Goal: Contribute content: Contribute content

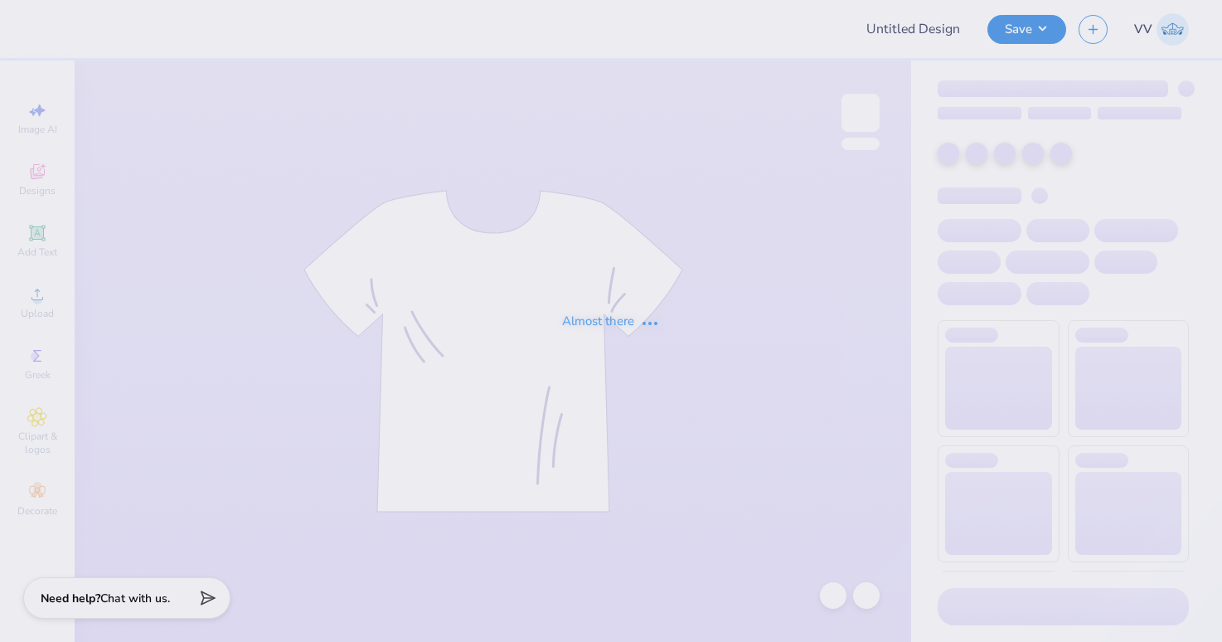
type input "cowboy aphi shirt"
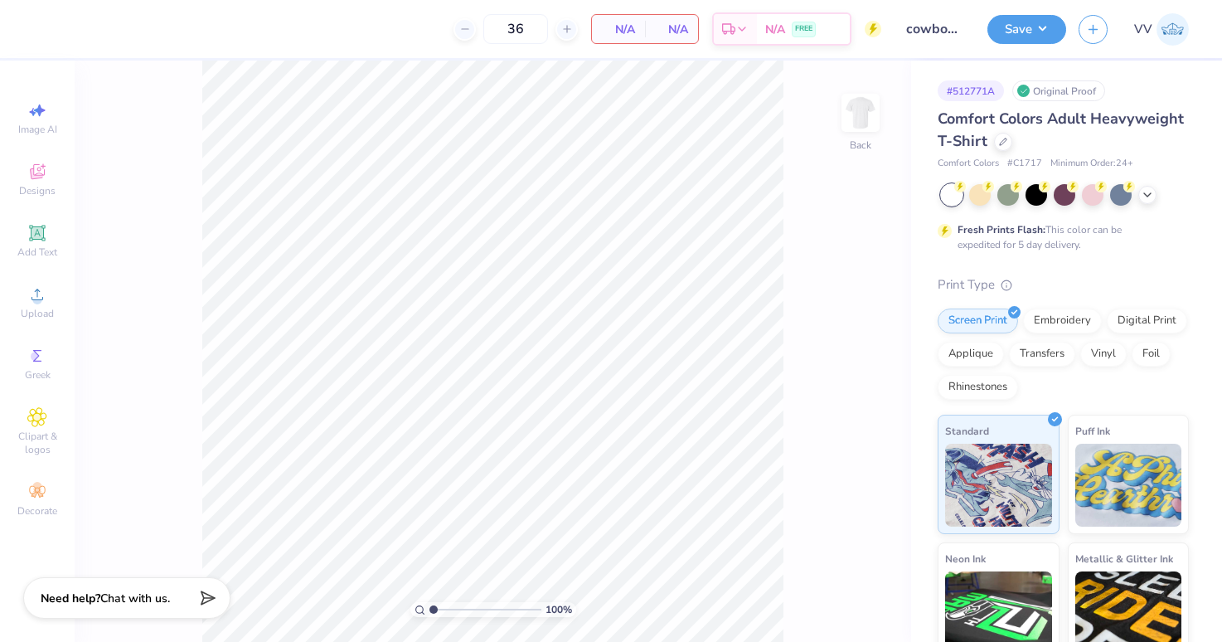
click at [833, 106] on div "100 % Back" at bounding box center [493, 351] width 837 height 581
click at [843, 104] on img at bounding box center [861, 113] width 66 height 66
click at [17, 300] on div "Upload" at bounding box center [37, 302] width 58 height 49
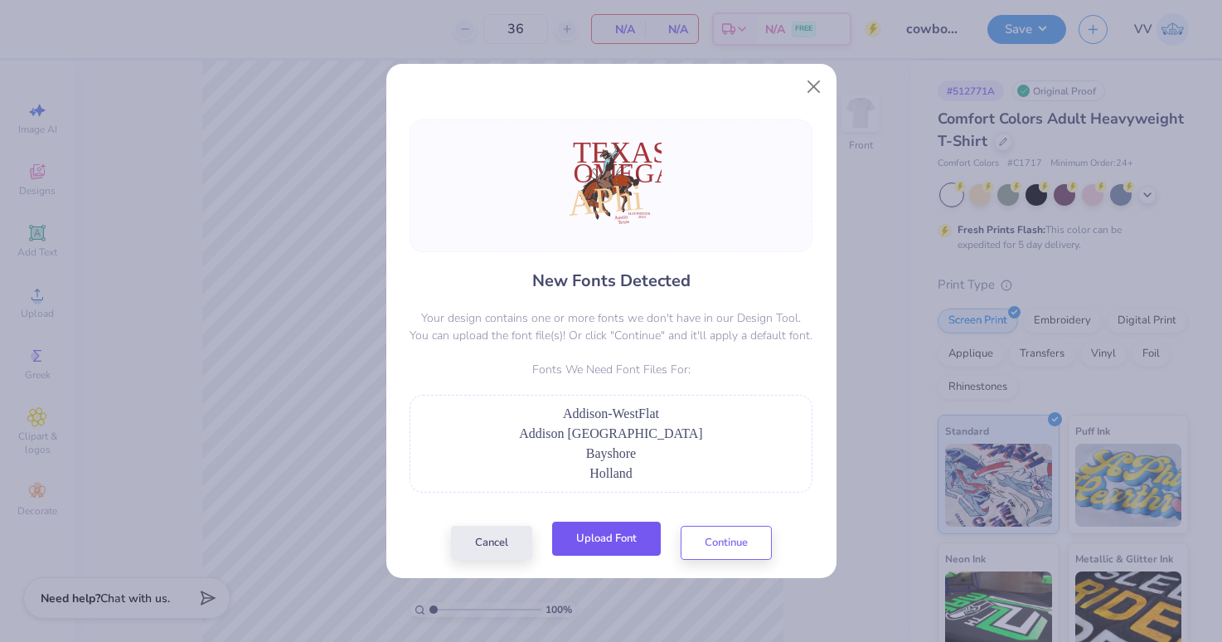
click at [629, 538] on button "Upload Font" at bounding box center [606, 539] width 109 height 34
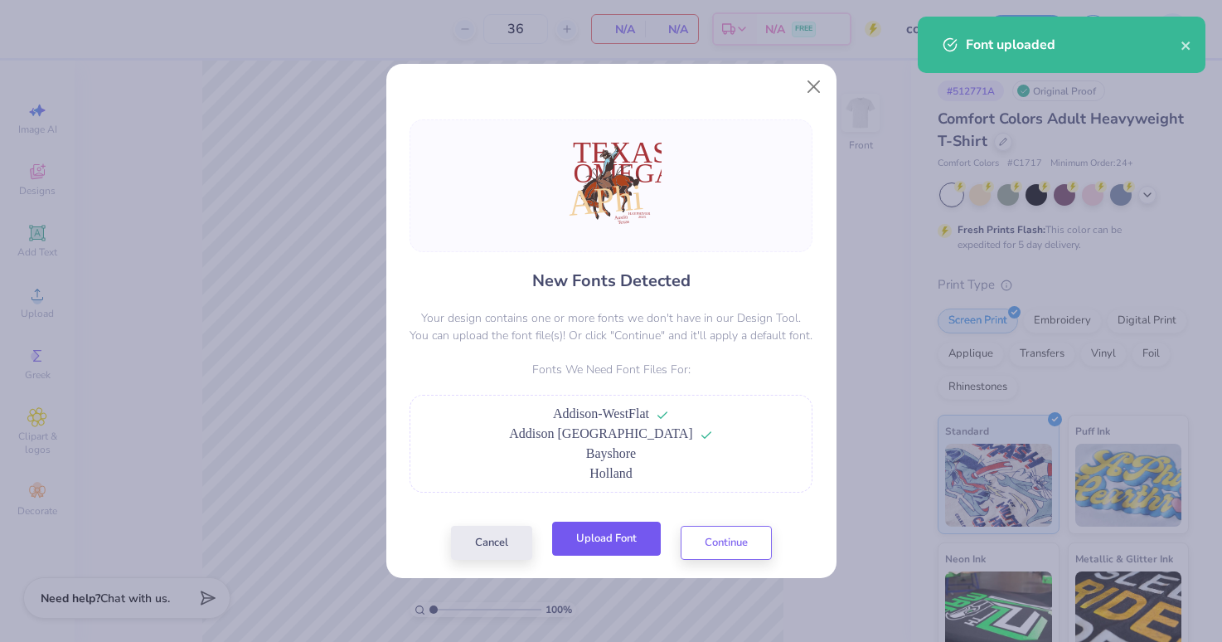
click at [631, 535] on button "Upload Font" at bounding box center [606, 539] width 109 height 34
click at [600, 516] on div "New Fonts Detected Your design contains one or more fonts we don't have in our …" at bounding box center [611, 339] width 413 height 440
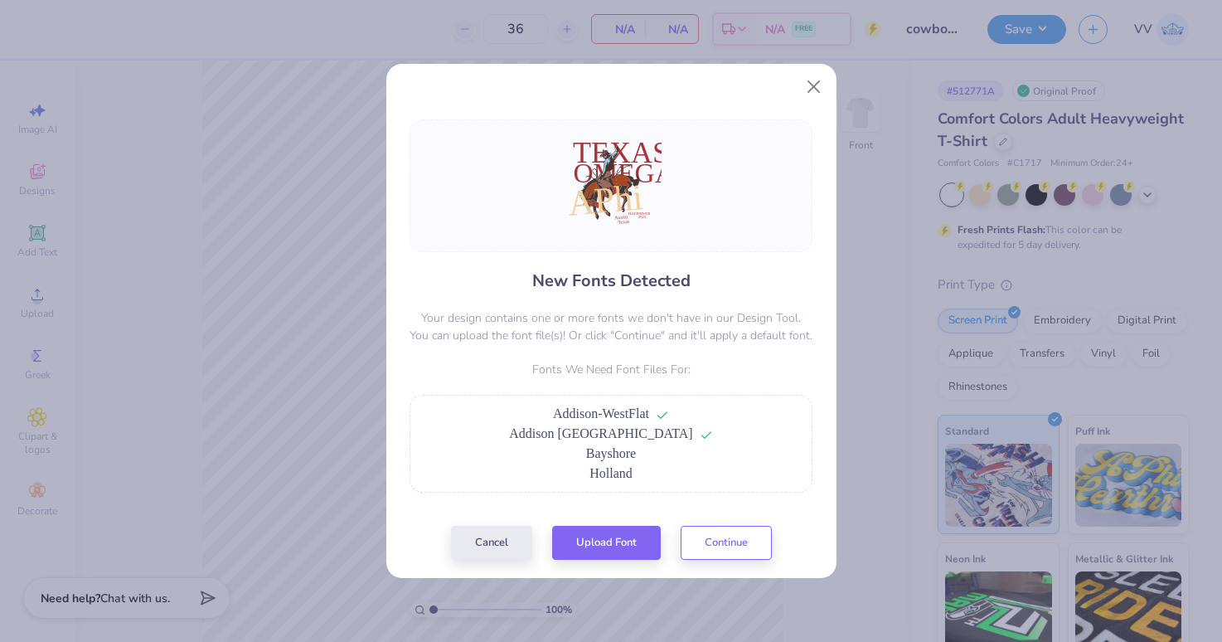
click at [603, 524] on div "New Fonts Detected Your design contains one or more fonts we don't have in our …" at bounding box center [611, 339] width 413 height 440
click at [602, 542] on button "Upload Font" at bounding box center [606, 539] width 109 height 34
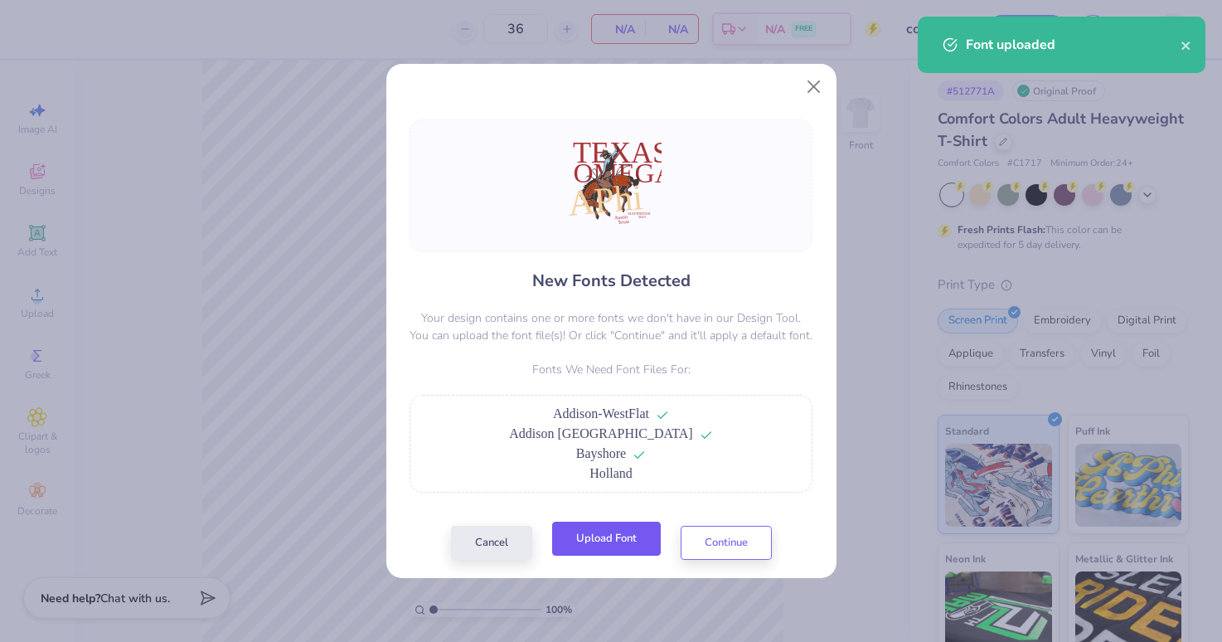
click at [613, 530] on button "Upload Font" at bounding box center [606, 539] width 109 height 34
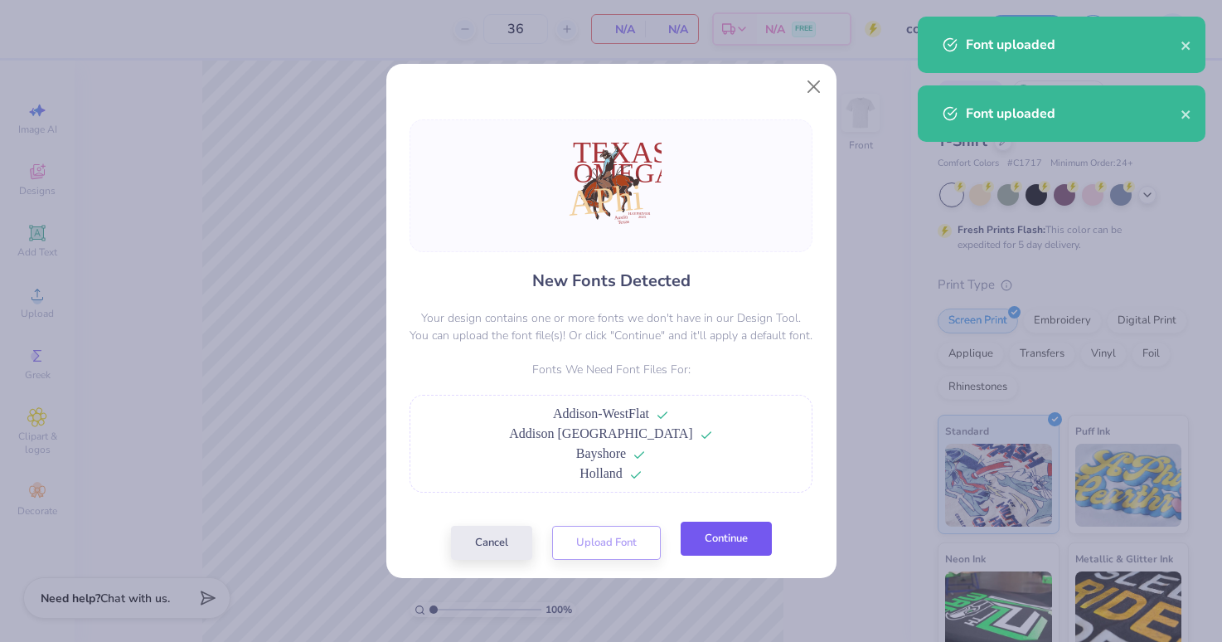
click at [750, 551] on button "Continue" at bounding box center [726, 539] width 91 height 34
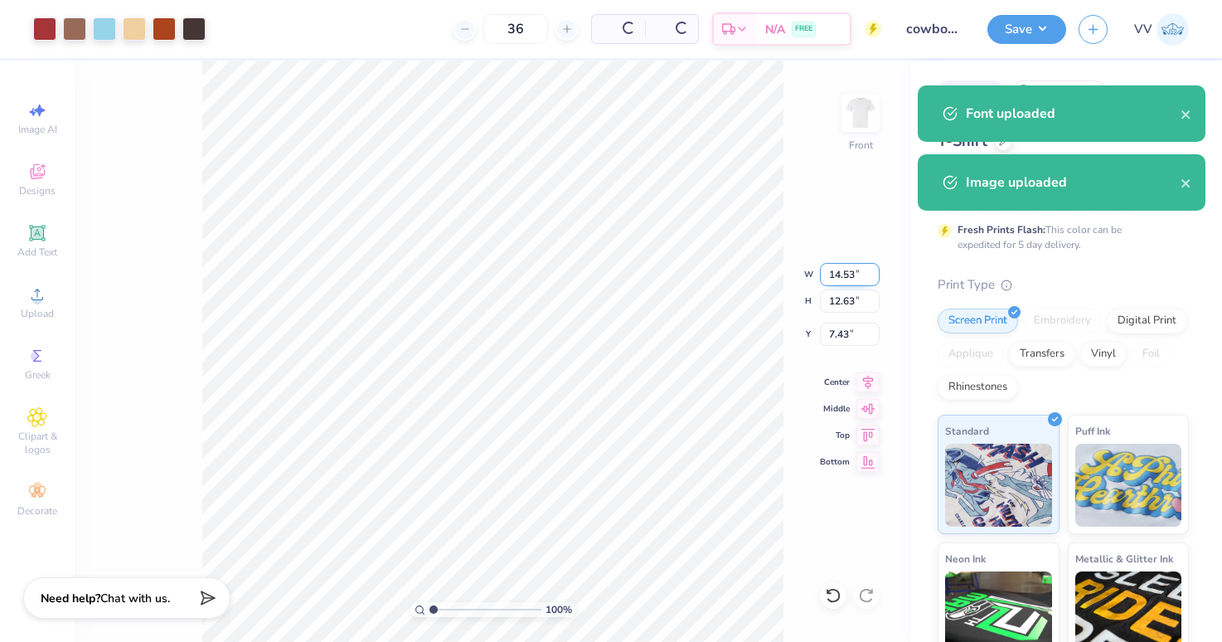
click at [839, 269] on input "14.53" at bounding box center [850, 274] width 60 height 23
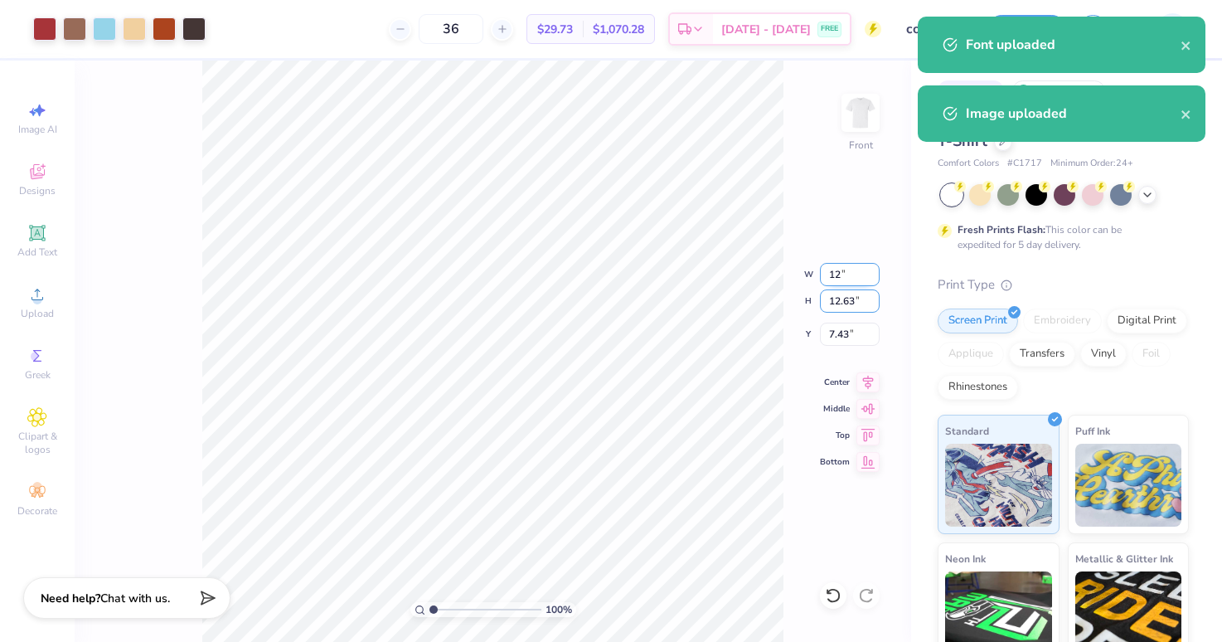
type input "12.01"
type input "10.43"
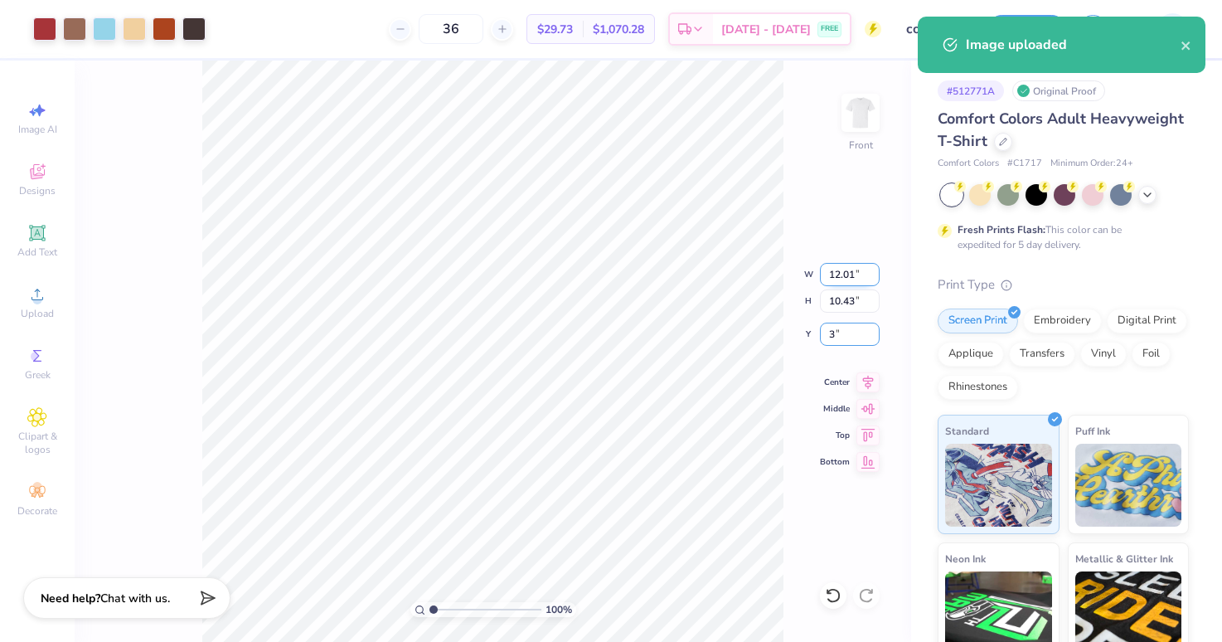
type input "3.00"
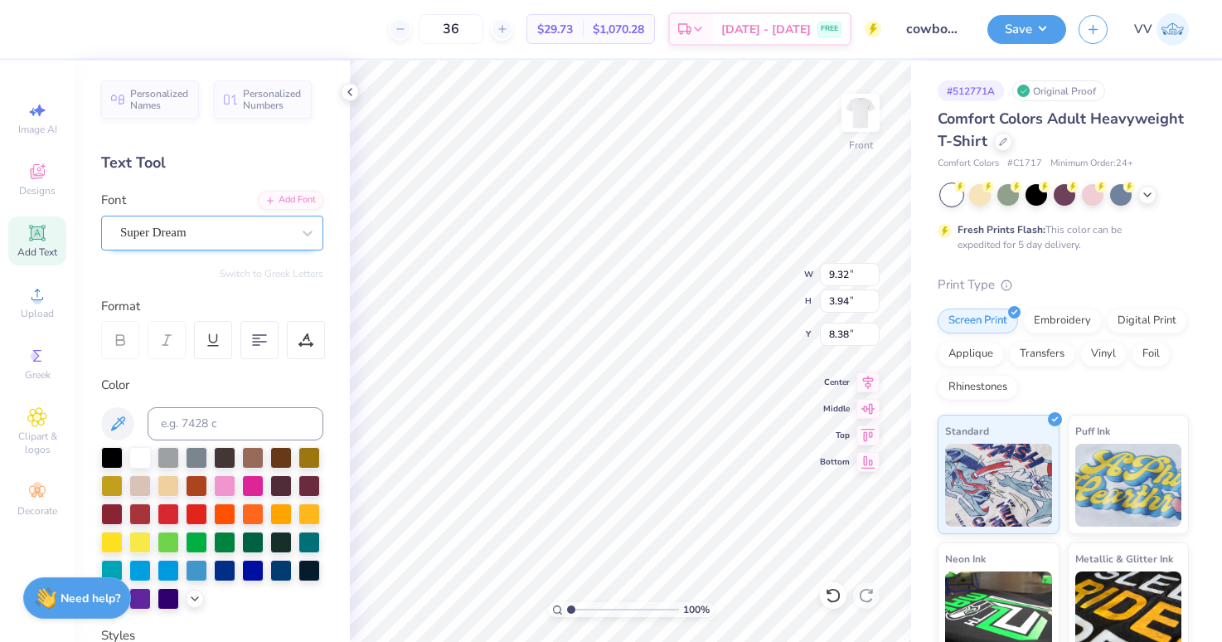
click at [187, 245] on div "Super Dream" at bounding box center [212, 233] width 222 height 35
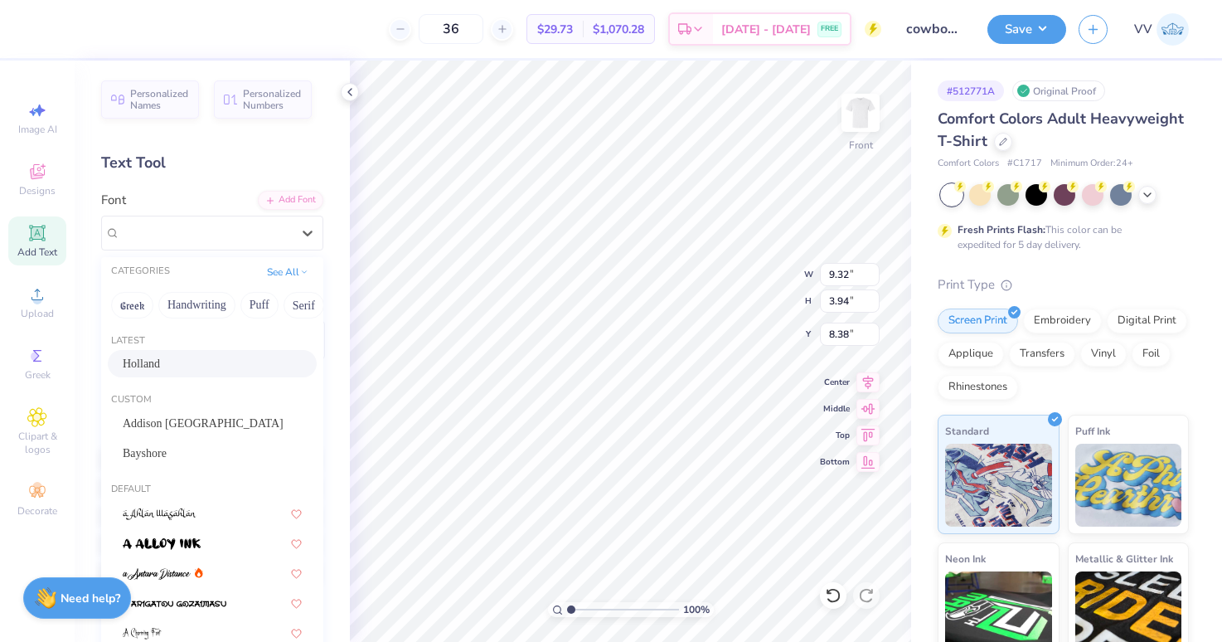
click at [183, 377] on div "Holland" at bounding box center [212, 363] width 209 height 27
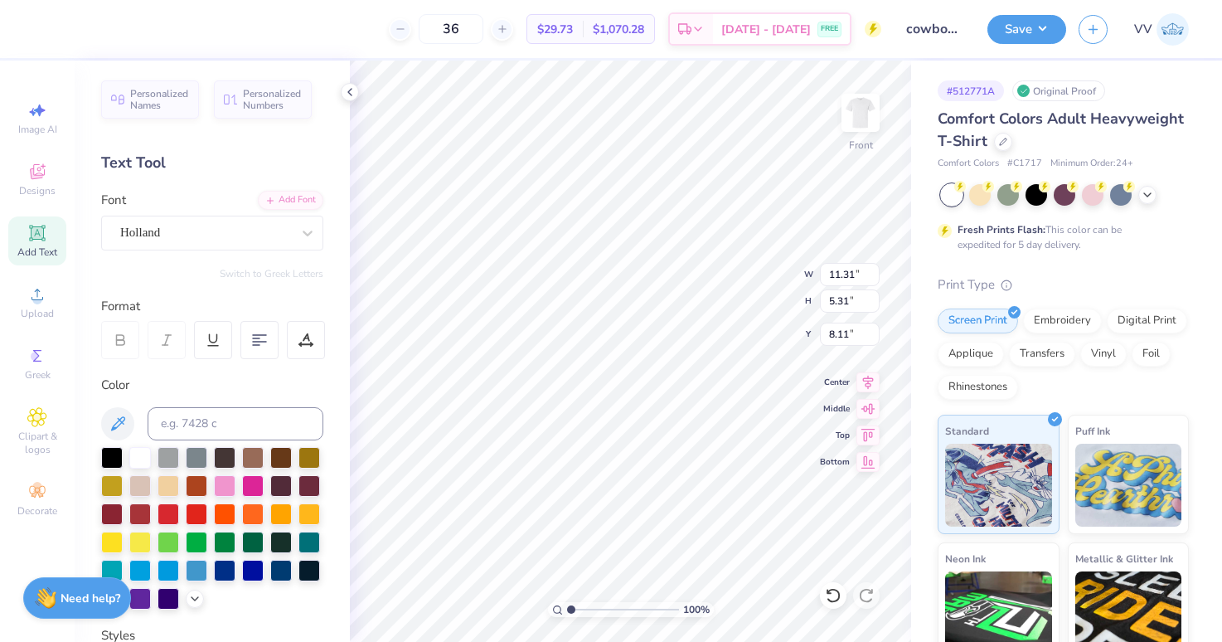
type input "11.31"
type input "5.31"
type input "8.11"
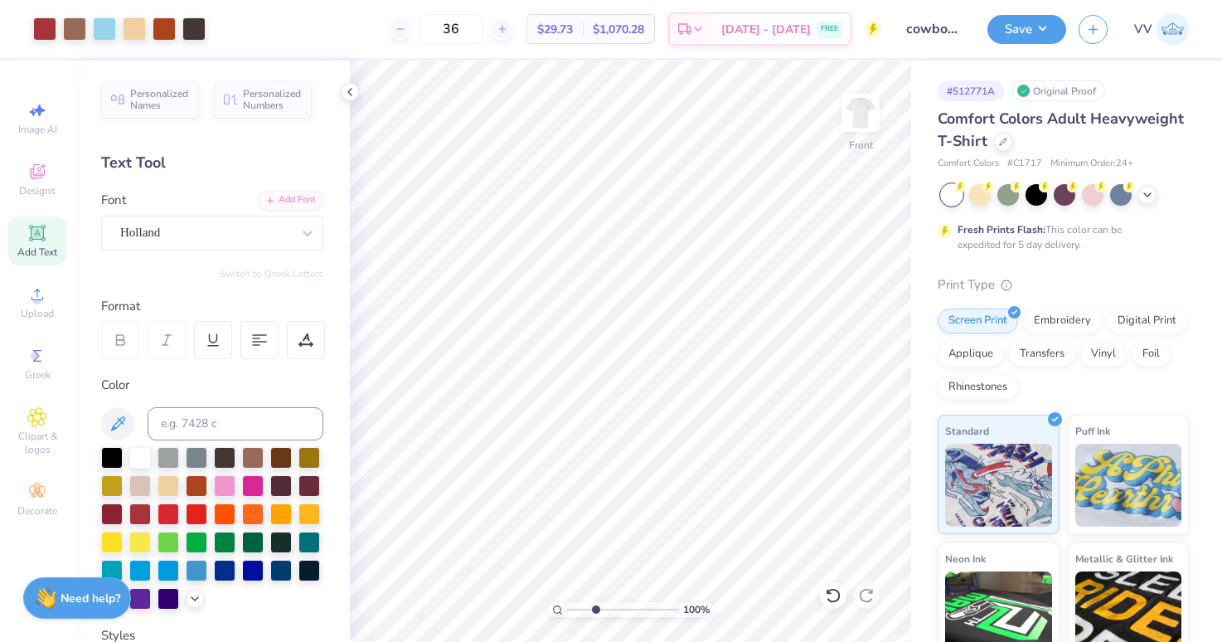
type input "3.17"
click at [595, 610] on input "range" at bounding box center [623, 609] width 112 height 15
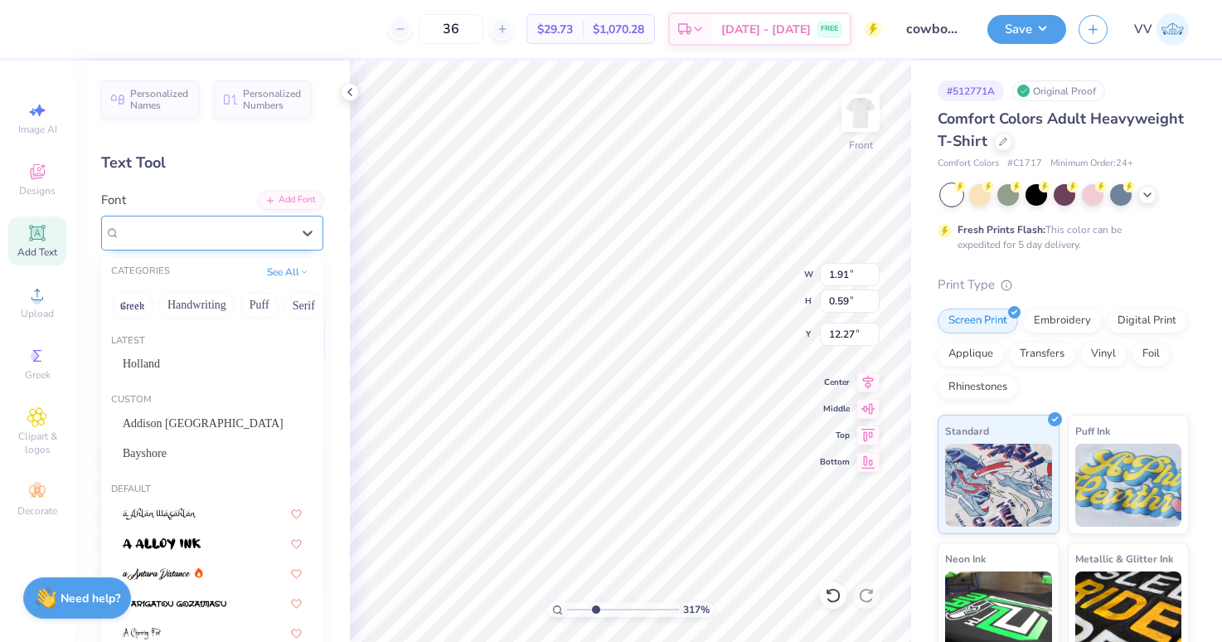
click at [156, 238] on div "Super Dream" at bounding box center [206, 233] width 174 height 26
click at [179, 370] on div "Holland" at bounding box center [212, 363] width 179 height 17
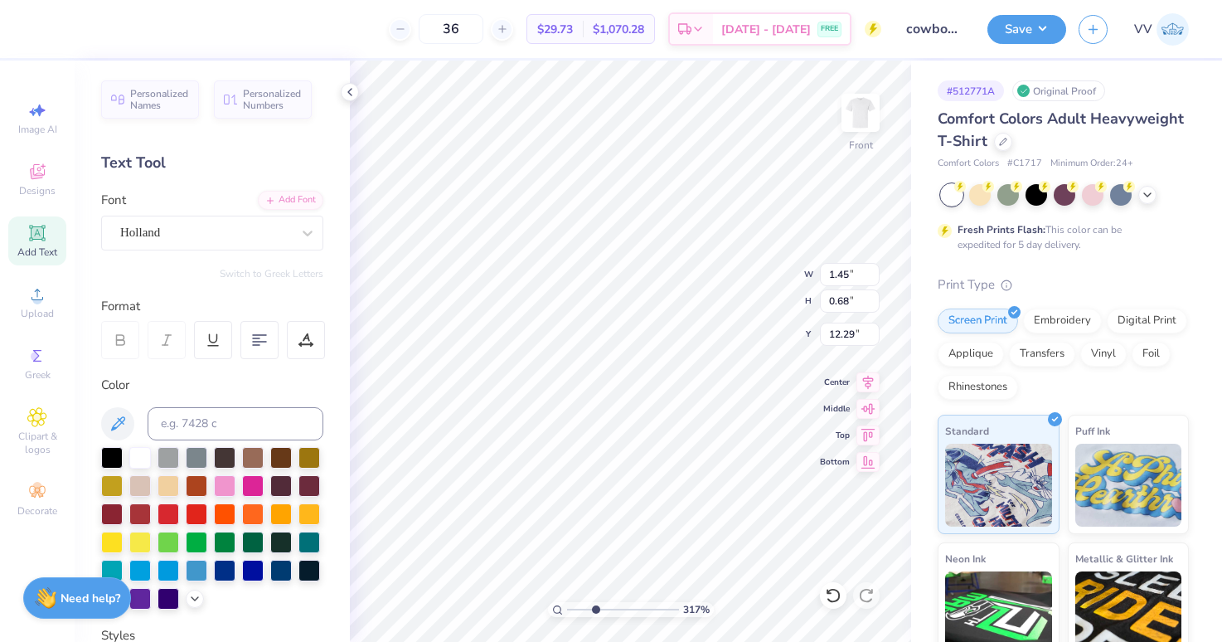
type input "1.45"
type input "0.68"
type input "12.29"
type input "1.65"
type input "0.47"
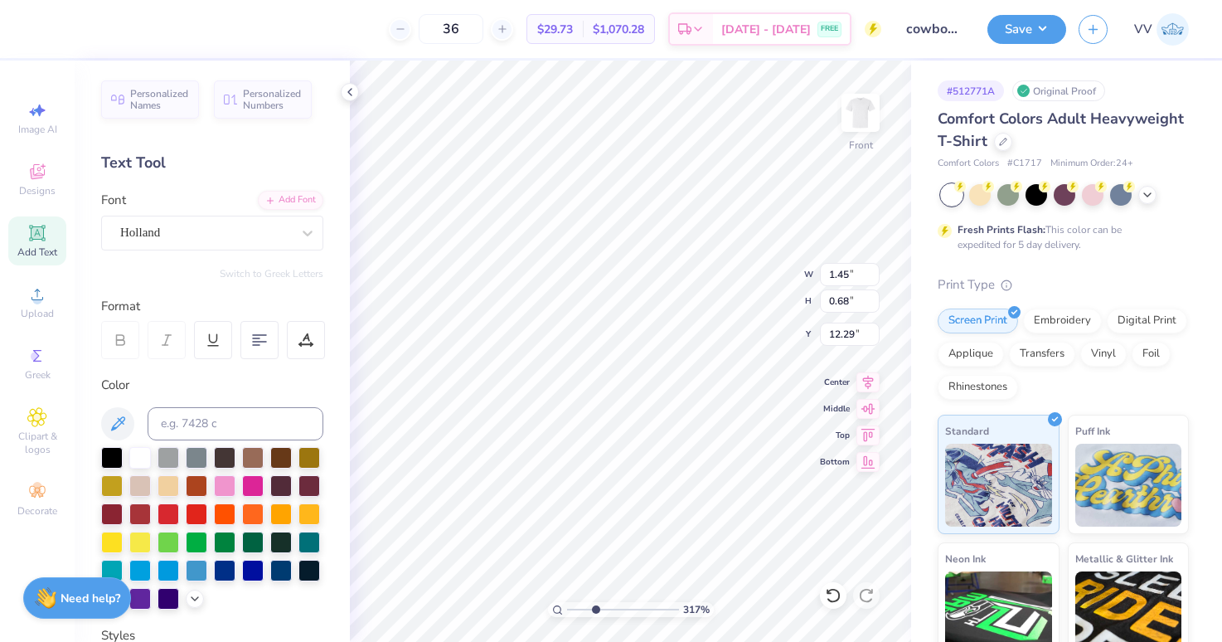
type input "12.96"
click at [141, 236] on div "Super Dream" at bounding box center [206, 233] width 174 height 26
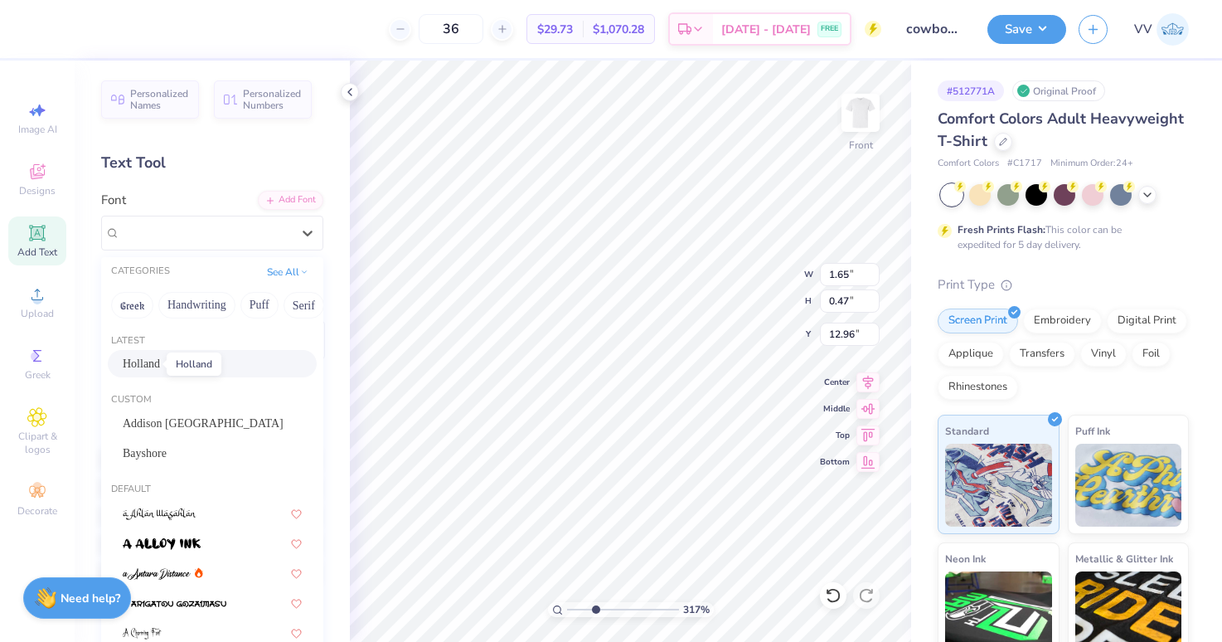
click at [141, 367] on span "Holland" at bounding box center [141, 363] width 37 height 17
type input "1.06"
type input "0.67"
type input "12.86"
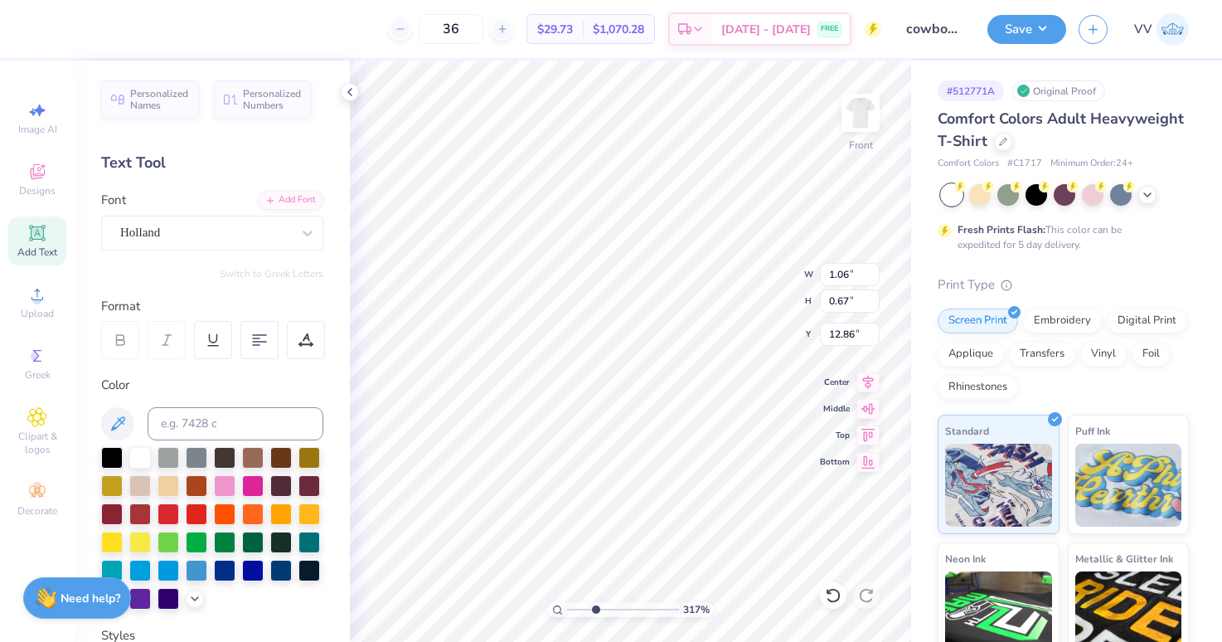
type input "1.52"
type input "1.24"
type input "12.36"
click at [610, 609] on input "range" at bounding box center [623, 609] width 112 height 15
type input "7.8"
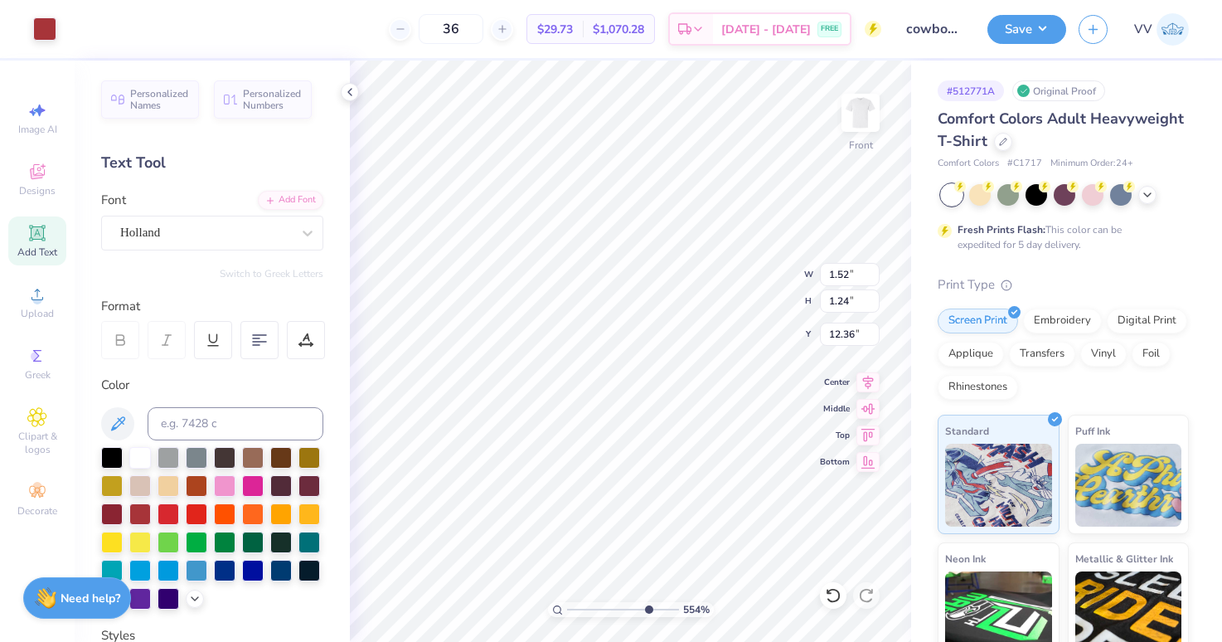
drag, startPoint x: 621, startPoint y: 606, endPoint x: 645, endPoint y: 609, distance: 24.2
click at [646, 609] on input "range" at bounding box center [623, 609] width 112 height 15
type input "12.37"
type input "2.2"
drag, startPoint x: 616, startPoint y: 608, endPoint x: 588, endPoint y: 603, distance: 28.6
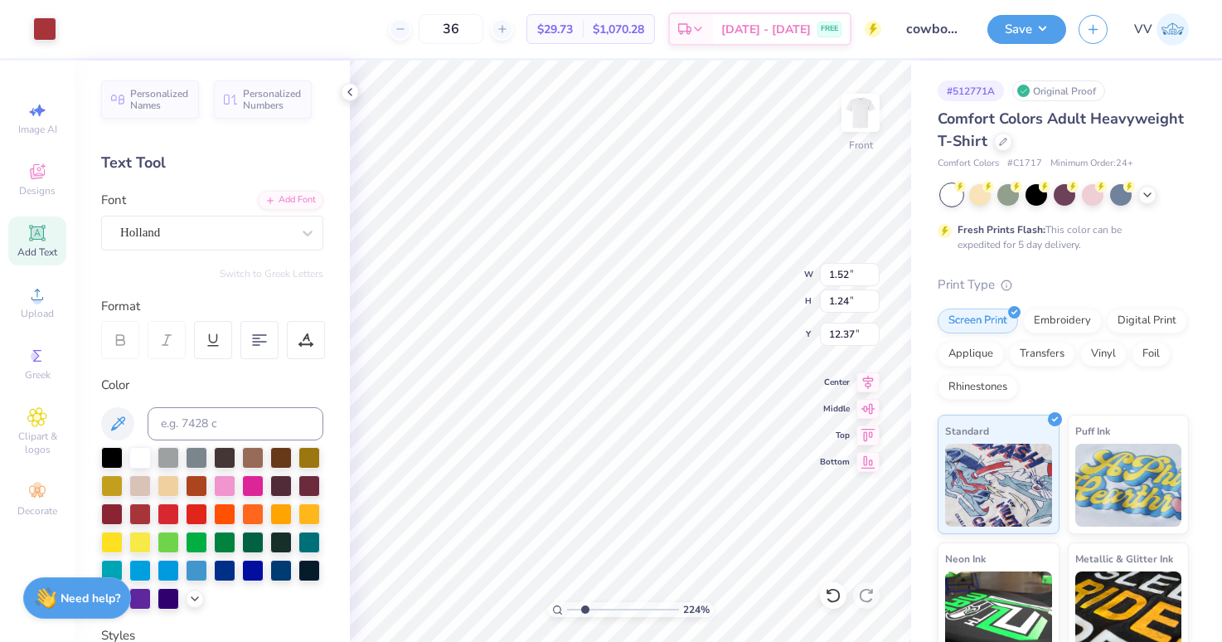
click at [584, 610] on input "range" at bounding box center [623, 609] width 112 height 15
type input "2.52"
type input "0.37"
type input "11.92"
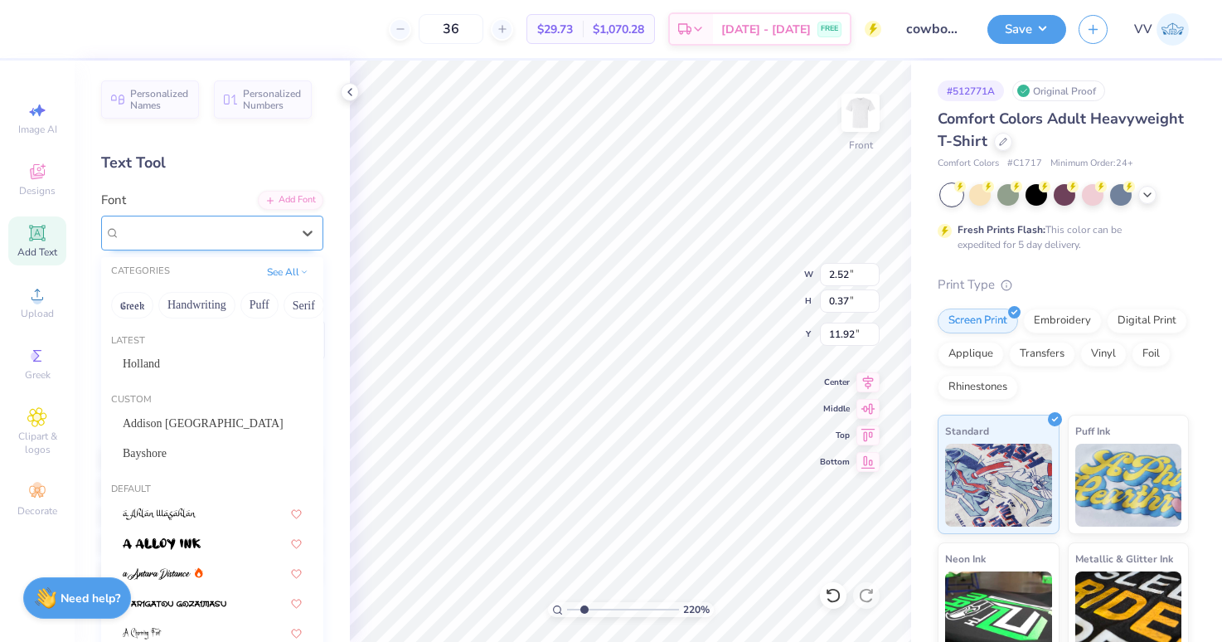
click at [245, 236] on div "Super Dream" at bounding box center [206, 233] width 174 height 26
click at [188, 418] on span "Addison [GEOGRAPHIC_DATA]" at bounding box center [203, 423] width 161 height 17
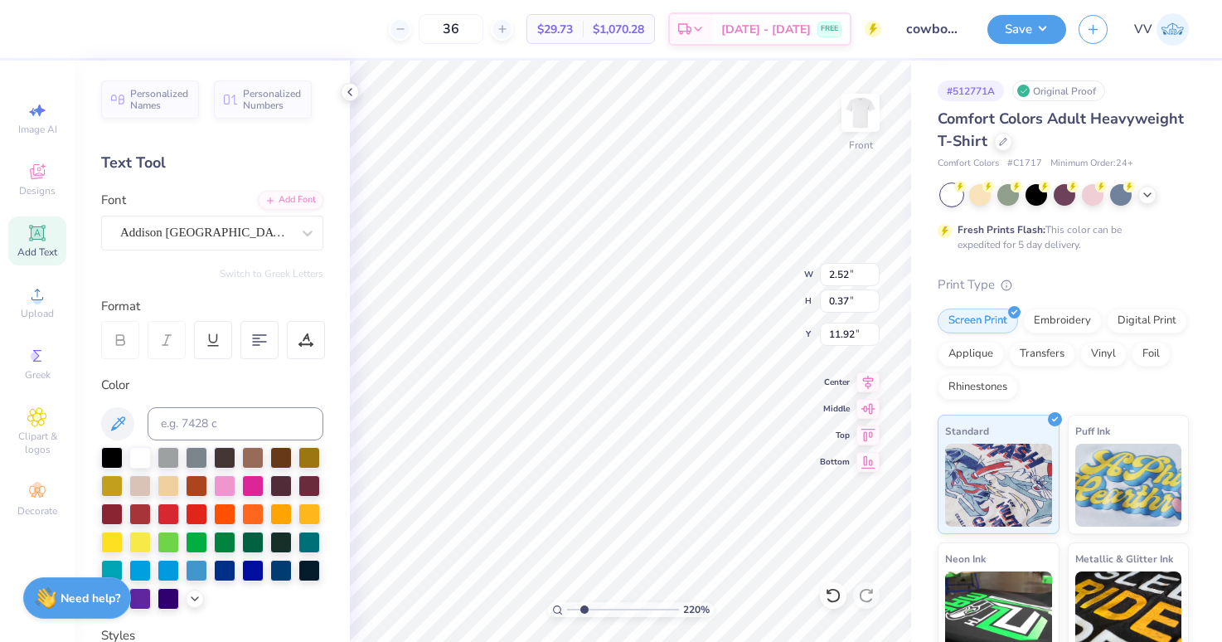
type input "2.06"
type input "0.32"
type input "11.97"
type input "1.16"
type input "0.36"
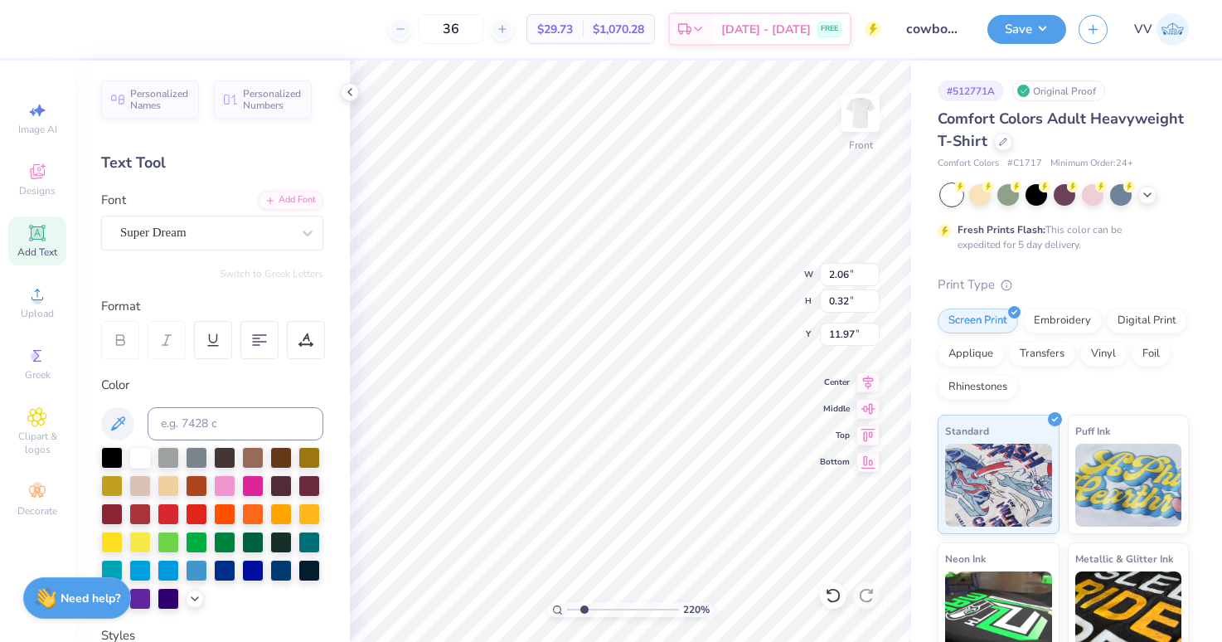
type input "12.36"
click at [245, 245] on div "Super Dream" at bounding box center [212, 233] width 222 height 35
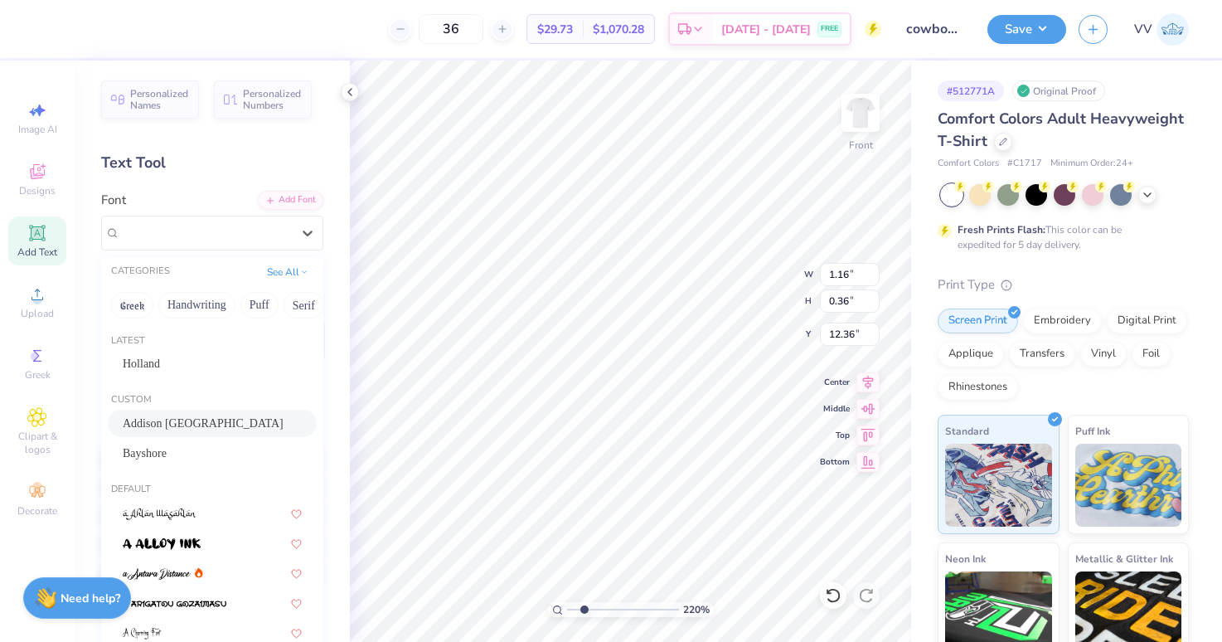
click at [192, 418] on span "Addison [GEOGRAPHIC_DATA]" at bounding box center [203, 423] width 161 height 17
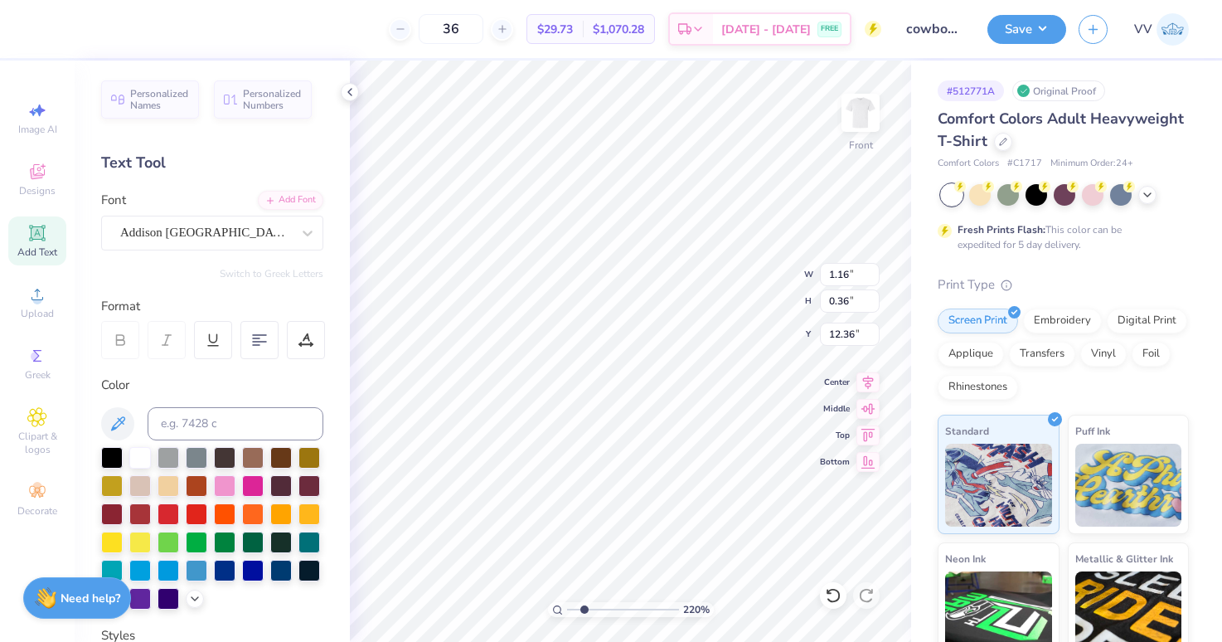
type input "0.82"
type input "0.33"
type input "12.40"
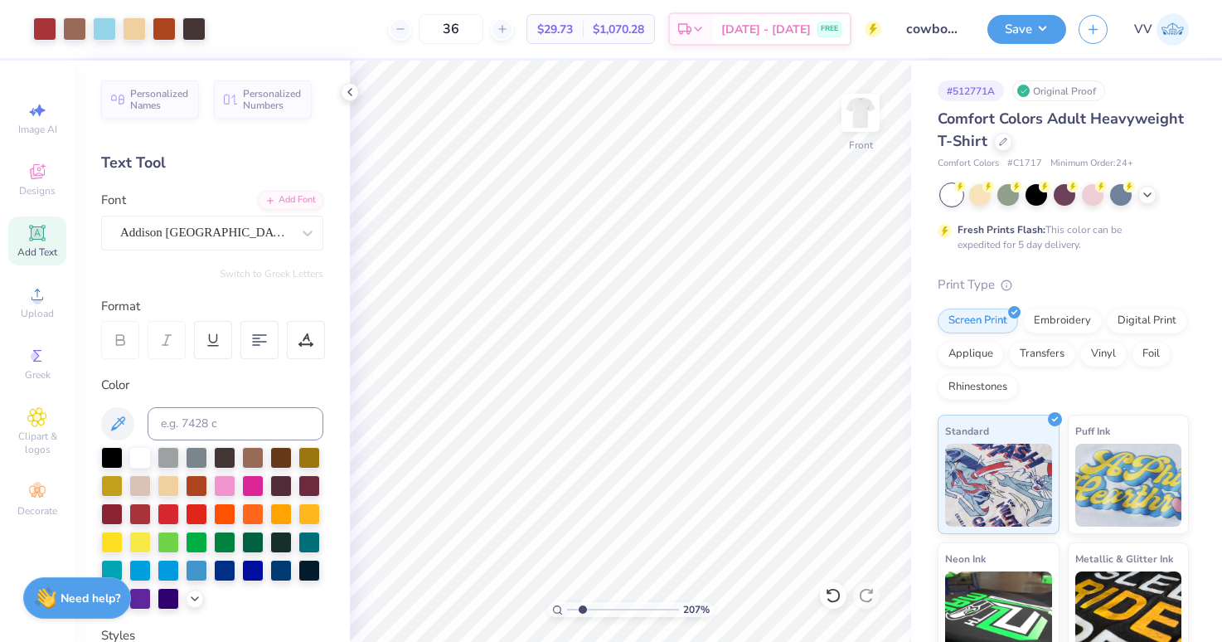
type input "2.03"
click at [582, 610] on input "range" at bounding box center [623, 609] width 112 height 15
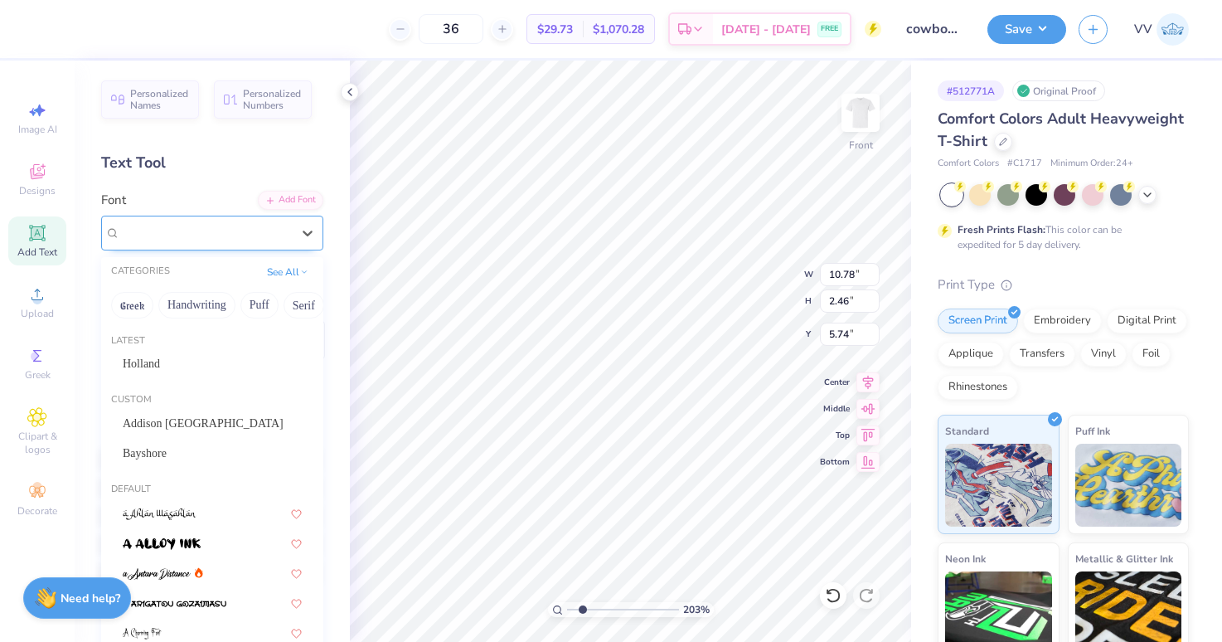
click at [144, 231] on div "Super Dream" at bounding box center [206, 233] width 174 height 26
click at [208, 425] on div "Addison [GEOGRAPHIC_DATA]" at bounding box center [212, 423] width 179 height 17
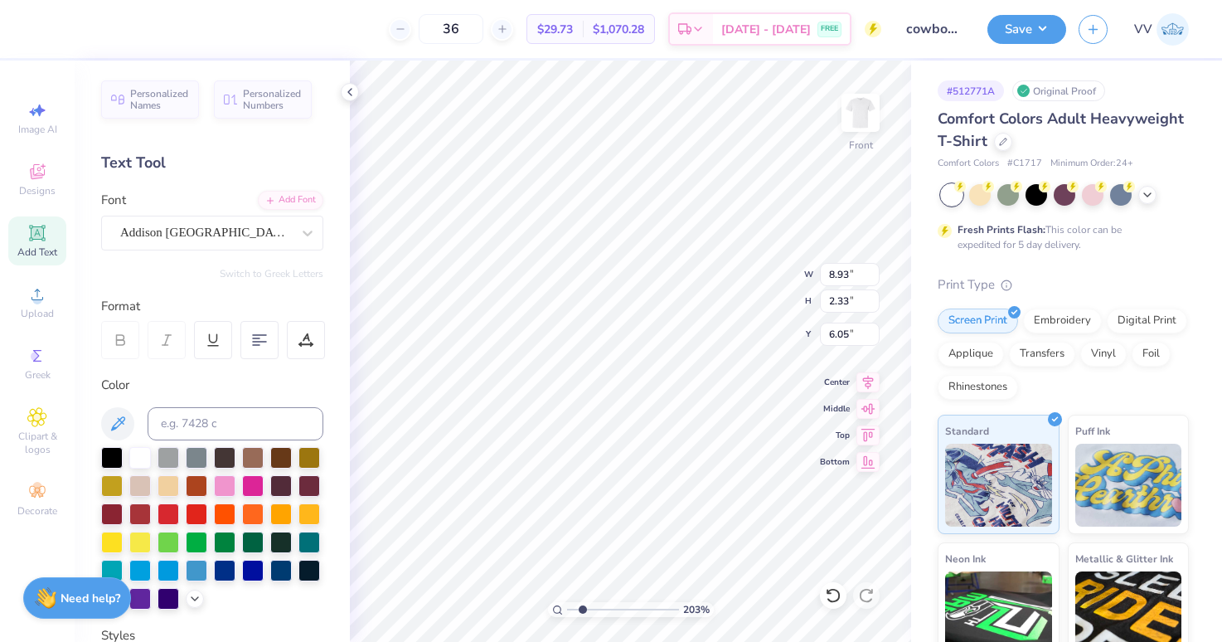
type input "8.93"
type input "2.33"
type input "6.05"
type input "11.48"
type input "2.77"
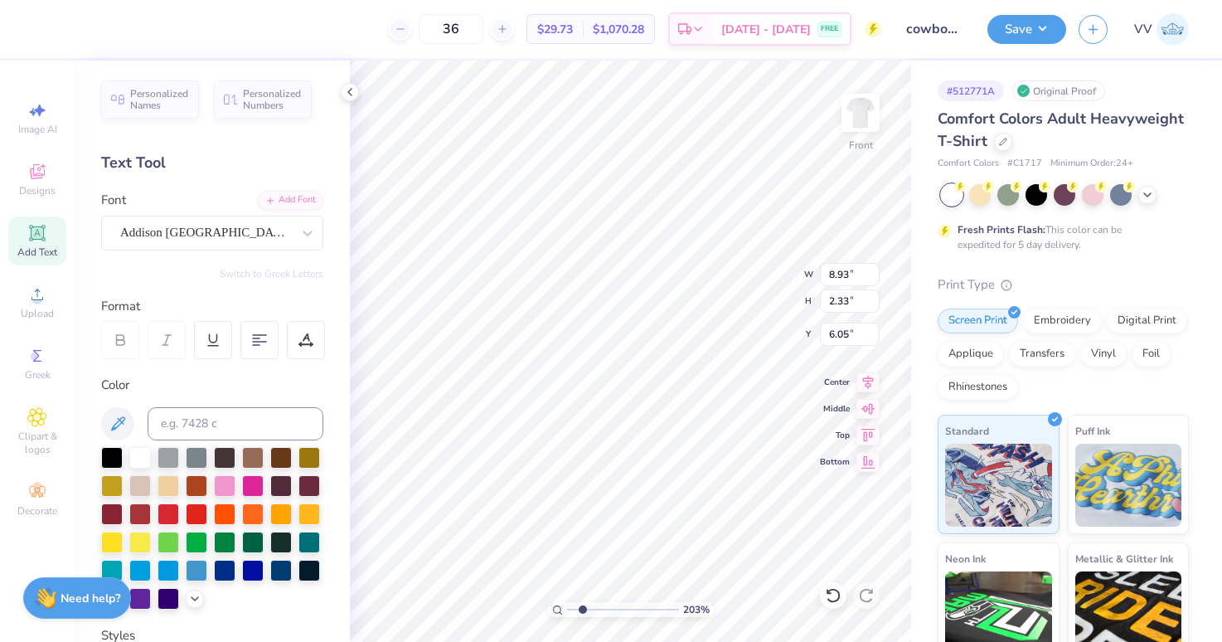
type input "3.00"
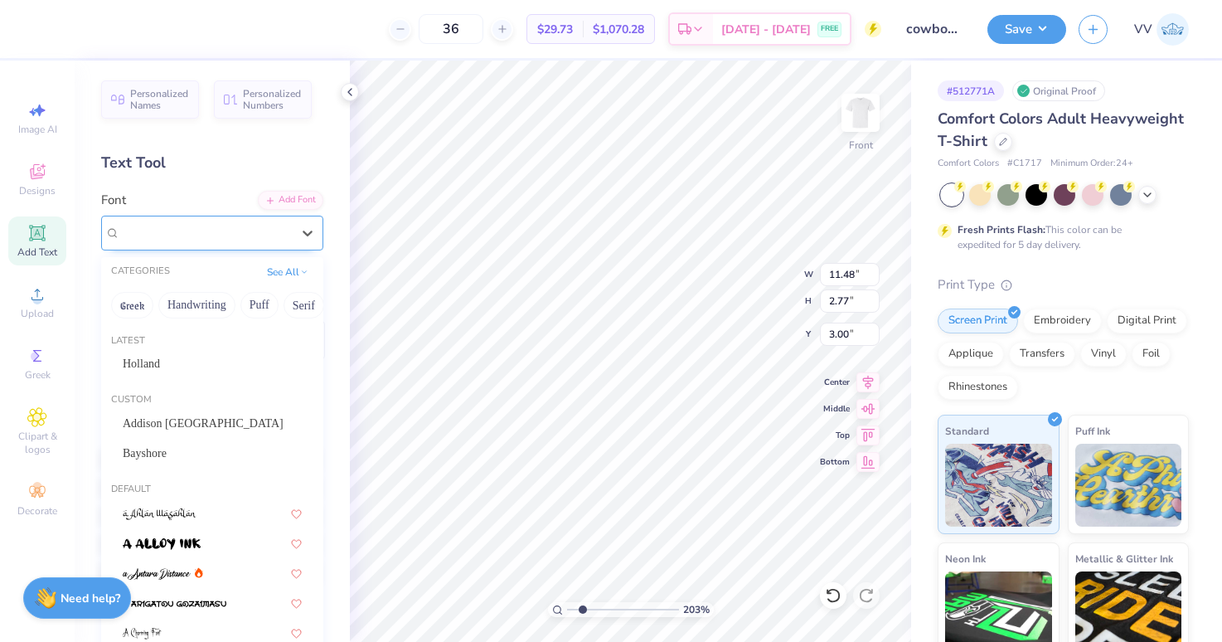
click at [184, 218] on div "Super Dream" at bounding box center [212, 233] width 222 height 35
click at [193, 426] on span "Addison [GEOGRAPHIC_DATA]" at bounding box center [203, 423] width 161 height 17
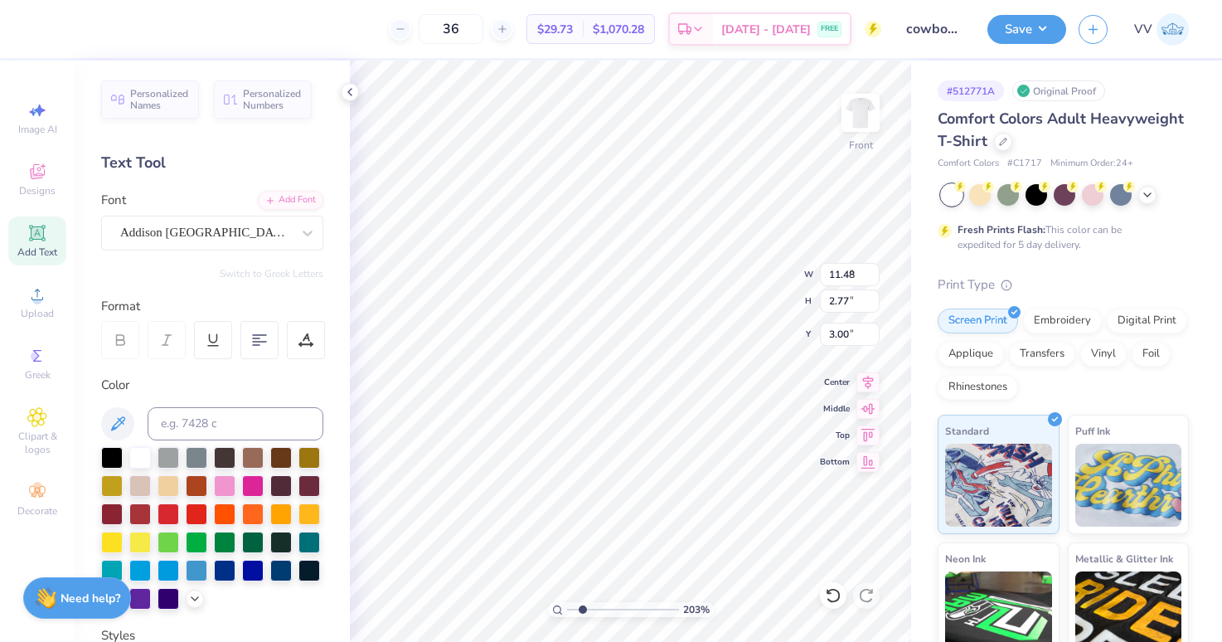
type input "8.89"
type input "2.51"
type input "3.40"
drag, startPoint x: 581, startPoint y: 610, endPoint x: 570, endPoint y: 610, distance: 11.6
click at [570, 610] on input "range" at bounding box center [623, 609] width 112 height 15
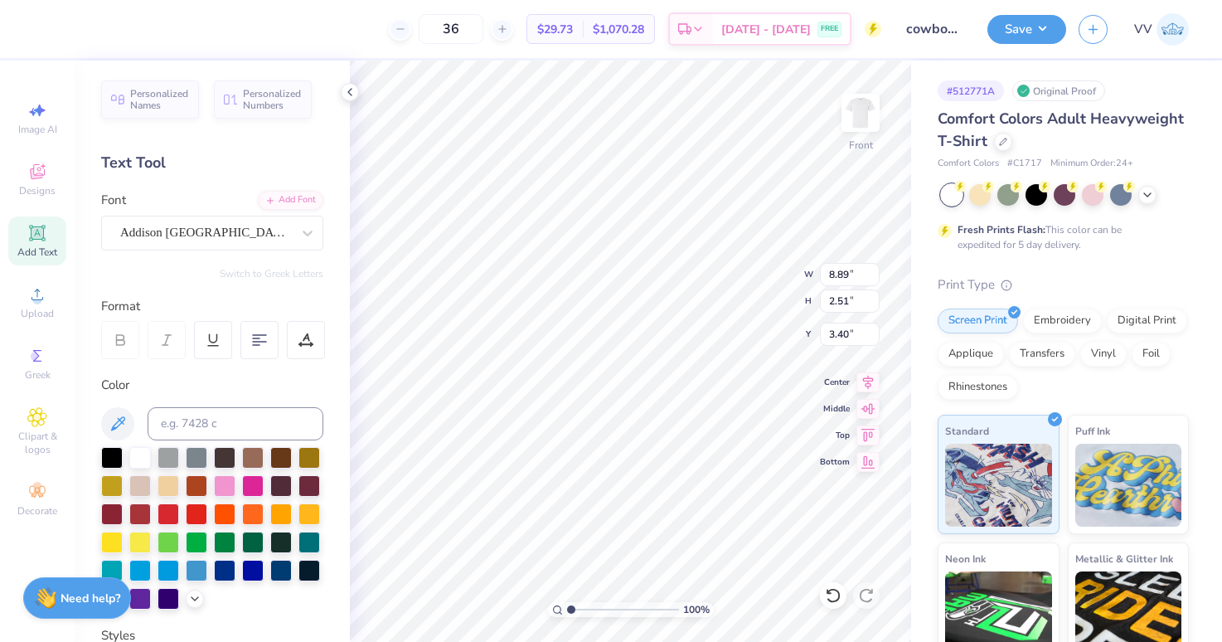
click at [586, 605] on input "range" at bounding box center [623, 609] width 112 height 15
type input "1.65"
click at [578, 609] on input "range" at bounding box center [623, 609] width 112 height 15
type input "3.29"
type input "7.63"
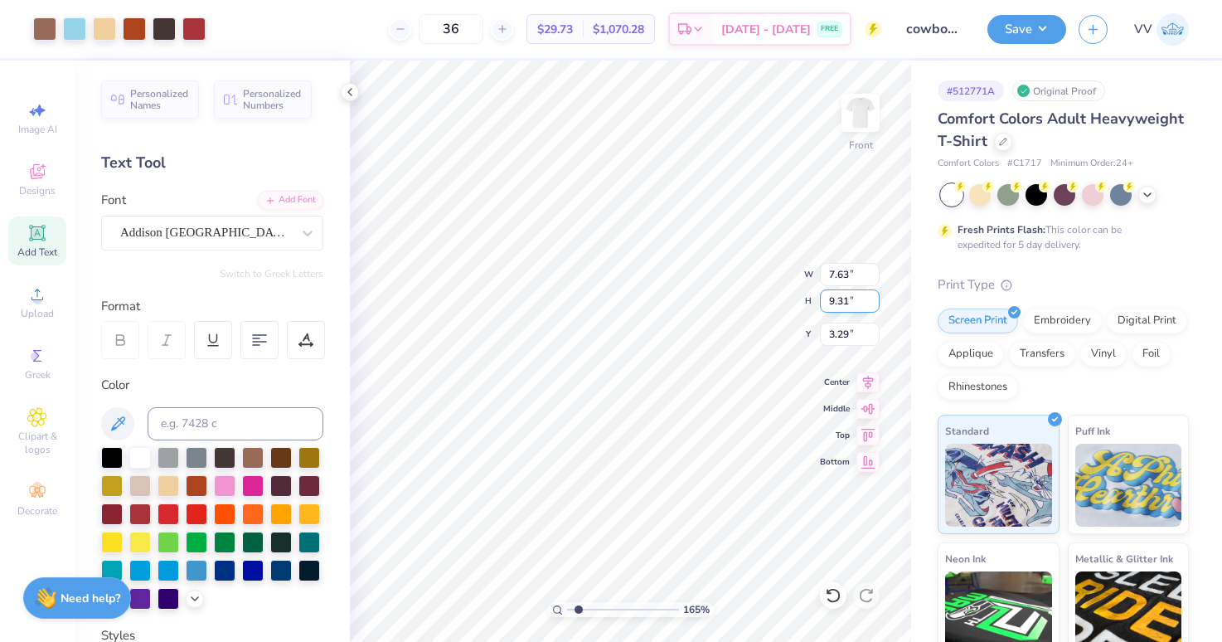
type input "9.31"
type input "3.56"
type input "8.93"
type input "2.33"
type input "6.11"
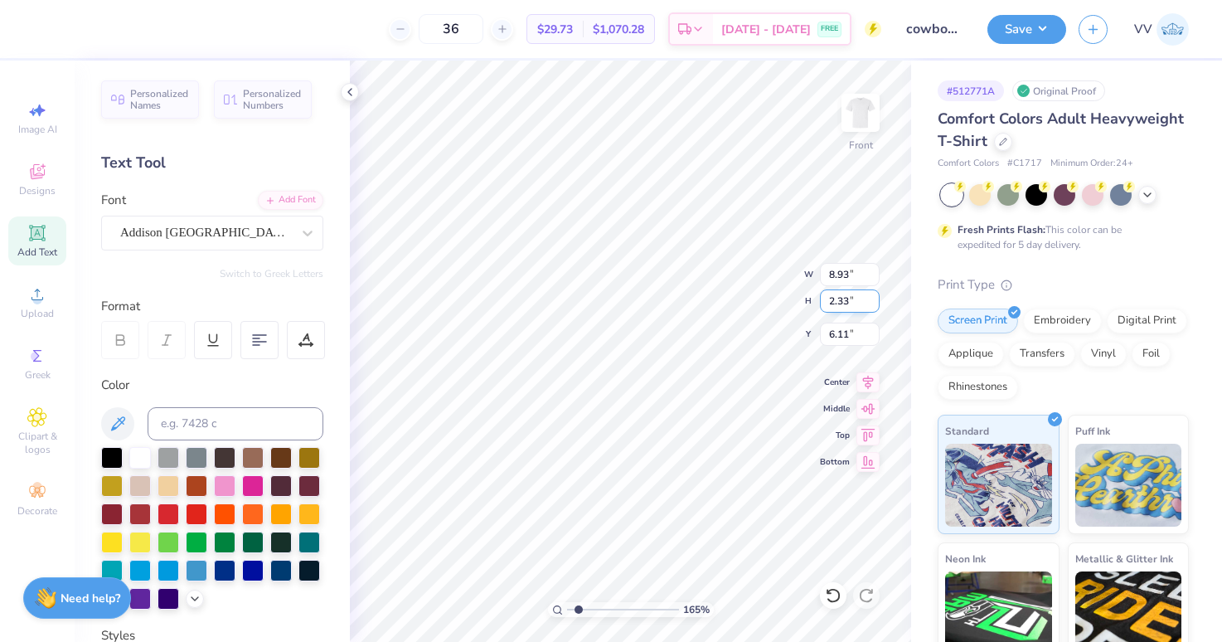
type input "8.95"
type input "2.34"
click at [853, 279] on input "8.95" at bounding box center [850, 274] width 60 height 23
type input "10.00"
type input "5.76"
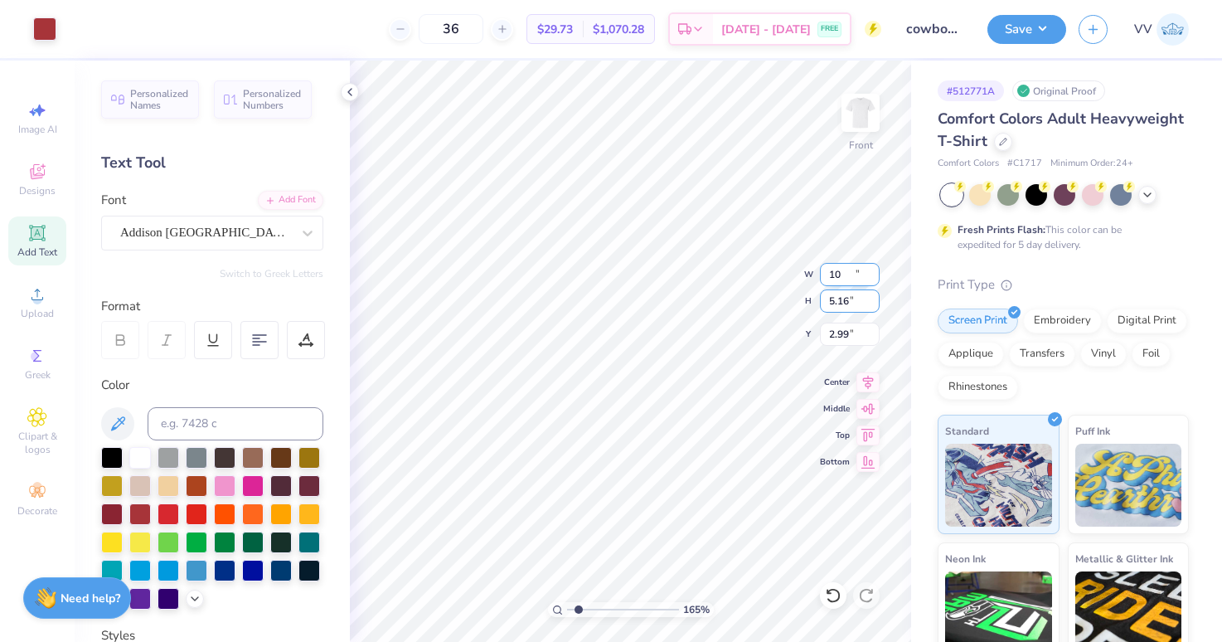
type input "2.99"
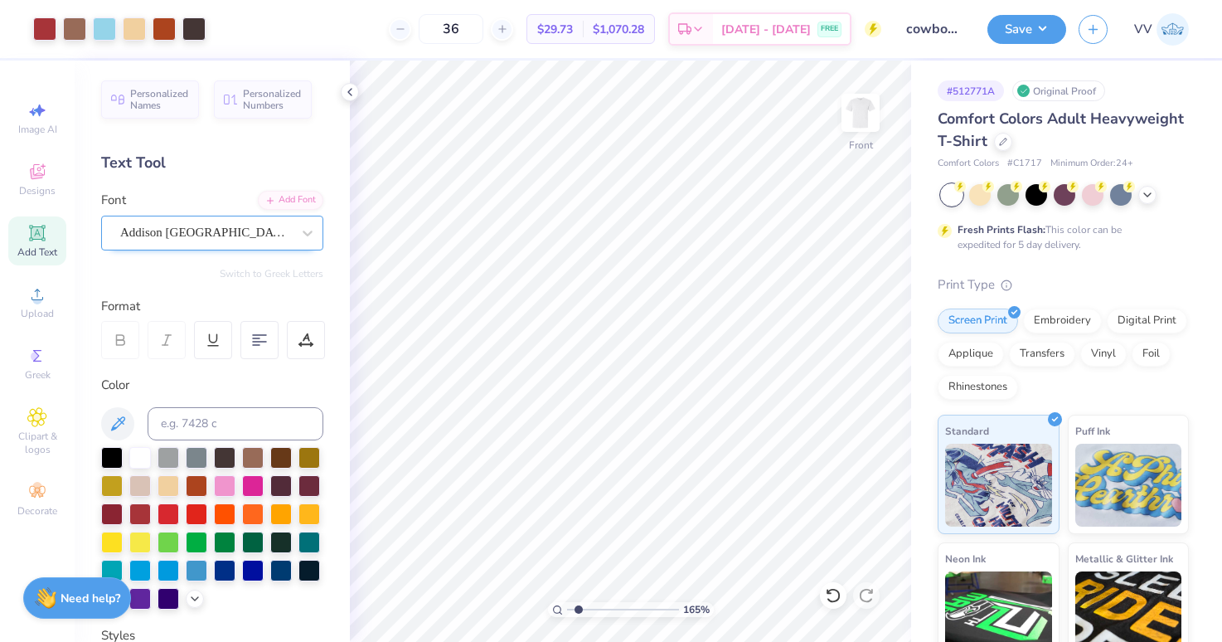
click at [202, 239] on div "Addison [GEOGRAPHIC_DATA]" at bounding box center [206, 233] width 174 height 26
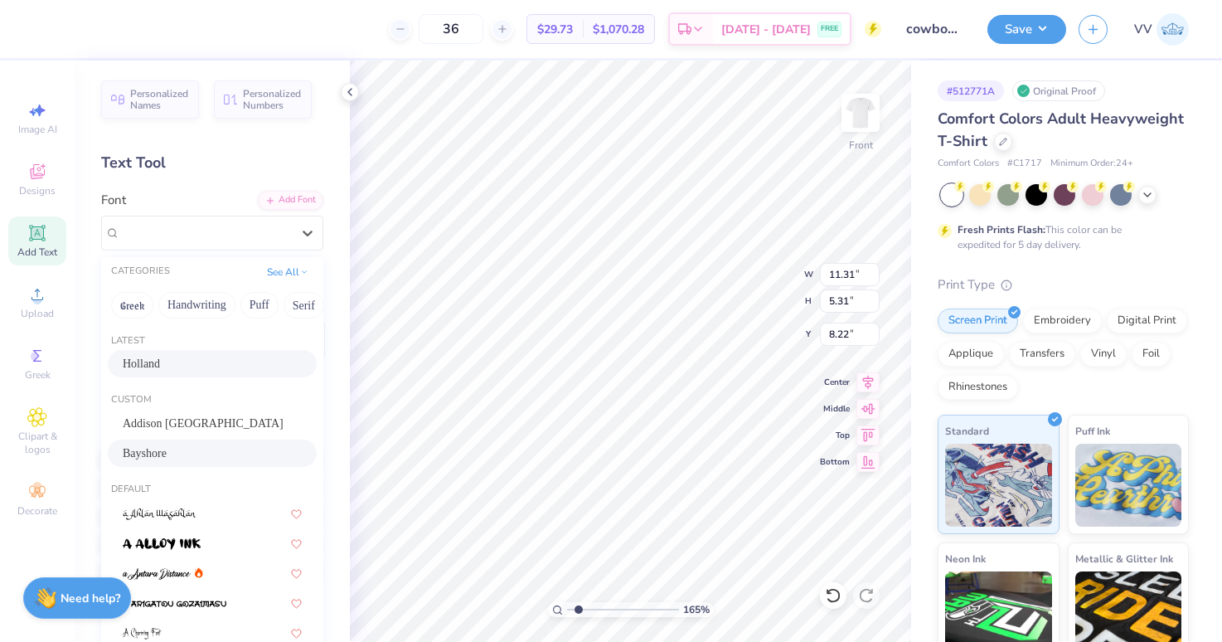
click at [191, 453] on div "Bayshore" at bounding box center [212, 453] width 179 height 17
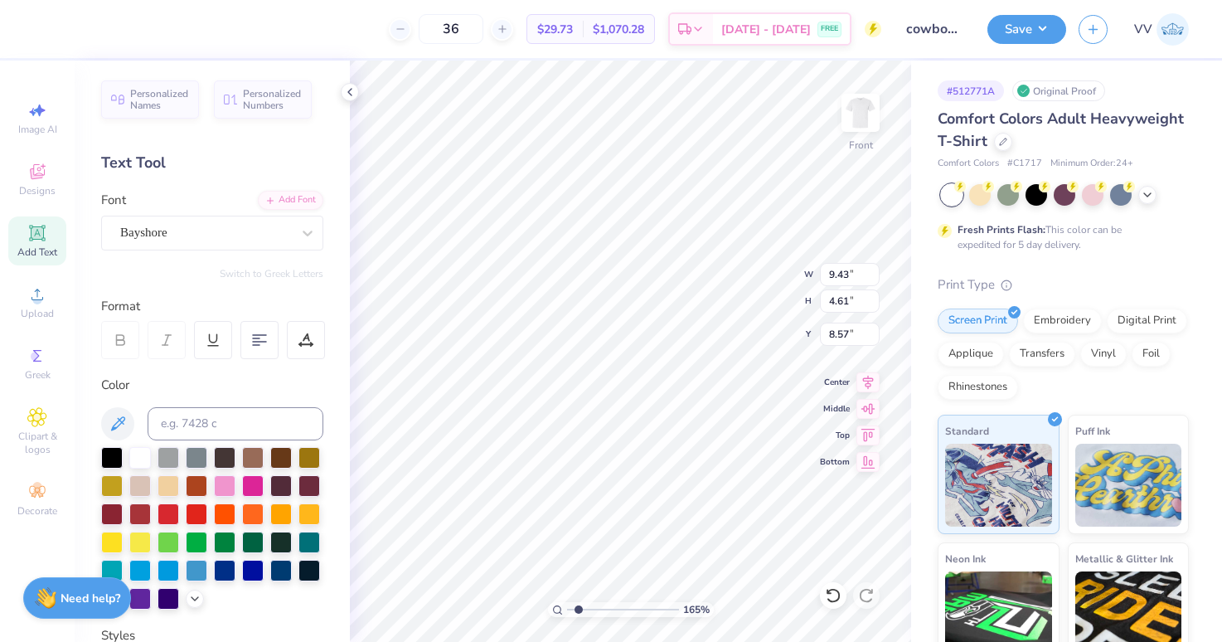
type input "9.43"
type input "4.61"
type input "8.33"
type input "8.48"
type input "3.69"
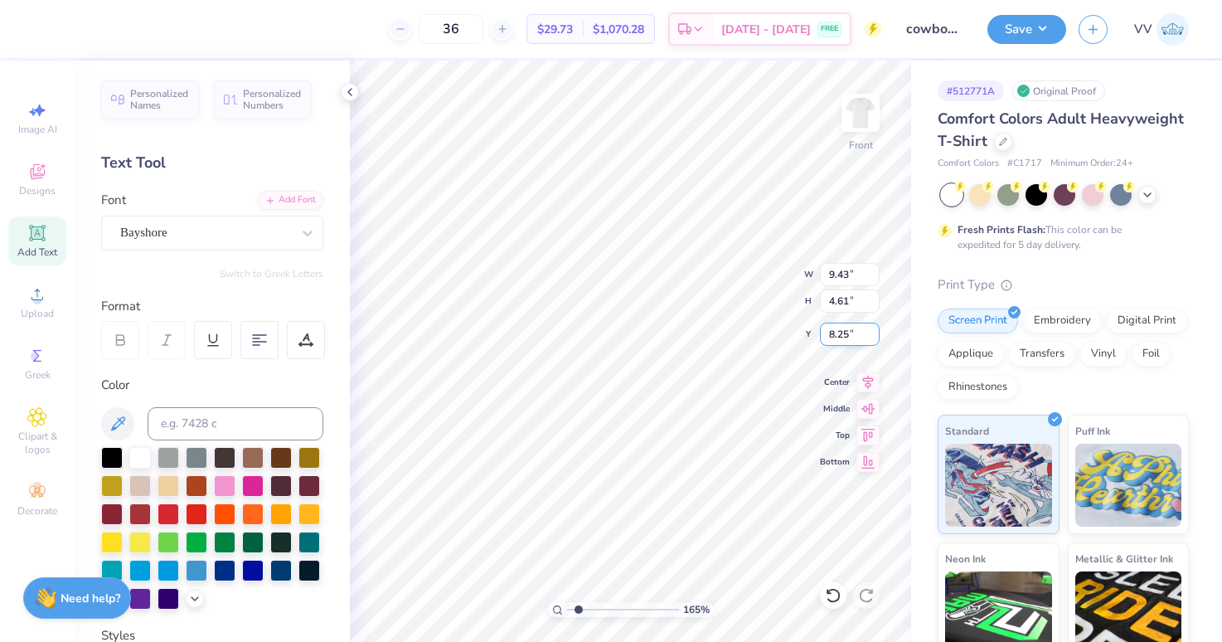
click at [851, 334] on input "8.25" at bounding box center [850, 334] width 60 height 23
type input "9.00"
type input "8.87"
type input "4.34"
type input "8.74"
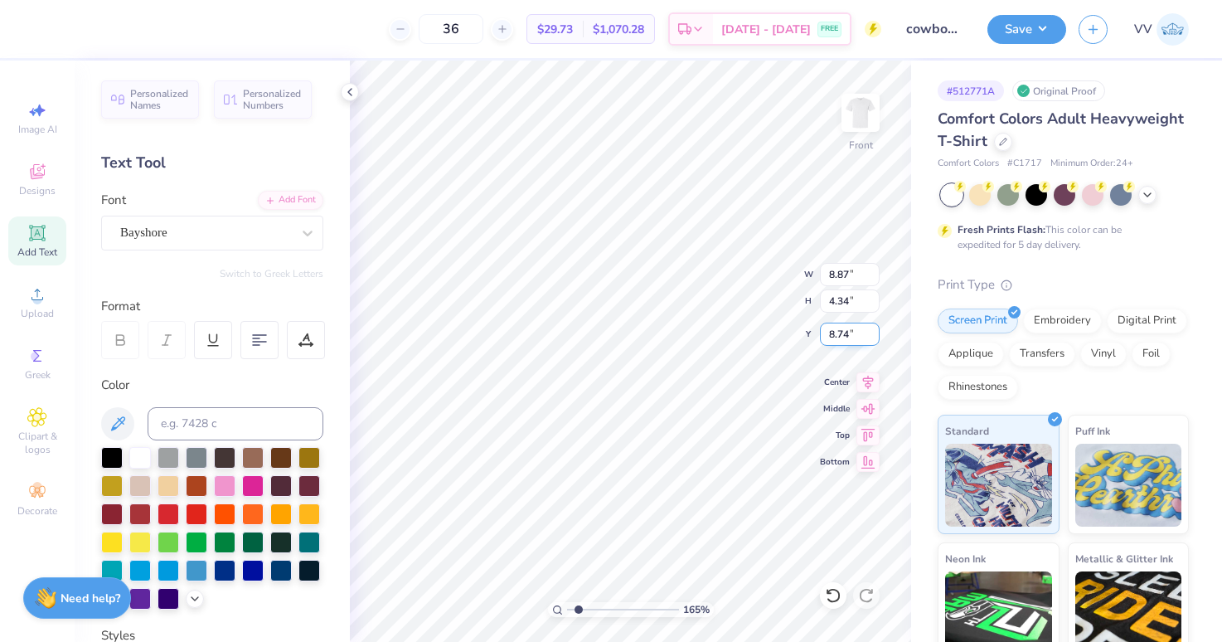
type input "9.34"
type input "4.57"
type input "8.71"
type input "8.48"
type input "3.37"
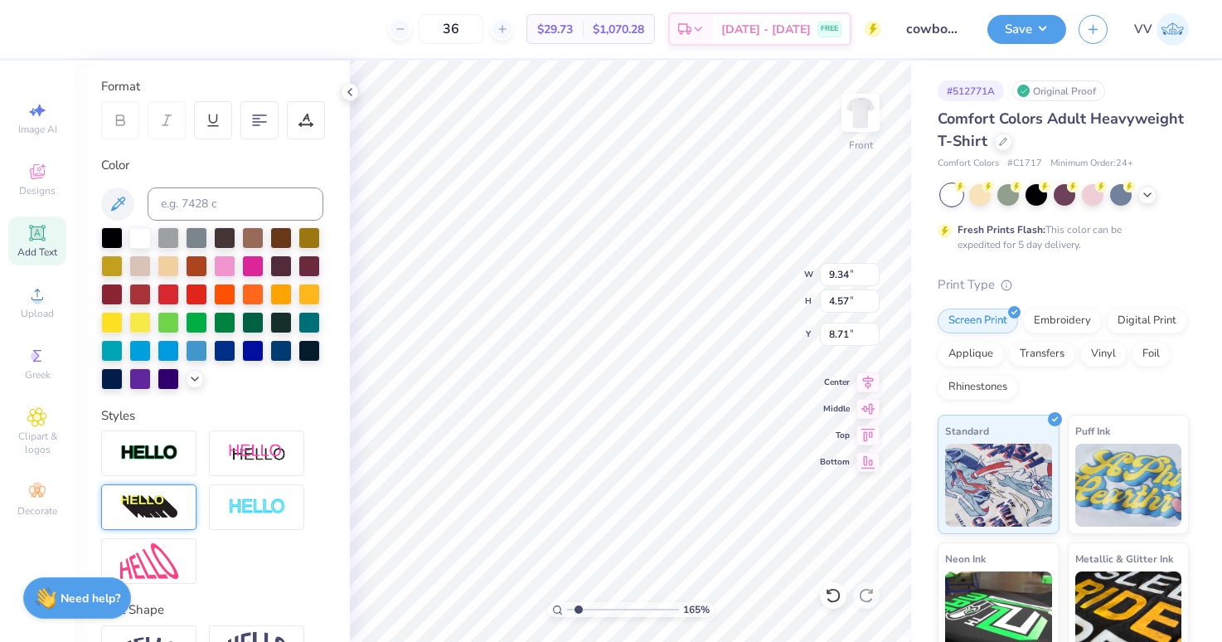
scroll to position [254, 0]
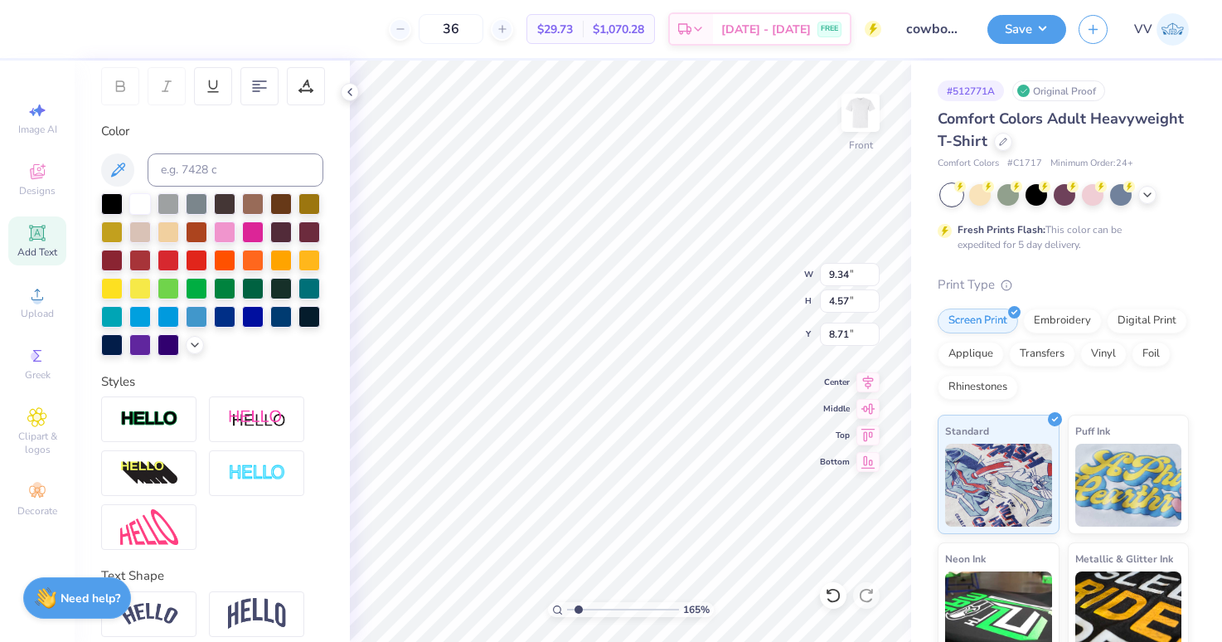
click at [155, 430] on div at bounding box center [148, 419] width 95 height 46
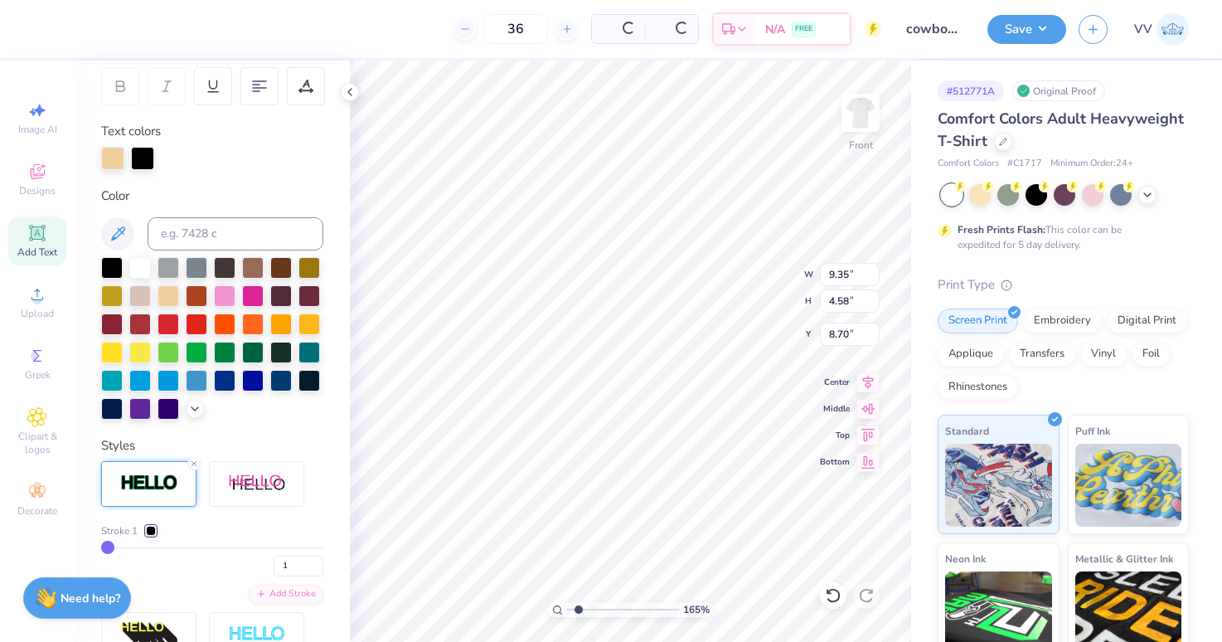
type input "9.35"
type input "4.58"
type input "8.70"
click at [140, 153] on div at bounding box center [142, 156] width 23 height 23
click at [224, 265] on div at bounding box center [225, 266] width 22 height 22
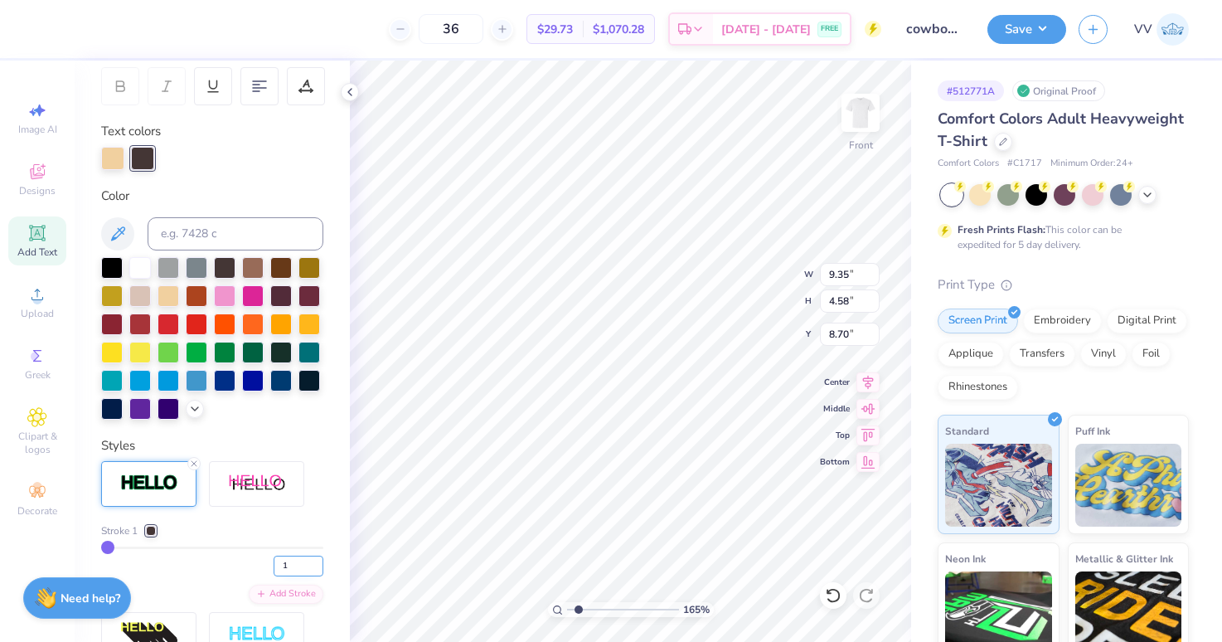
click at [294, 563] on input "1" at bounding box center [299, 566] width 50 height 21
type input "2"
type input "9.36"
type input "4.59"
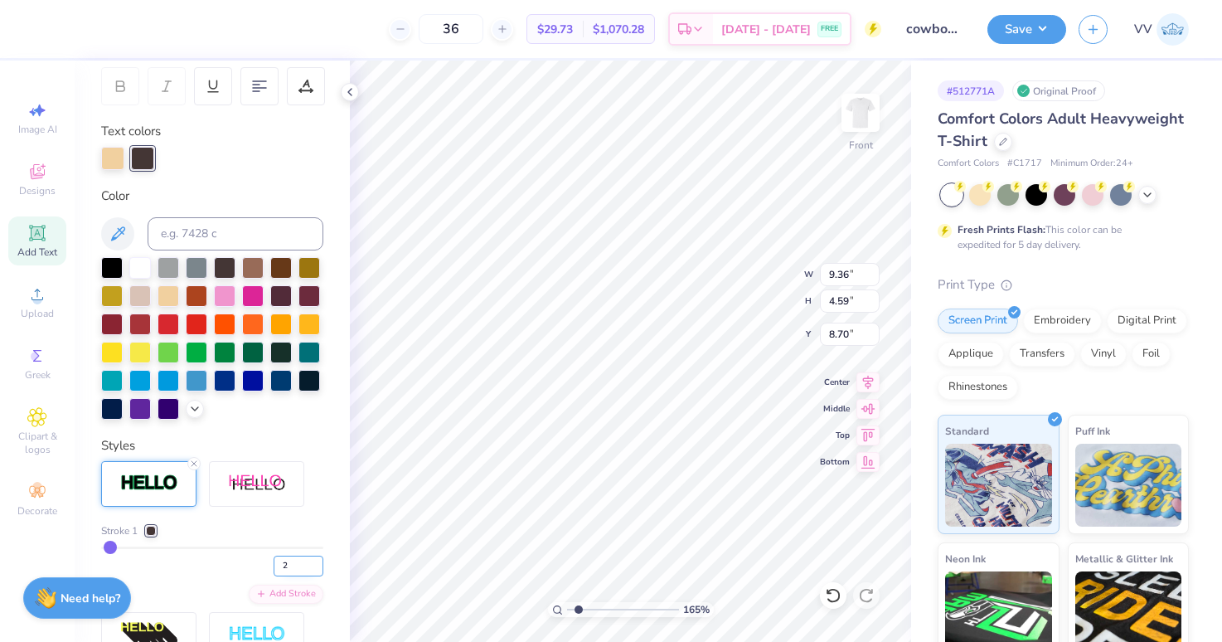
click at [289, 566] on input "2" at bounding box center [299, 566] width 50 height 21
type input "4"
type input "9.39"
type input "4.62"
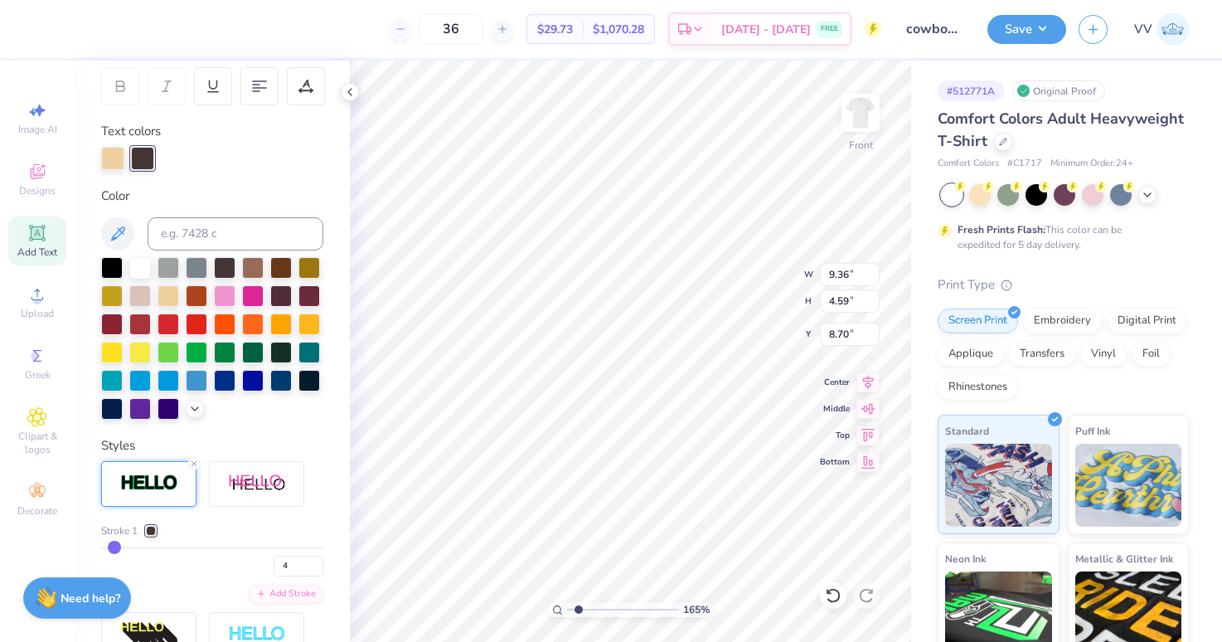
type input "8.68"
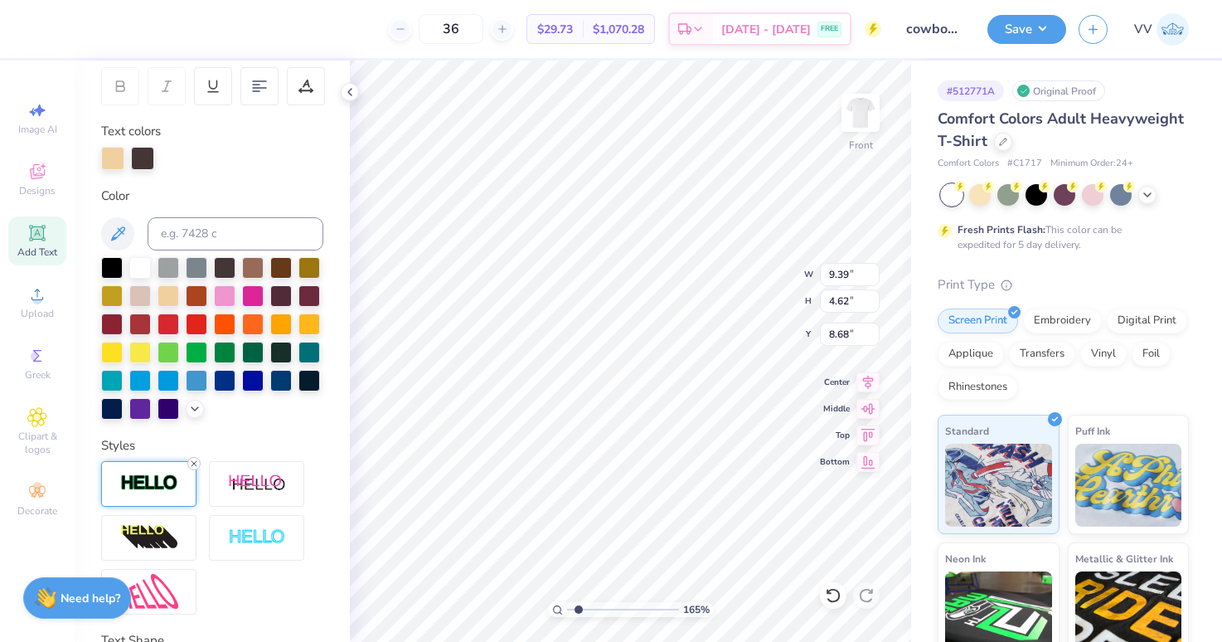
click at [195, 462] on line at bounding box center [194, 463] width 5 height 5
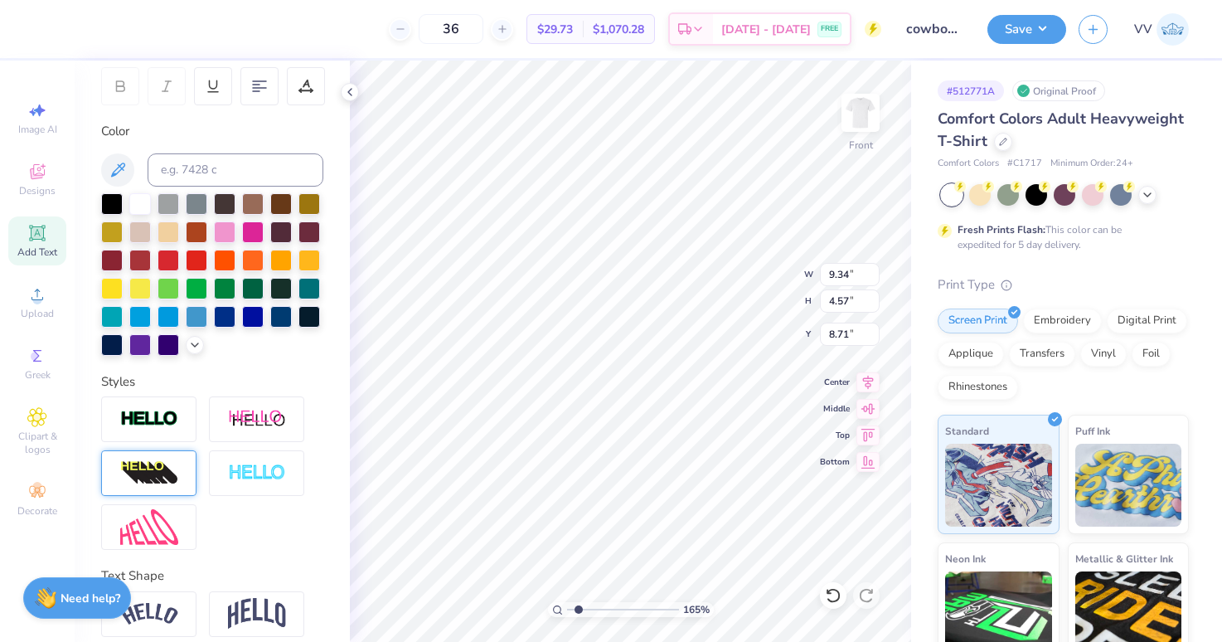
type input "9.34"
type input "4.57"
type input "8.71"
click at [37, 307] on span "Upload" at bounding box center [37, 313] width 33 height 13
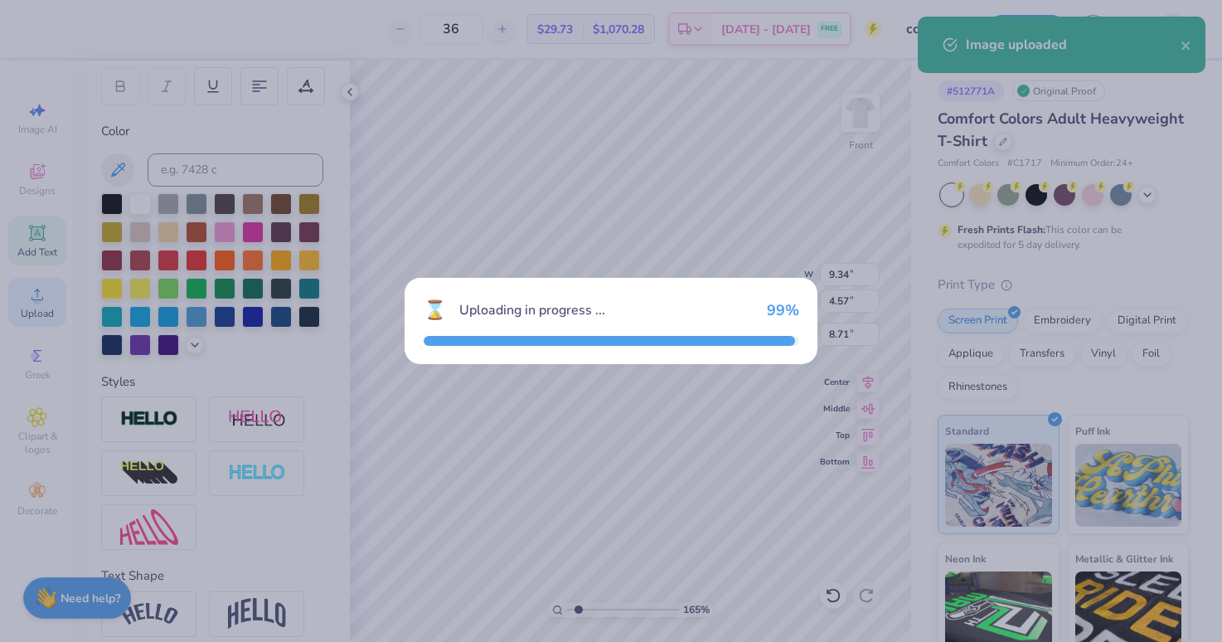
type input "1.83"
type input "12.84"
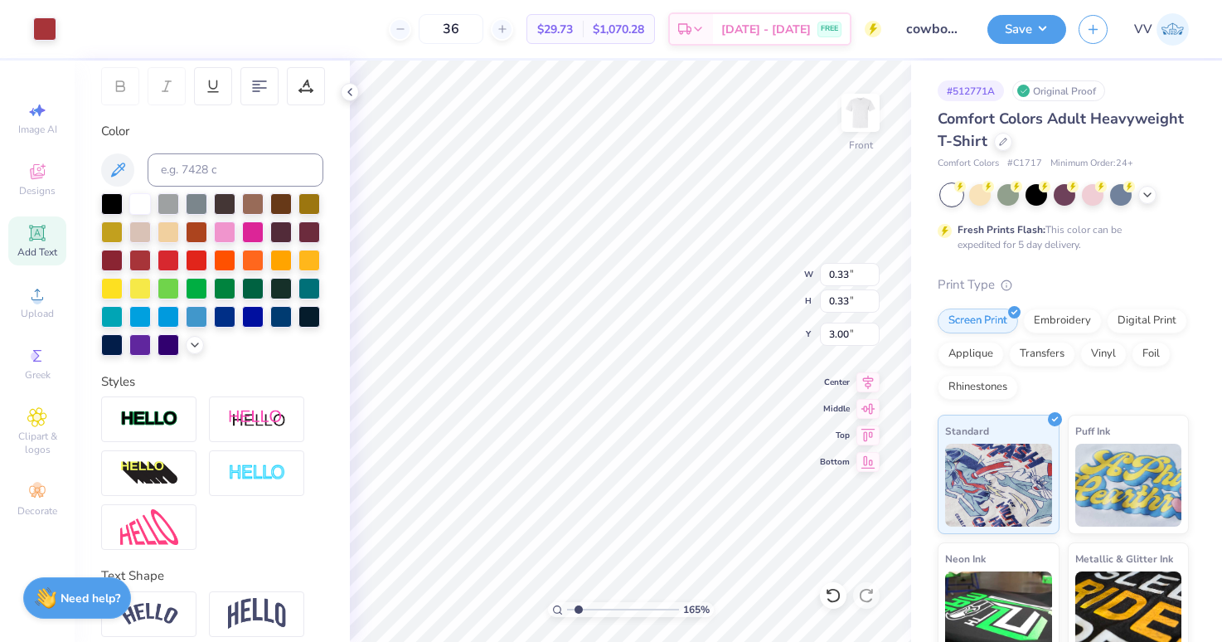
type input "3.00"
type input "3.99"
click at [604, 610] on input "range" at bounding box center [623, 609] width 112 height 15
type input "0.52"
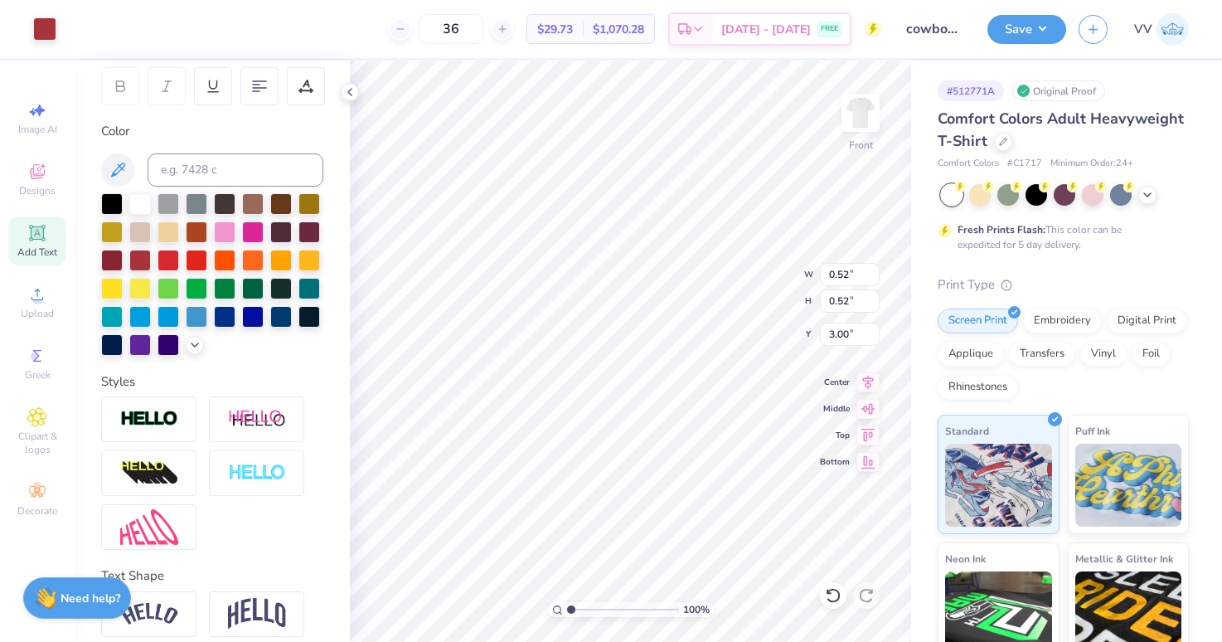
type input "1"
click at [567, 605] on input "range" at bounding box center [623, 609] width 112 height 15
click at [847, 276] on input "10.57" at bounding box center [850, 274] width 60 height 23
type input "12.50"
type input "12.35"
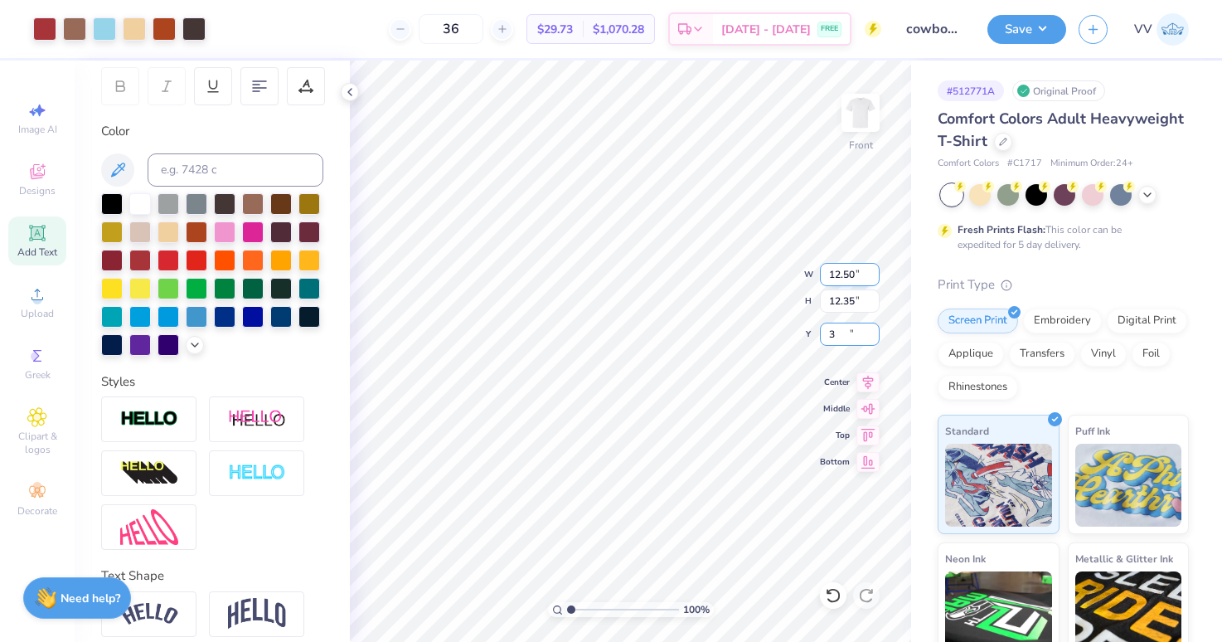
type input "3.00"
click at [859, 109] on img at bounding box center [861, 113] width 66 height 66
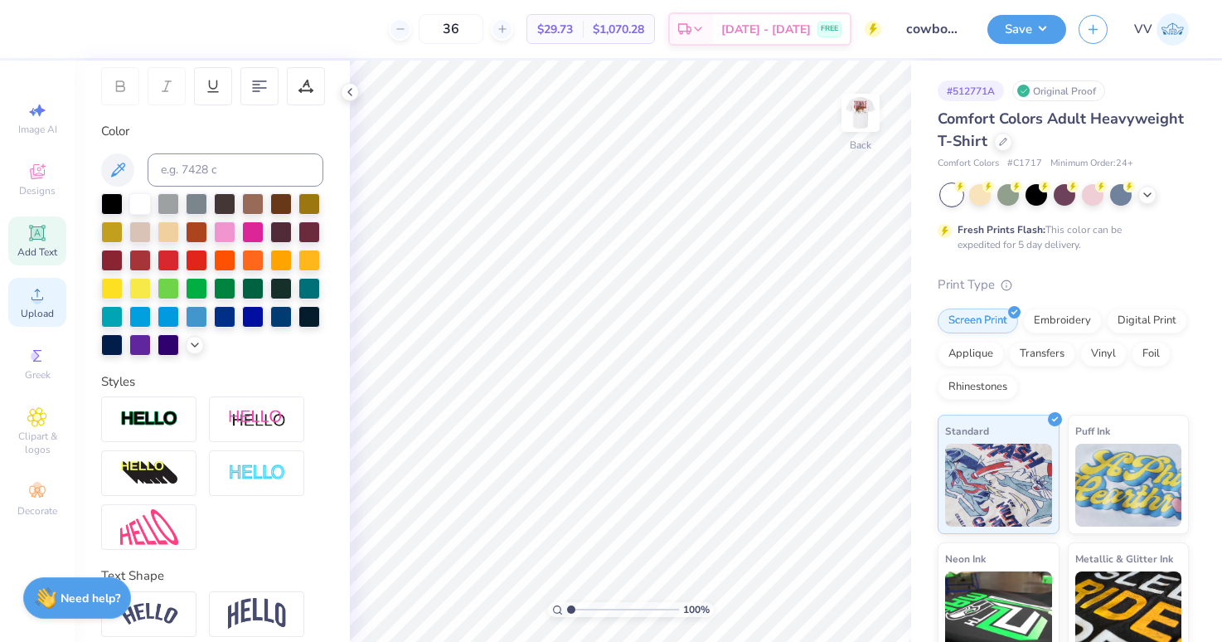
click at [26, 300] on div "Upload" at bounding box center [37, 302] width 58 height 49
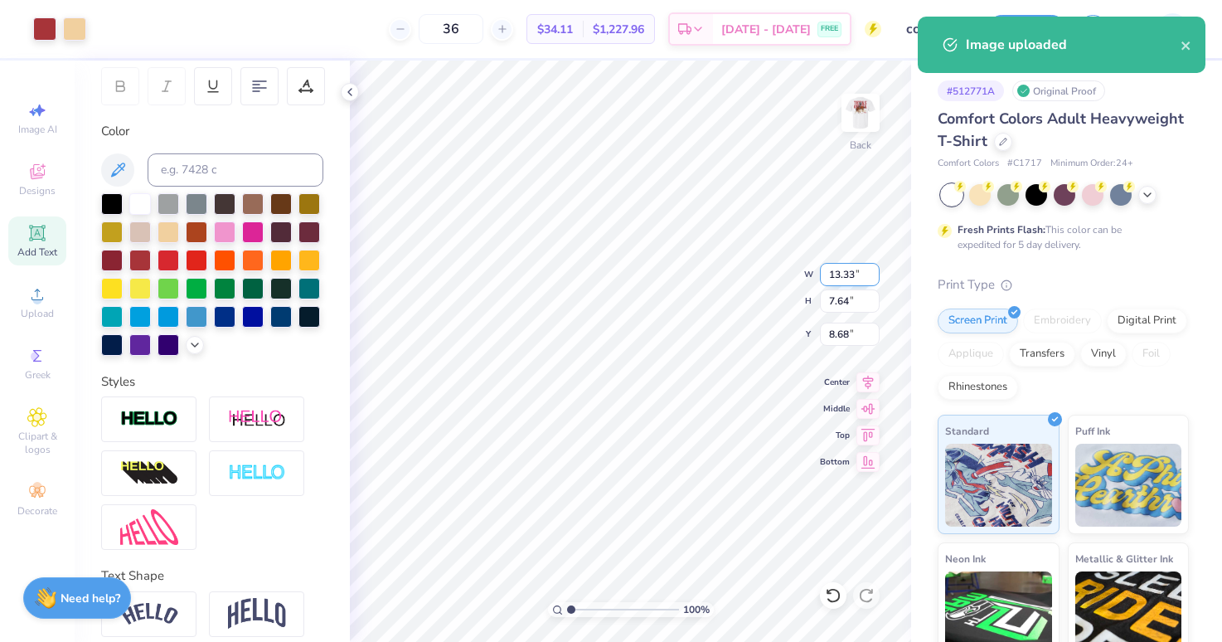
click at [858, 270] on input "13.33" at bounding box center [850, 274] width 60 height 23
type input "3.50"
type input "2.01"
type input "11.49"
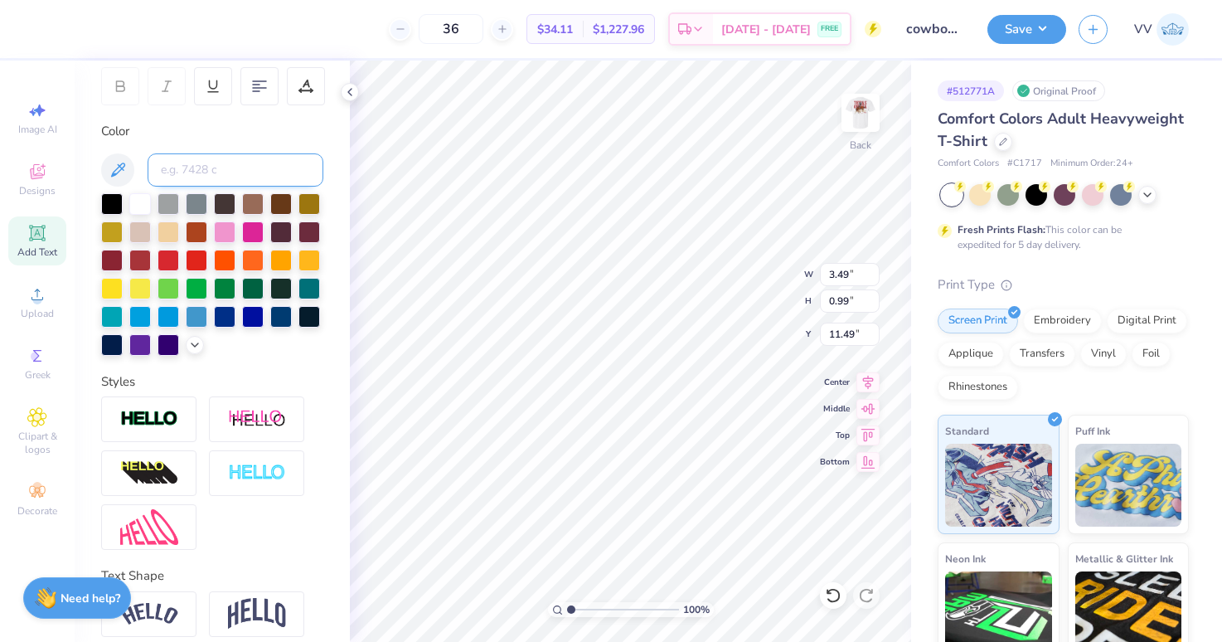
click at [249, 176] on input at bounding box center [236, 169] width 176 height 33
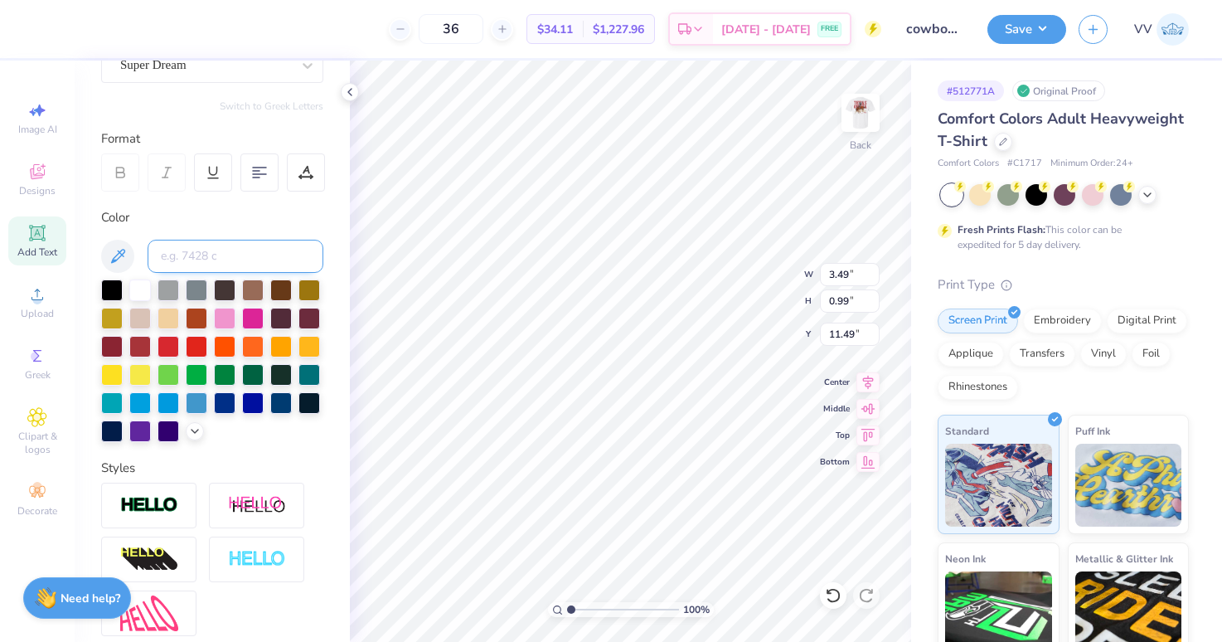
scroll to position [0, 0]
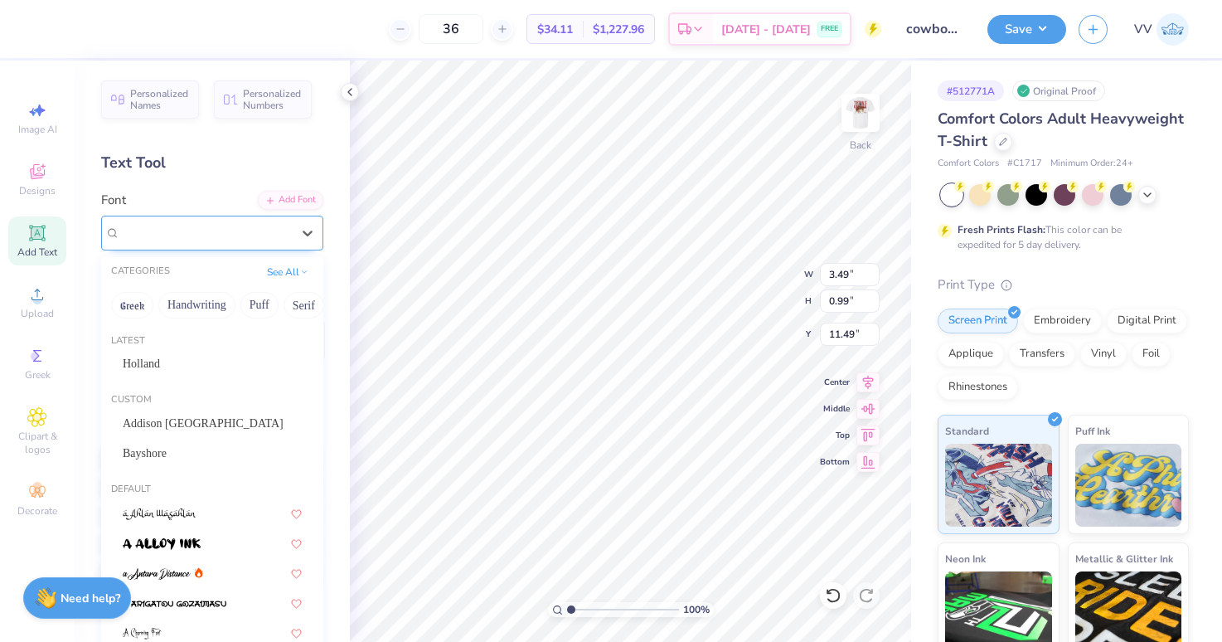
click at [214, 233] on div "Super Dream" at bounding box center [206, 233] width 174 height 26
click at [220, 362] on div "Holland" at bounding box center [212, 363] width 179 height 17
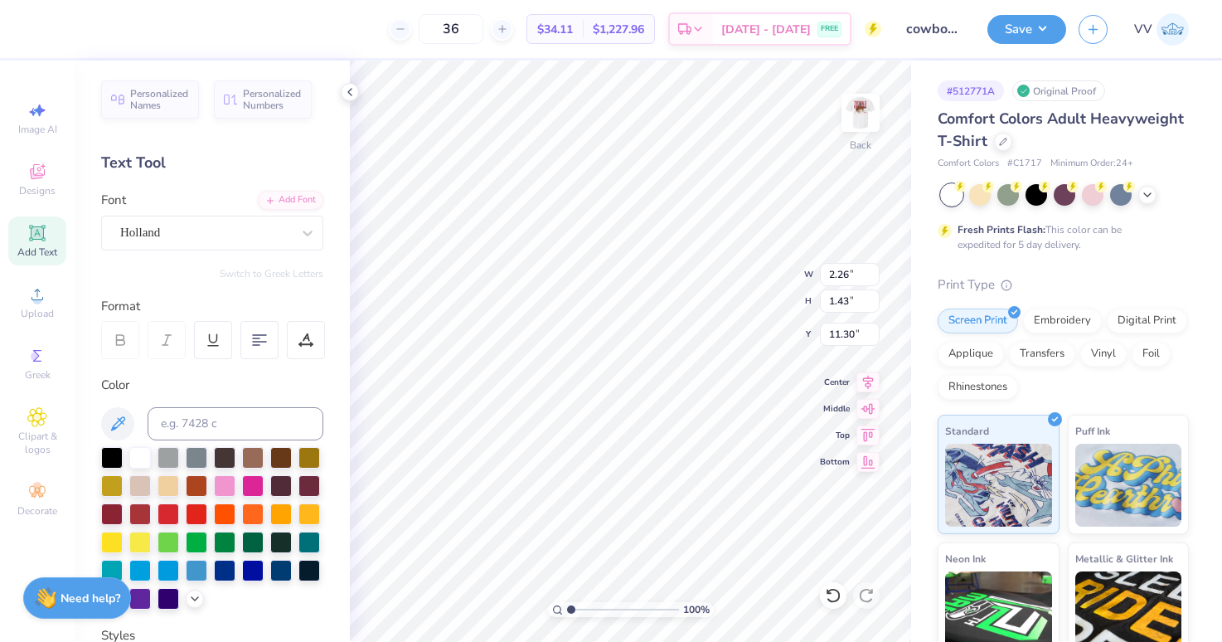
type input "2.26"
type input "1.43"
type input "11.30"
type input "3.75"
drag, startPoint x: 587, startPoint y: 607, endPoint x: 601, endPoint y: 608, distance: 14.1
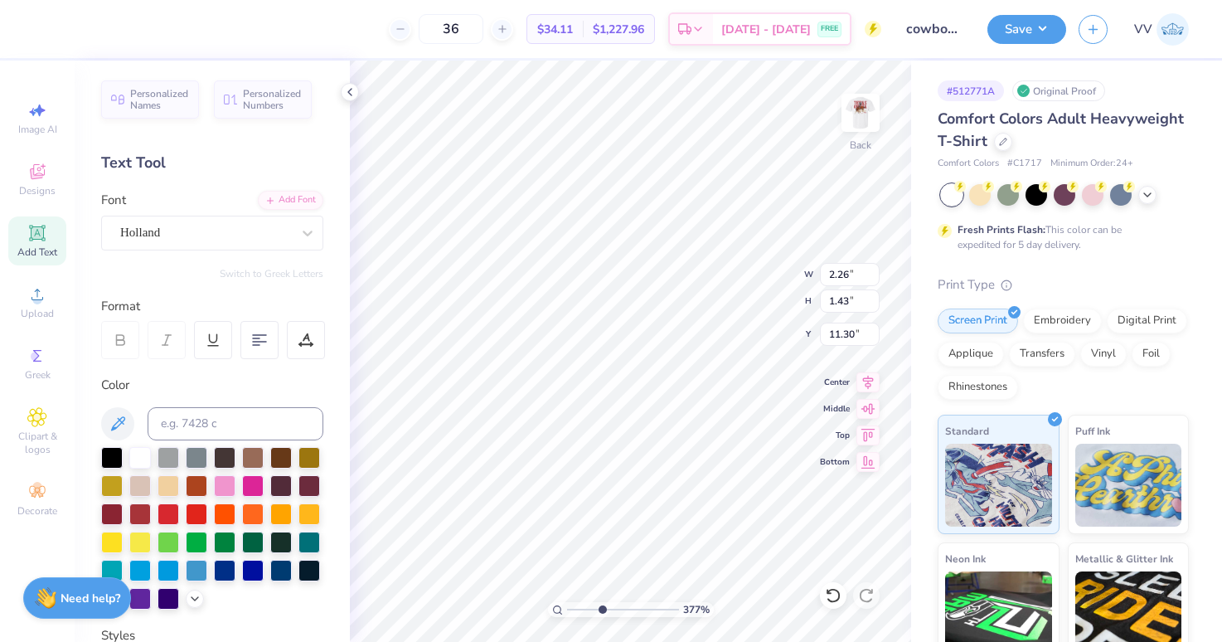
click at [601, 608] on input "range" at bounding box center [623, 609] width 112 height 15
type input "11.40"
type input "1.78"
type input "1.13"
type input "11.71"
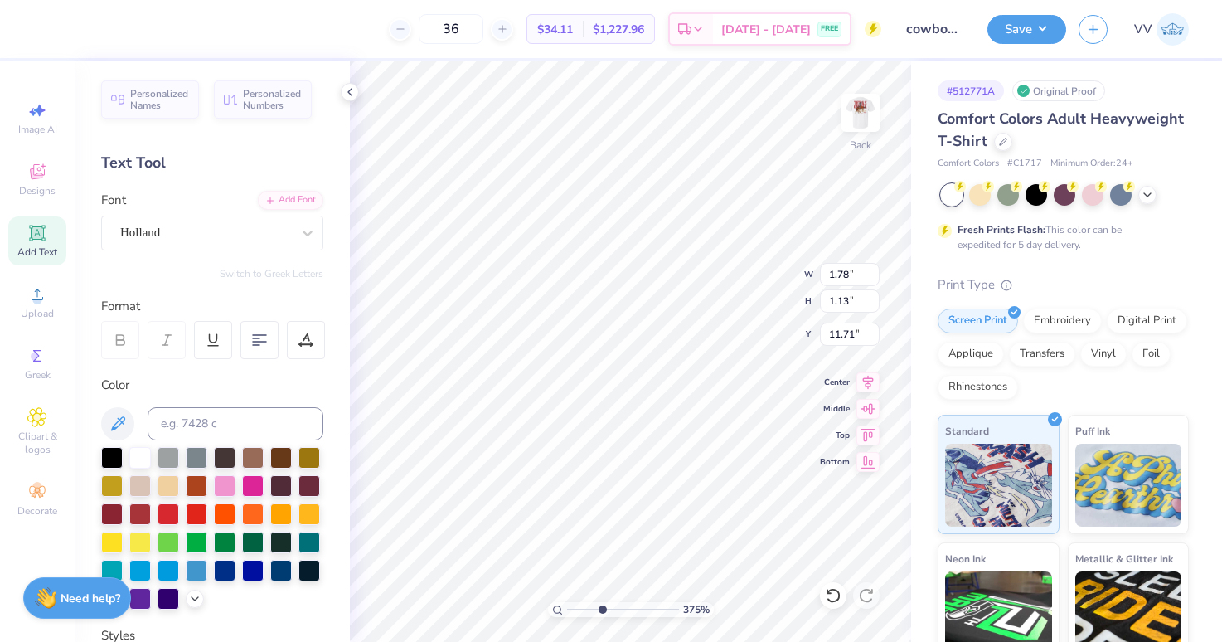
type input "1.56"
type input "0.99"
type input "11.85"
type input "1.78"
type input "1.13"
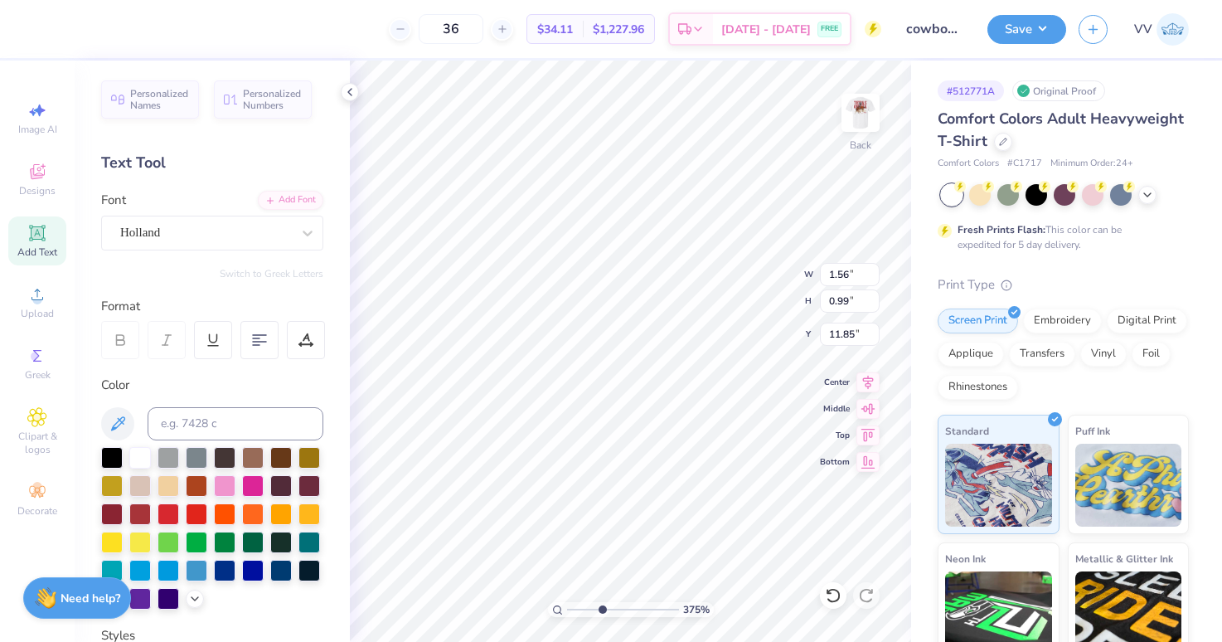
type input "11.71"
type input "1.80"
type input "1.27"
type input "11.55"
type input "1.78"
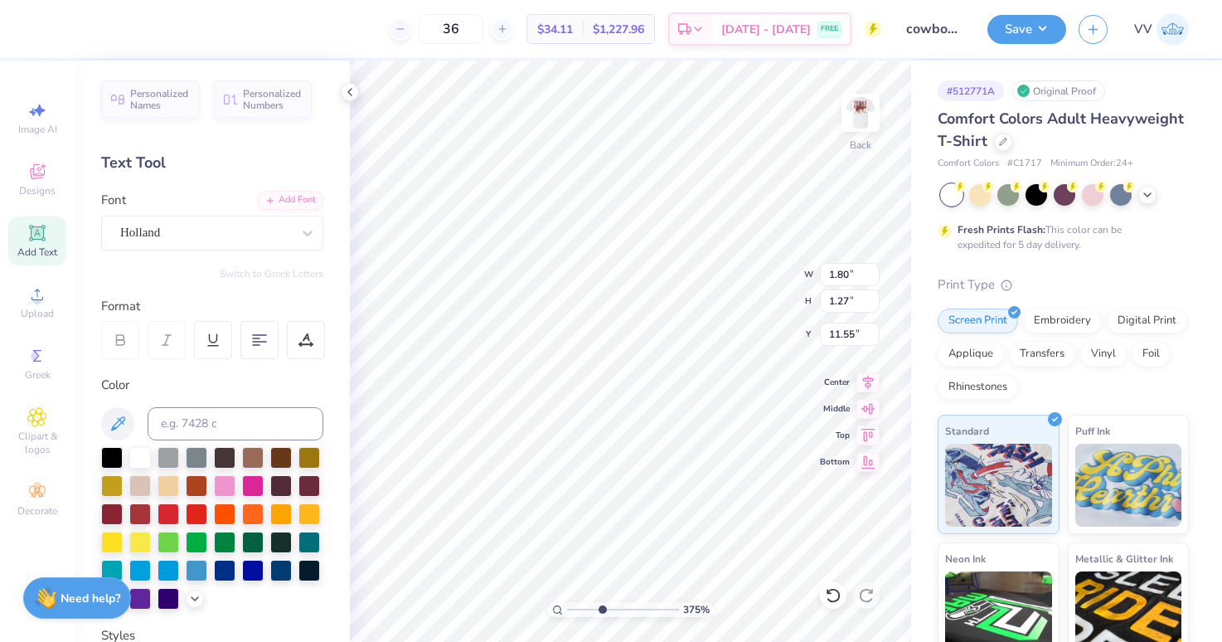
type input "1.16"
type input "11.59"
click at [825, 271] on input "1.95" at bounding box center [850, 274] width 60 height 23
type input "3.50"
type input "3.42"
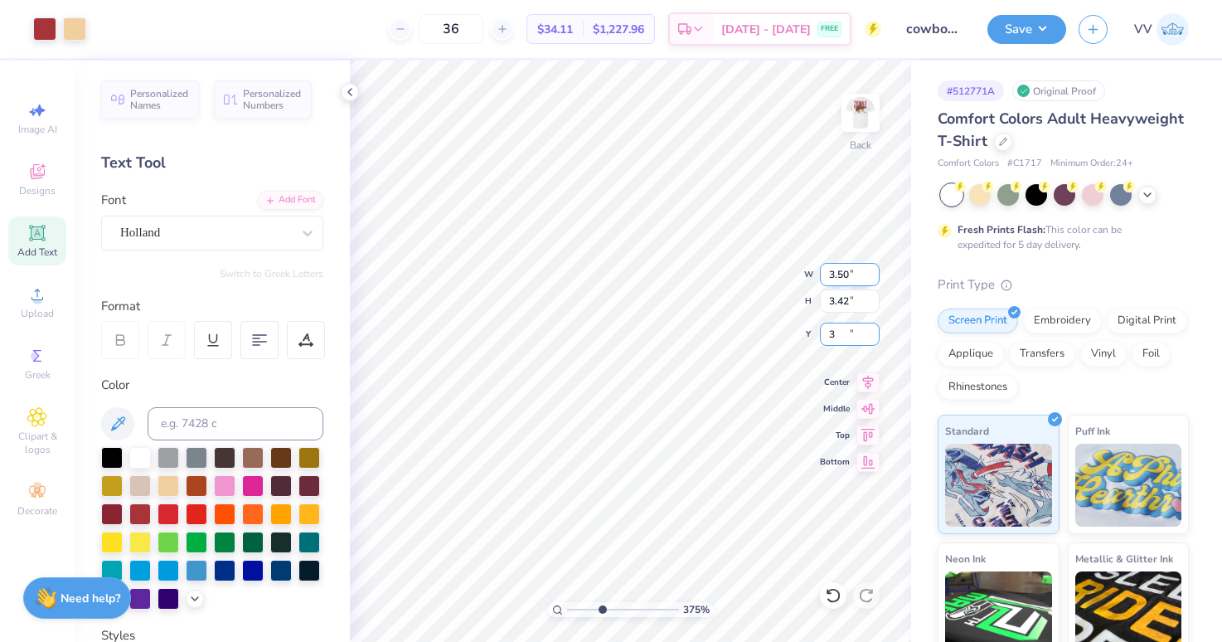
type input "3.00"
drag, startPoint x: 599, startPoint y: 607, endPoint x: 590, endPoint y: 601, distance: 10.8
click at [581, 610] on input "range" at bounding box center [623, 609] width 112 height 15
type input "1.89"
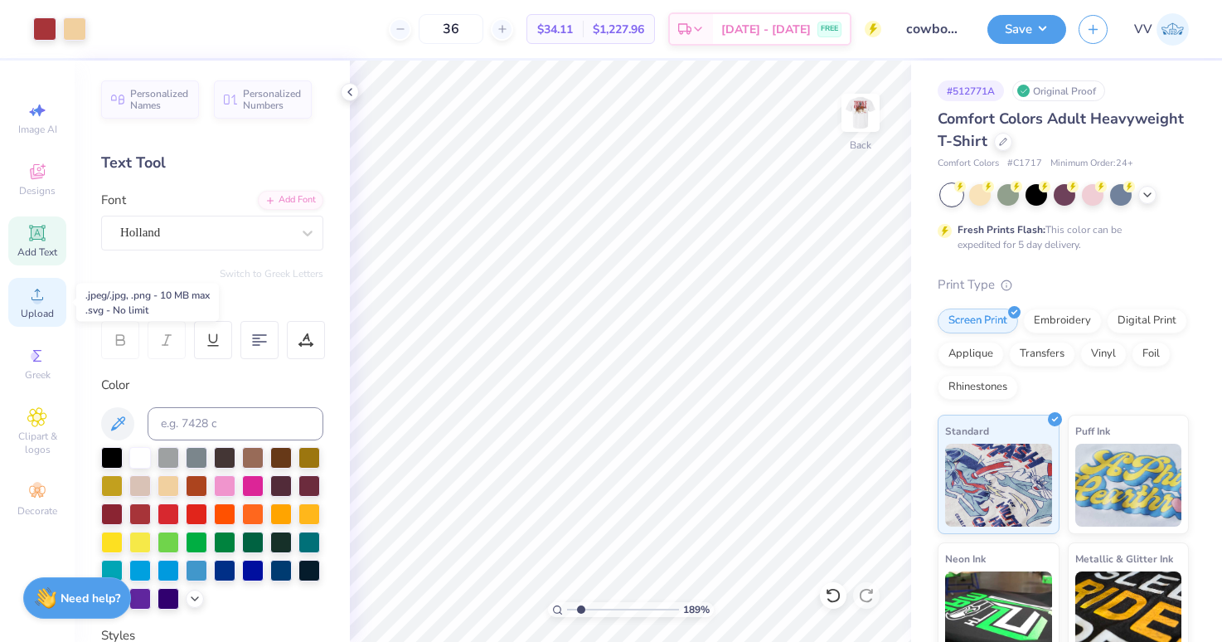
click at [56, 307] on div "Upload" at bounding box center [37, 302] width 58 height 49
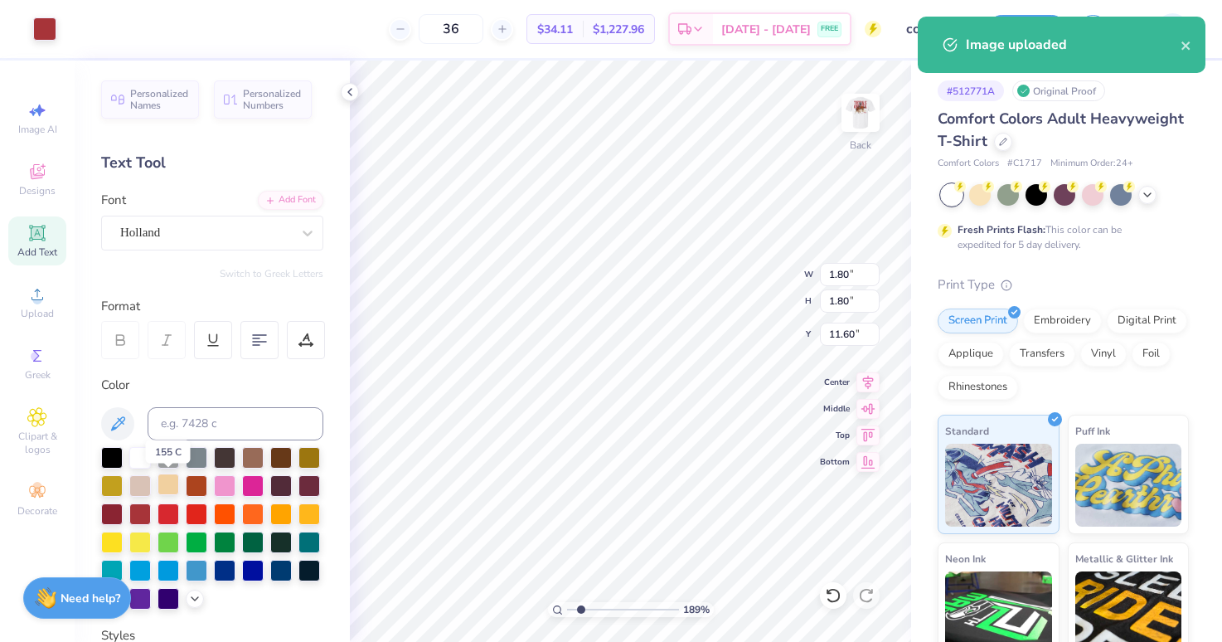
click at [169, 488] on div at bounding box center [169, 485] width 22 height 22
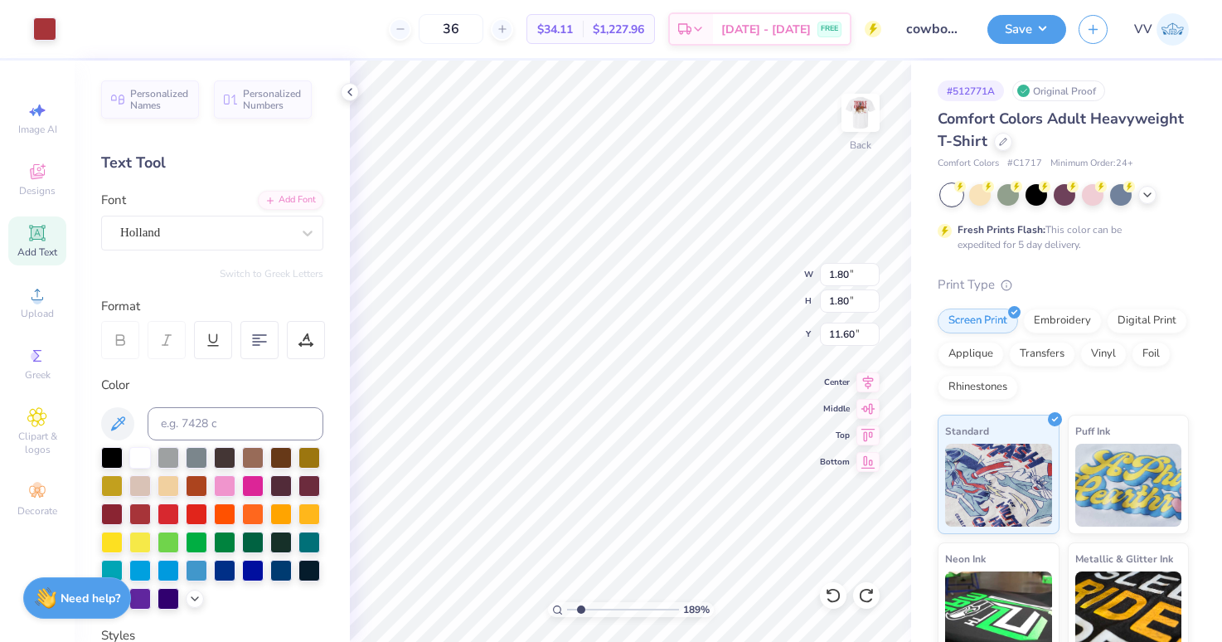
type input "5.80"
click at [173, 483] on div at bounding box center [169, 485] width 22 height 22
click at [48, 29] on div at bounding box center [44, 27] width 23 height 23
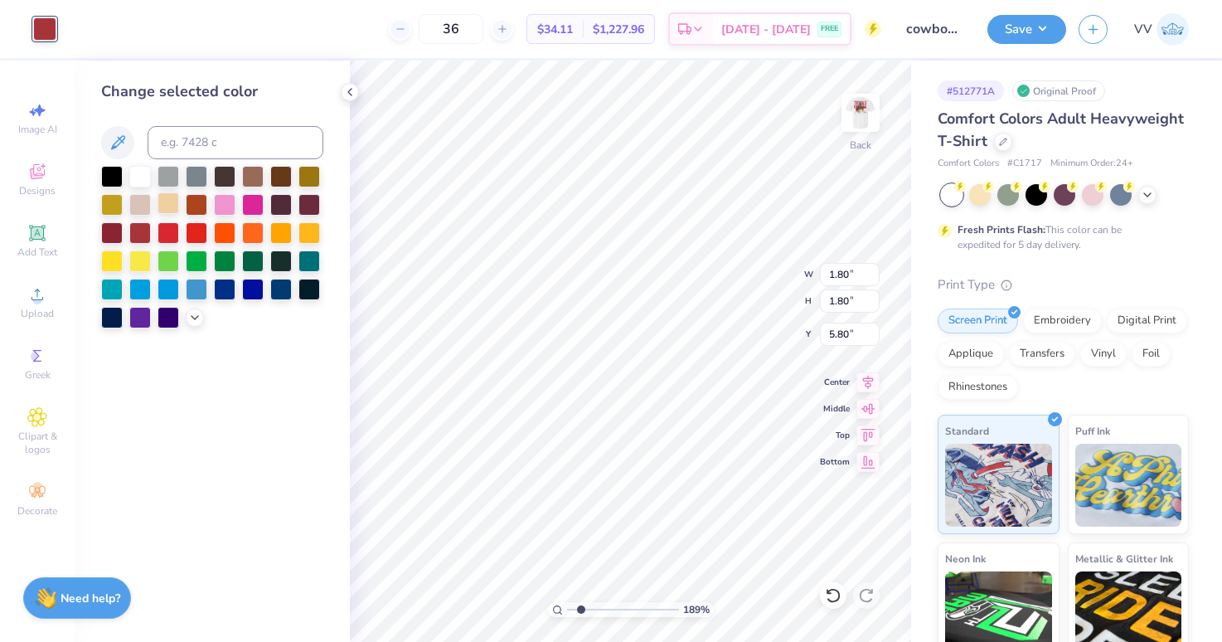
drag, startPoint x: 170, startPoint y: 203, endPoint x: 171, endPoint y: 213, distance: 10.0
click at [169, 203] on div at bounding box center [169, 203] width 22 height 22
type input "0.52"
type input "3.51"
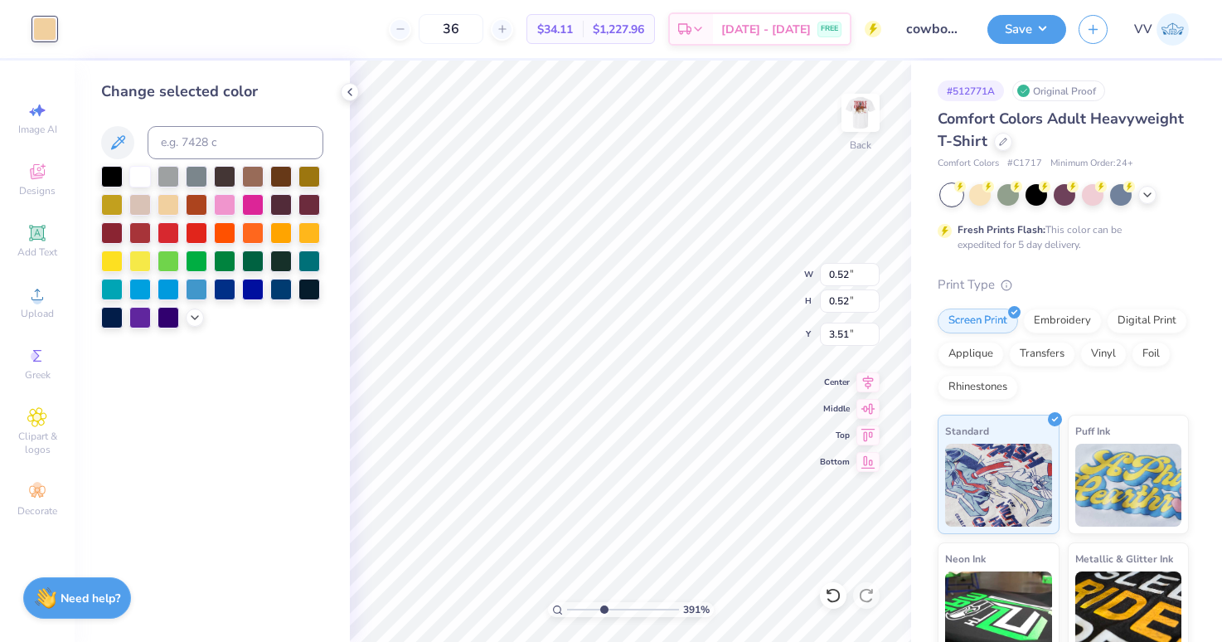
type input "3.83"
click at [602, 609] on input "range" at bounding box center [623, 609] width 112 height 15
type input "0.24"
type input "3.70"
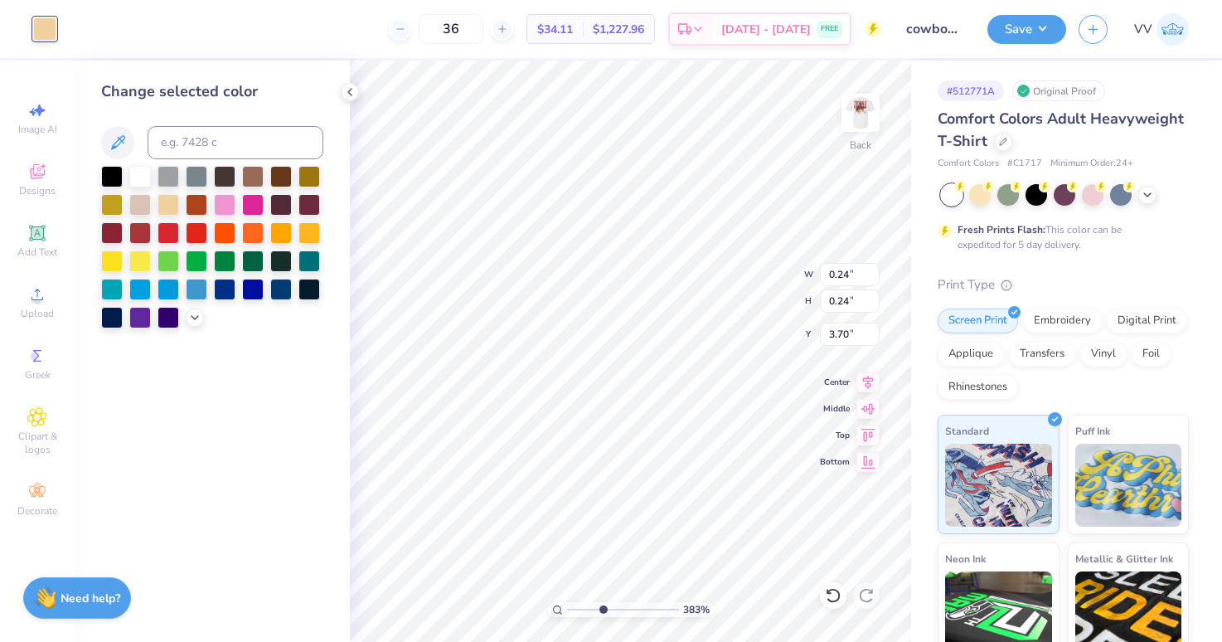
type input "0.18"
type input "3.76"
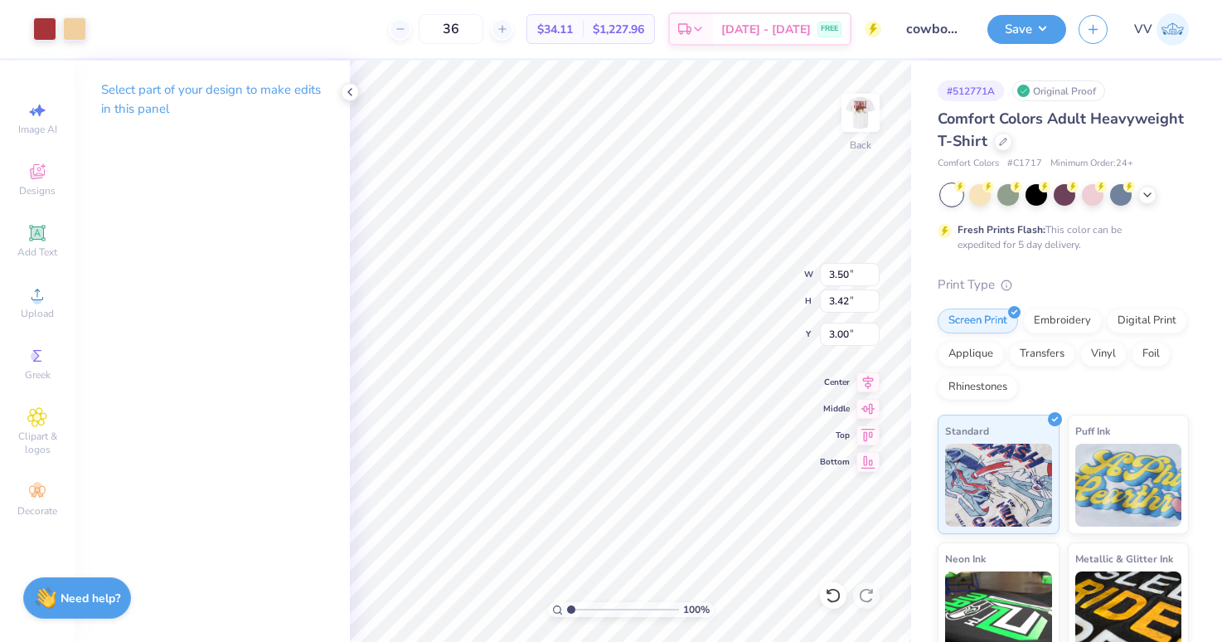
type input "1"
drag, startPoint x: 593, startPoint y: 611, endPoint x: 575, endPoint y: 601, distance: 20.8
click at [556, 615] on div "100 %" at bounding box center [631, 609] width 166 height 15
click at [858, 119] on img at bounding box center [861, 113] width 66 height 66
click at [1021, 38] on button "Save" at bounding box center [1027, 29] width 79 height 29
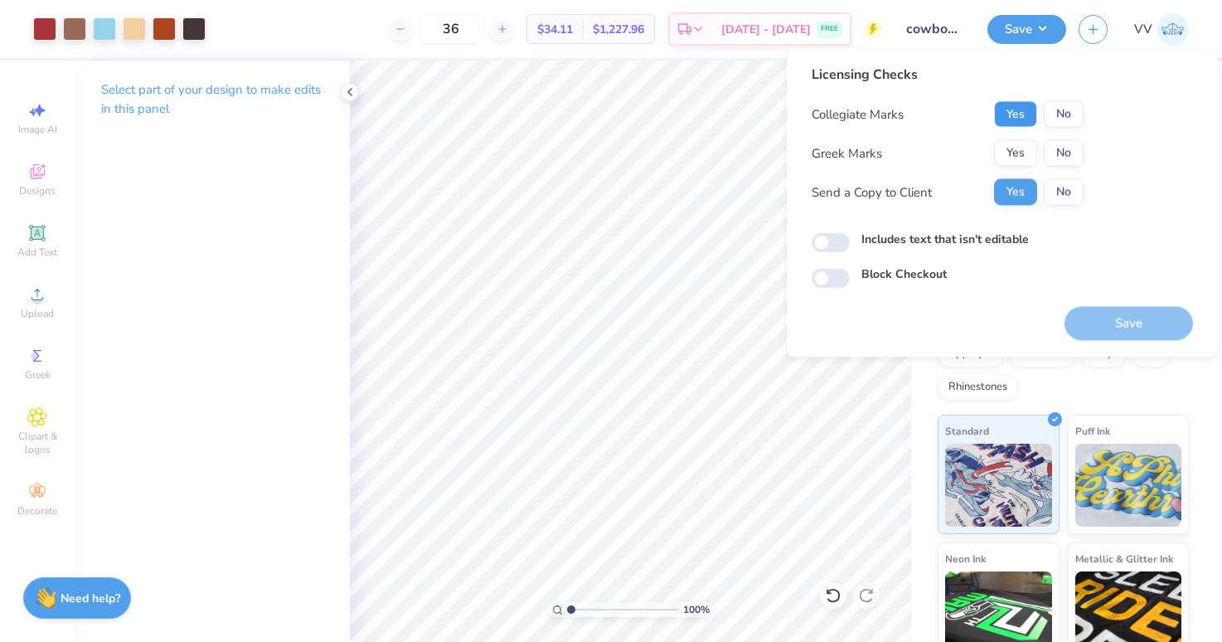
click at [1022, 121] on button "Yes" at bounding box center [1015, 114] width 43 height 27
click at [1017, 158] on button "Yes" at bounding box center [1015, 153] width 43 height 27
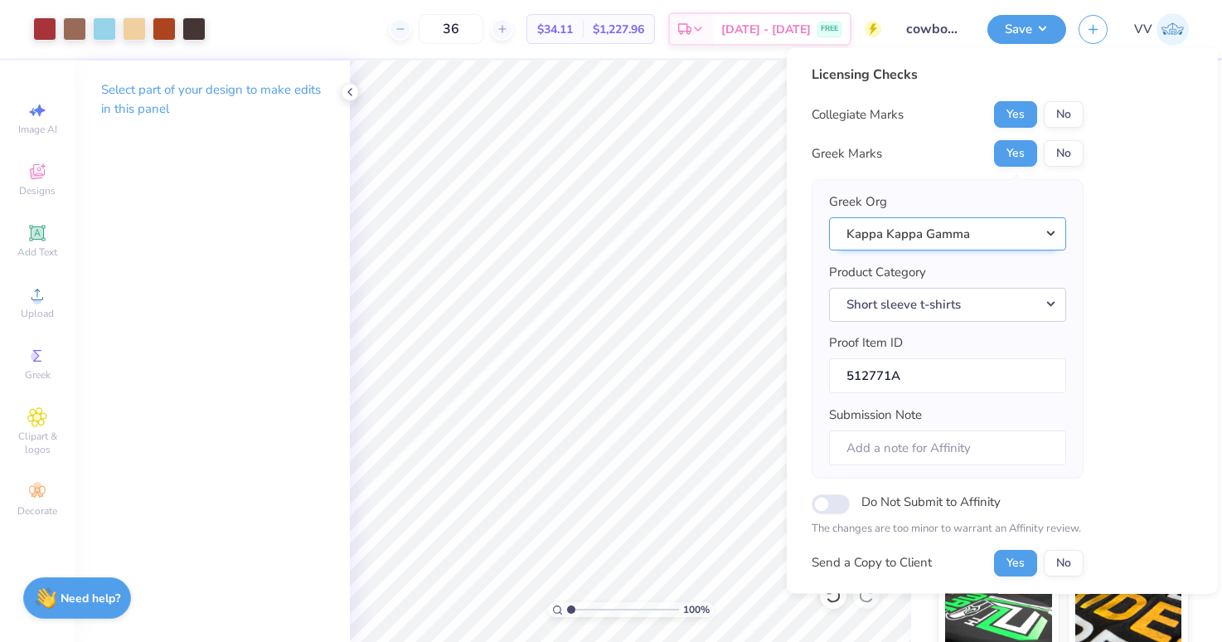
click at [1000, 238] on button "Kappa Kappa Gamma" at bounding box center [947, 233] width 237 height 34
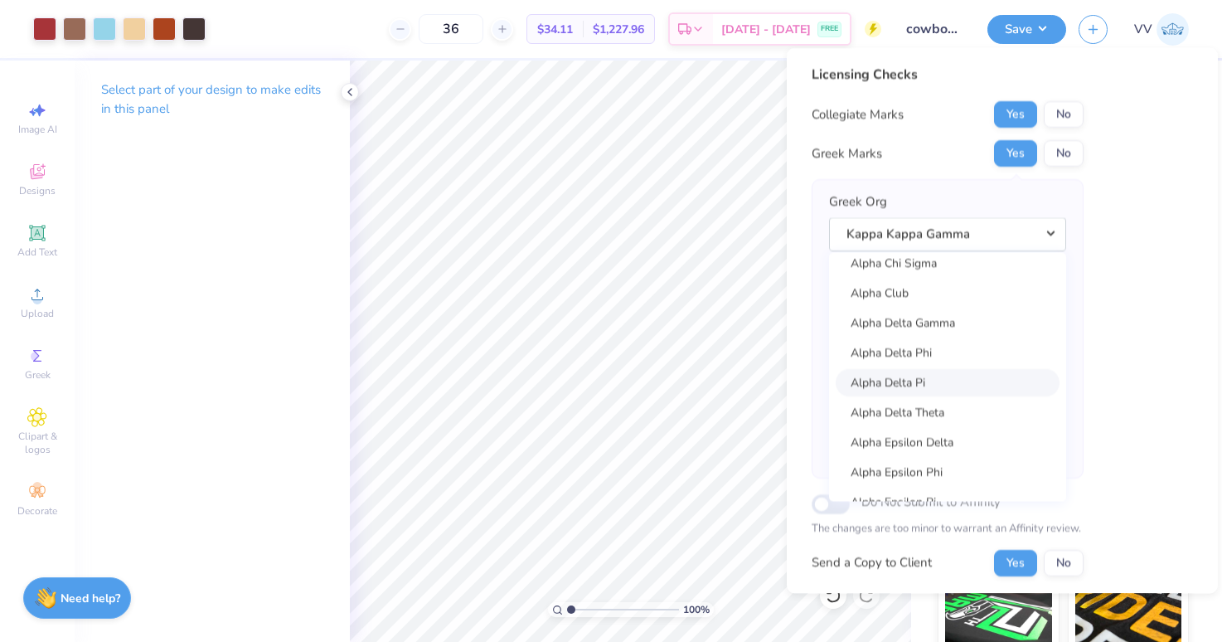
scroll to position [294, 0]
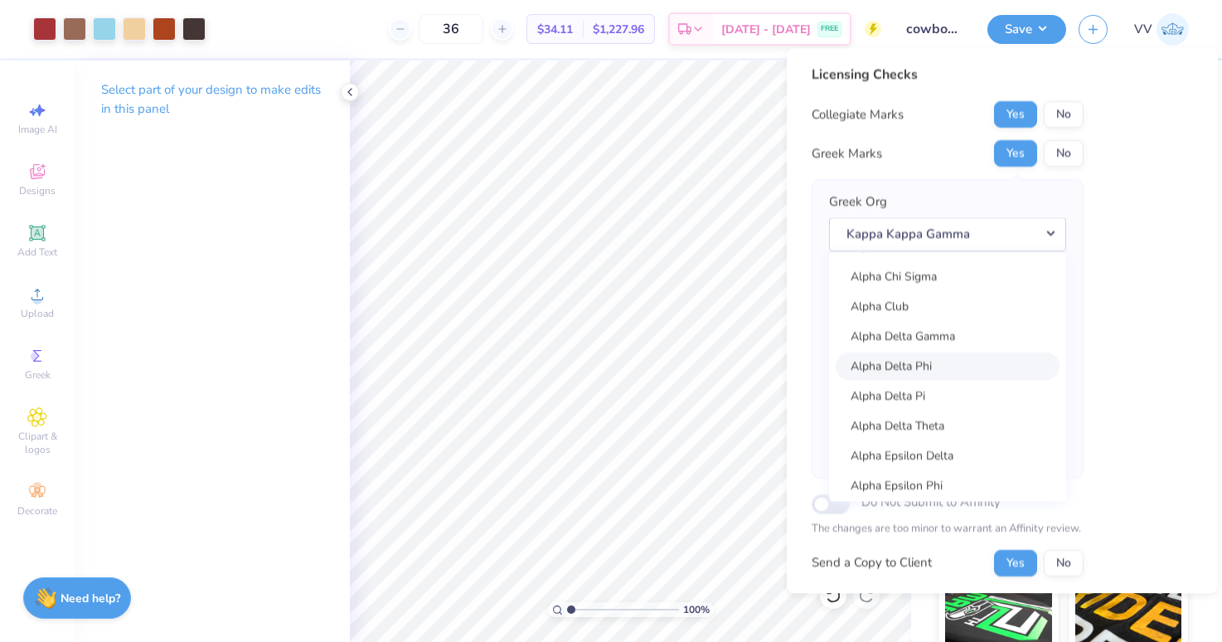
click at [945, 364] on link "Alpha Delta Phi" at bounding box center [948, 365] width 224 height 27
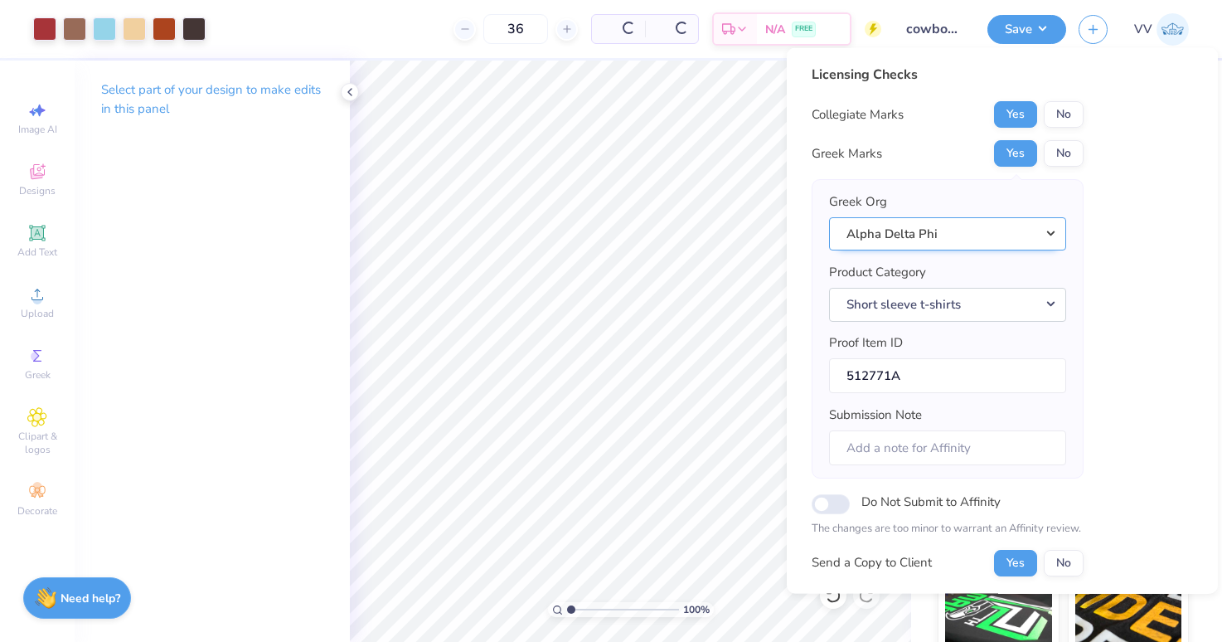
click at [947, 231] on button "Alpha Delta Phi" at bounding box center [947, 233] width 237 height 34
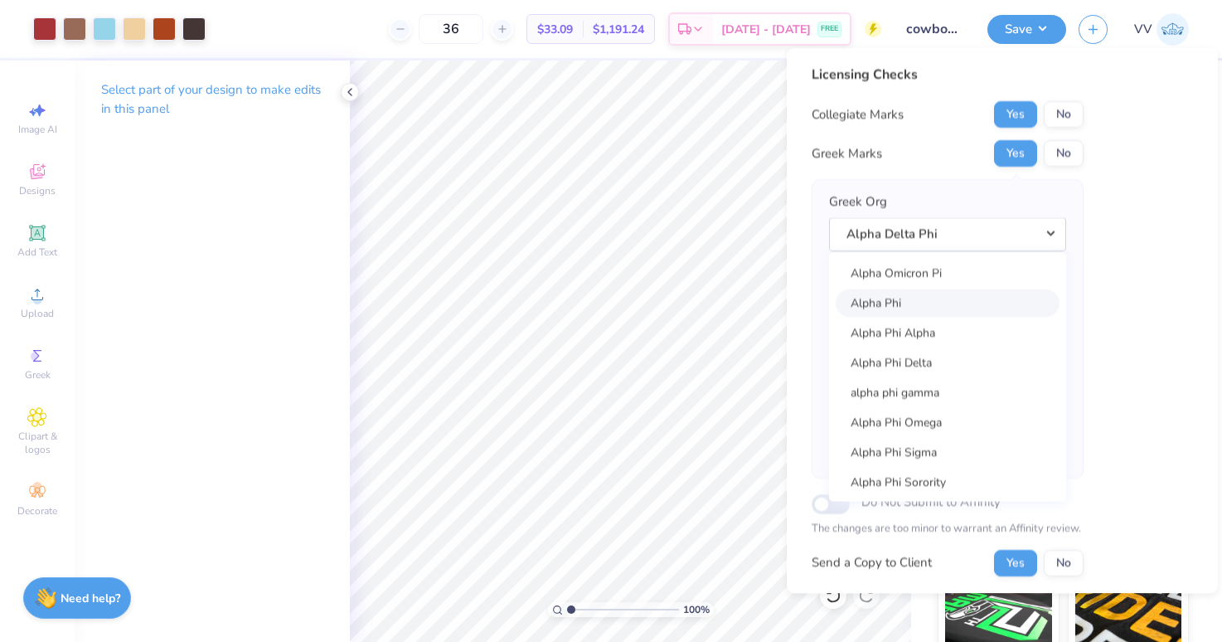
scroll to position [1015, 0]
click at [948, 295] on link "Alpha Phi" at bounding box center [948, 302] width 224 height 27
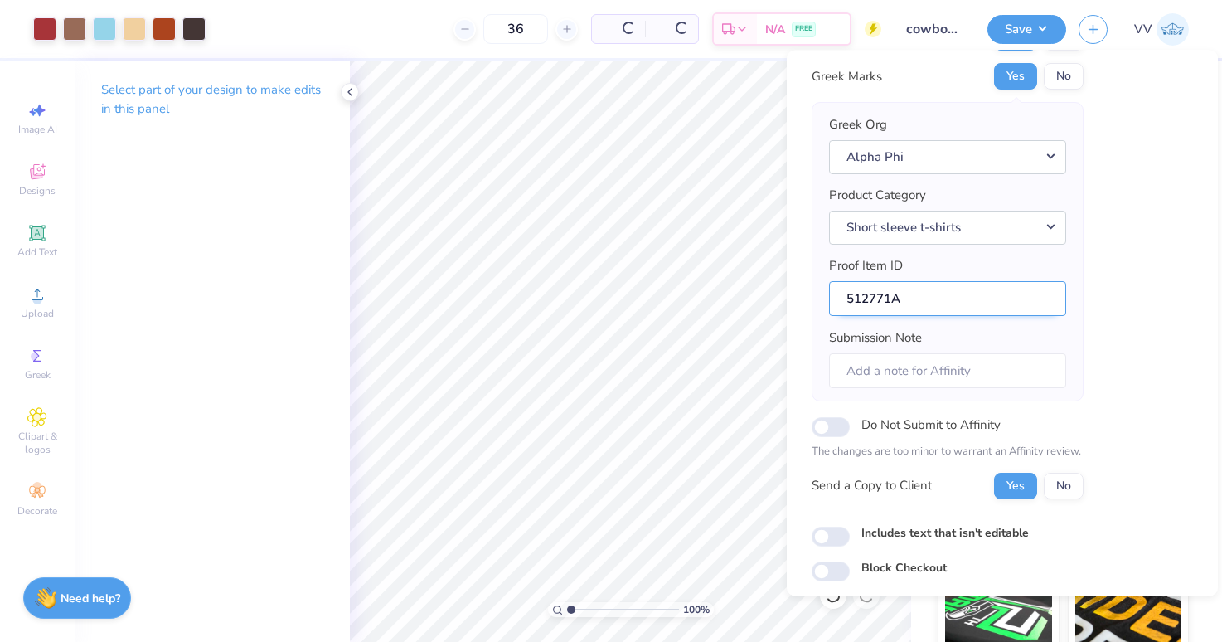
scroll to position [134, 0]
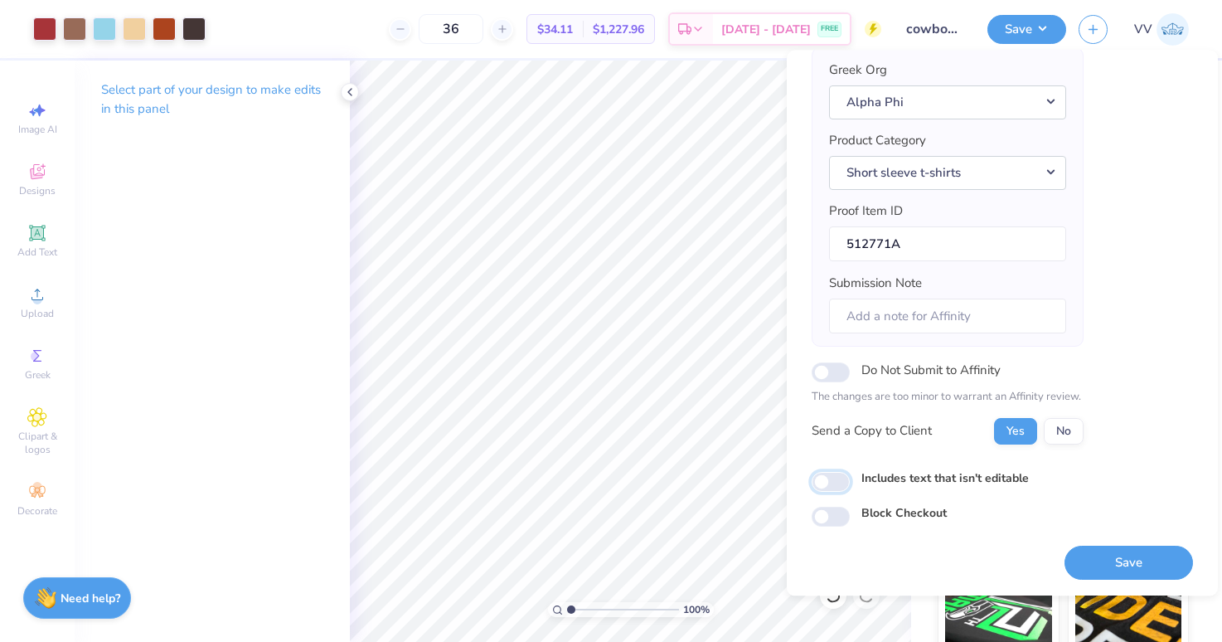
click at [832, 483] on input "Includes text that isn't editable" at bounding box center [831, 482] width 38 height 20
checkbox input "true"
click at [1112, 566] on button "Save" at bounding box center [1129, 563] width 129 height 34
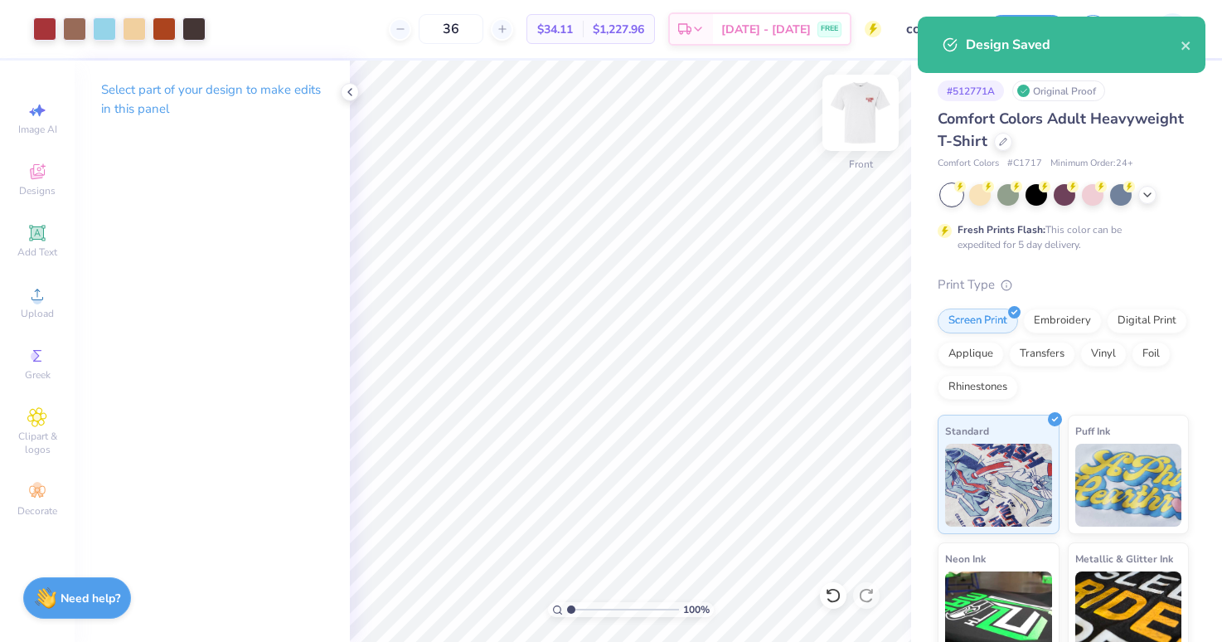
click at [862, 114] on img at bounding box center [861, 113] width 66 height 66
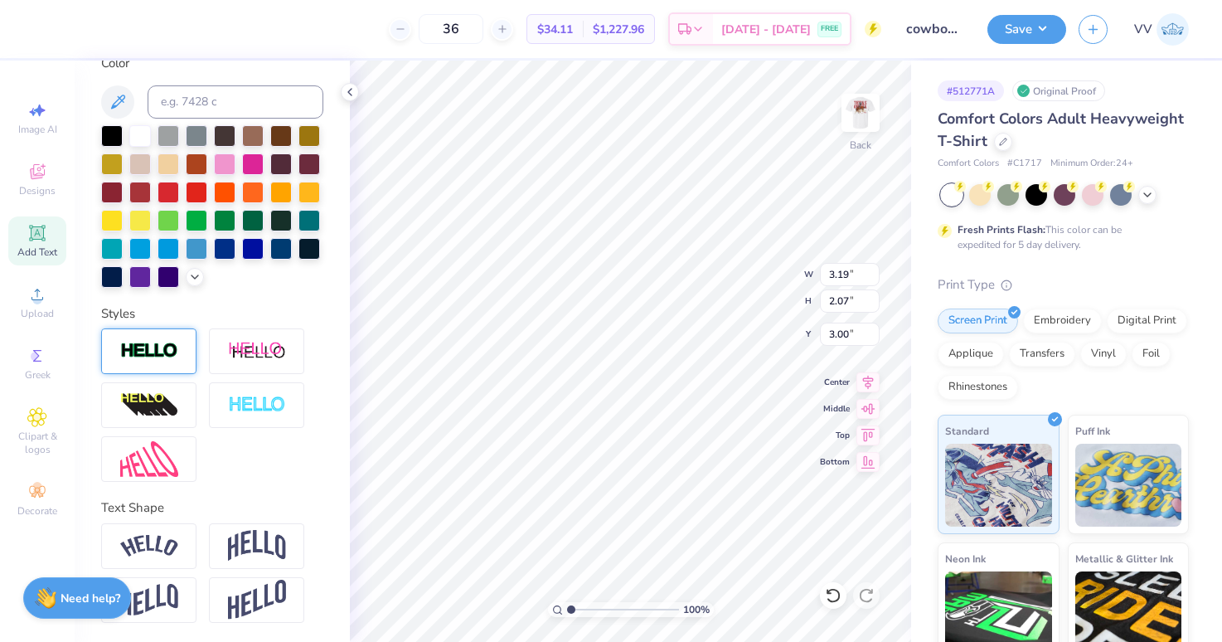
click at [172, 356] on img at bounding box center [149, 351] width 58 height 19
type input "3.20"
type input "2.08"
type input "2.99"
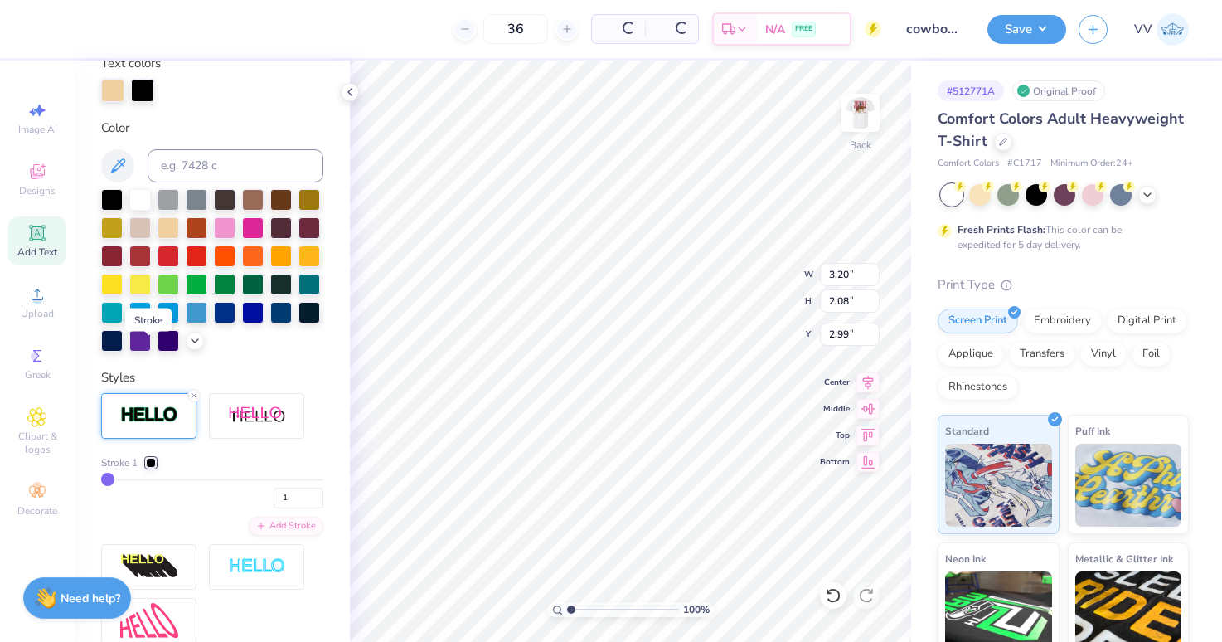
scroll to position [386, 0]
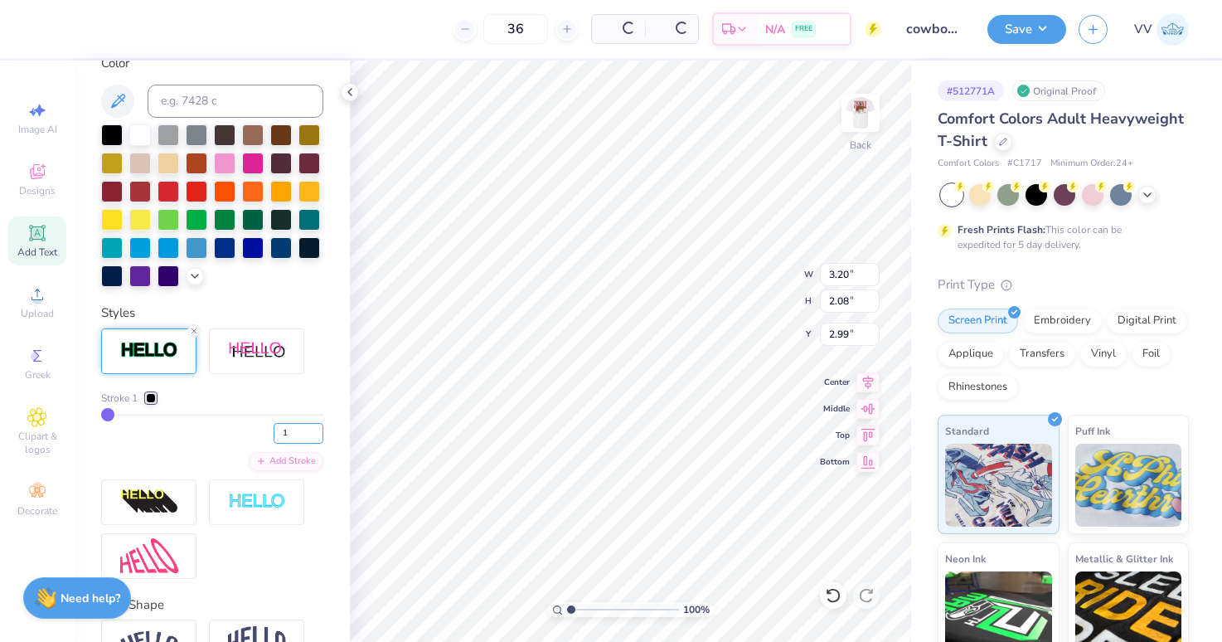
click at [296, 437] on input "1" at bounding box center [299, 433] width 50 height 21
type input "5"
type input "3.25"
type input "2.13"
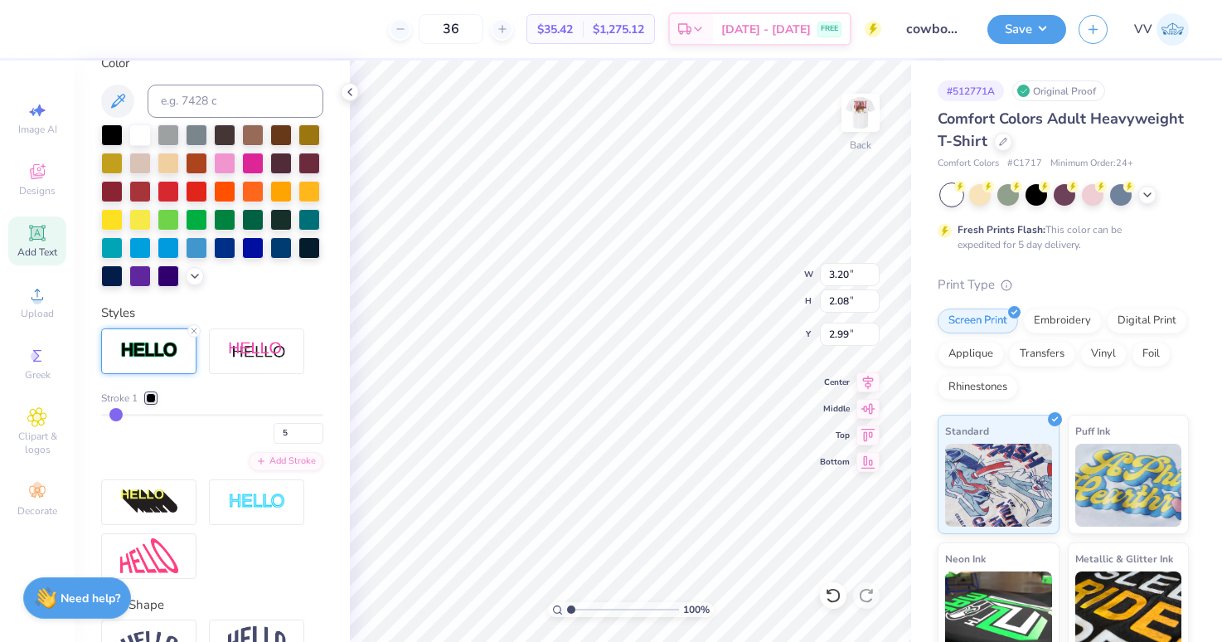
type input "2.97"
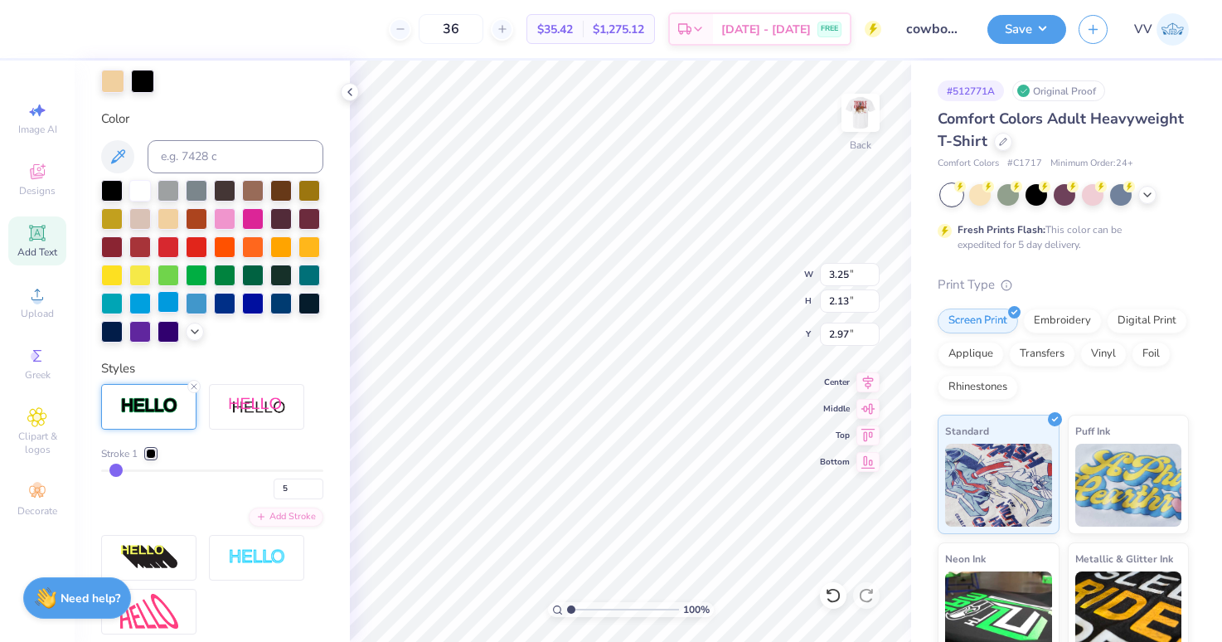
scroll to position [304, 0]
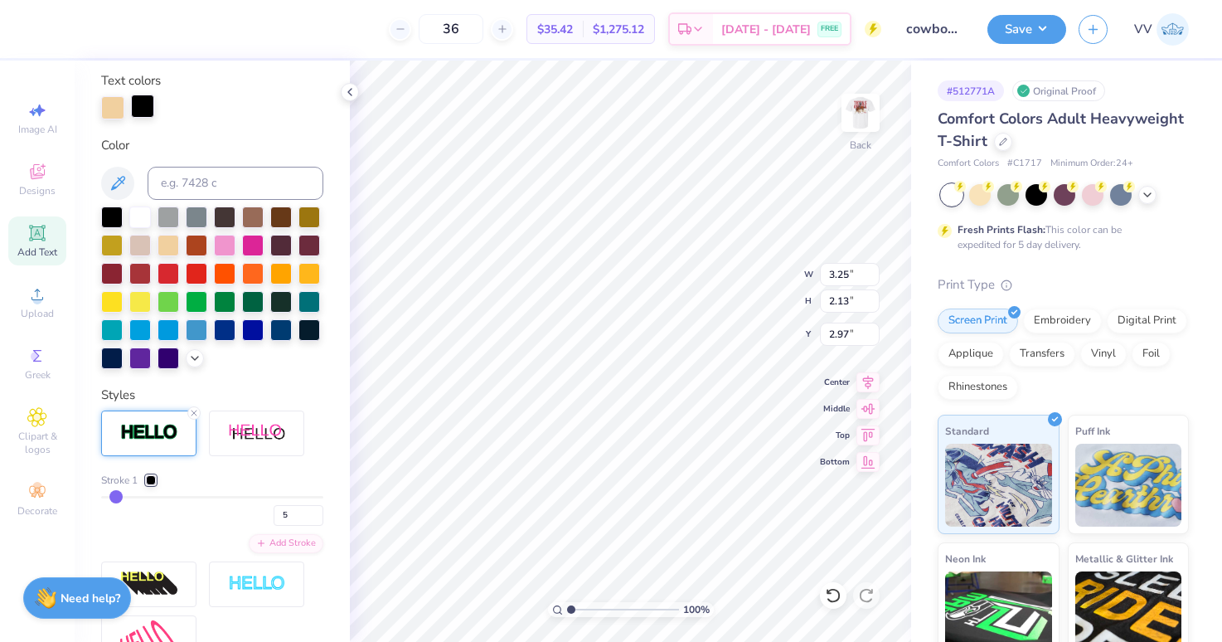
click at [140, 111] on div at bounding box center [142, 106] width 23 height 23
click at [219, 218] on div at bounding box center [225, 216] width 22 height 22
type input "4.53"
click at [610, 610] on input "range" at bounding box center [623, 609] width 112 height 15
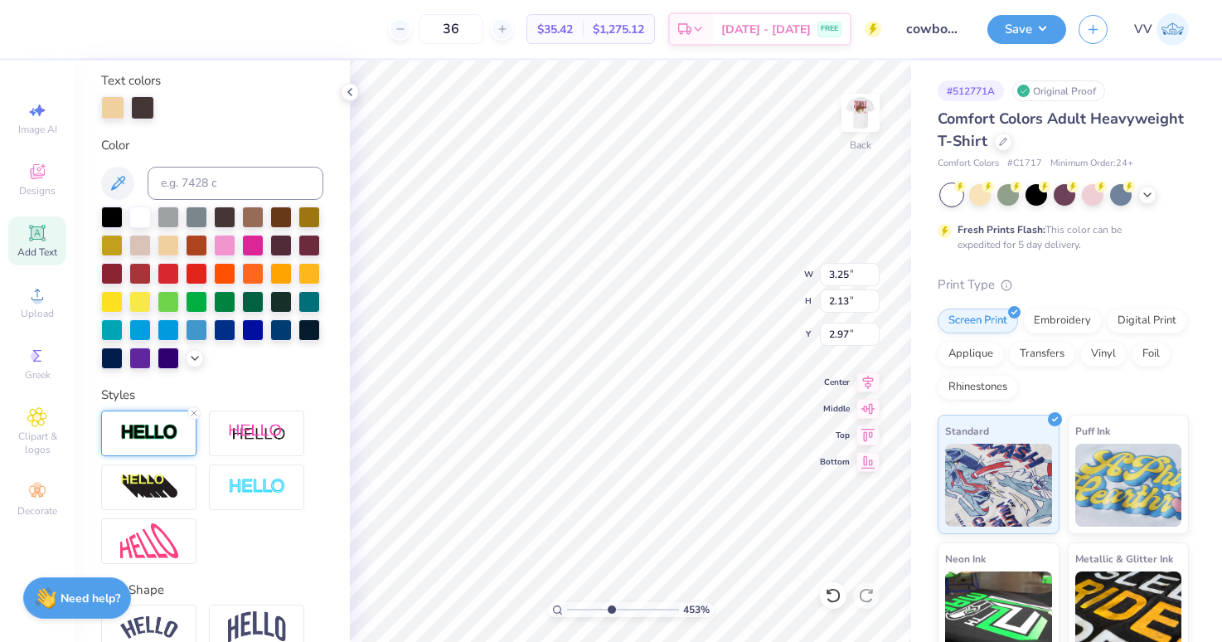
click at [192, 413] on icon at bounding box center [194, 413] width 10 height 10
type input "3.19"
type input "2.07"
type input "3.00"
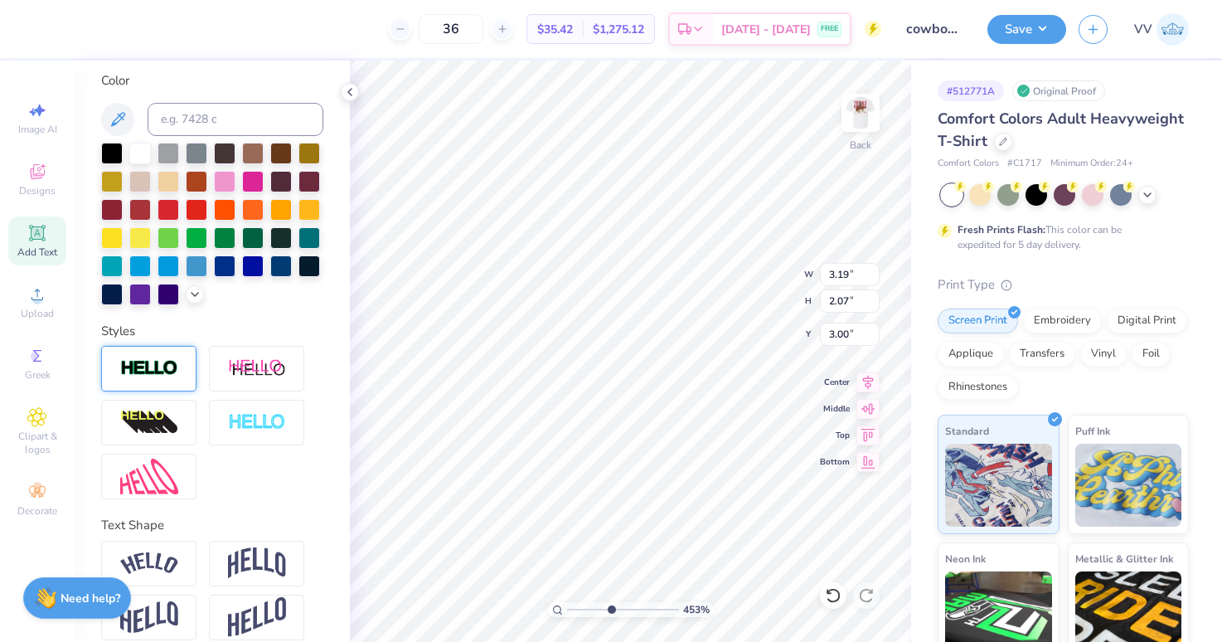
scroll to position [240, 0]
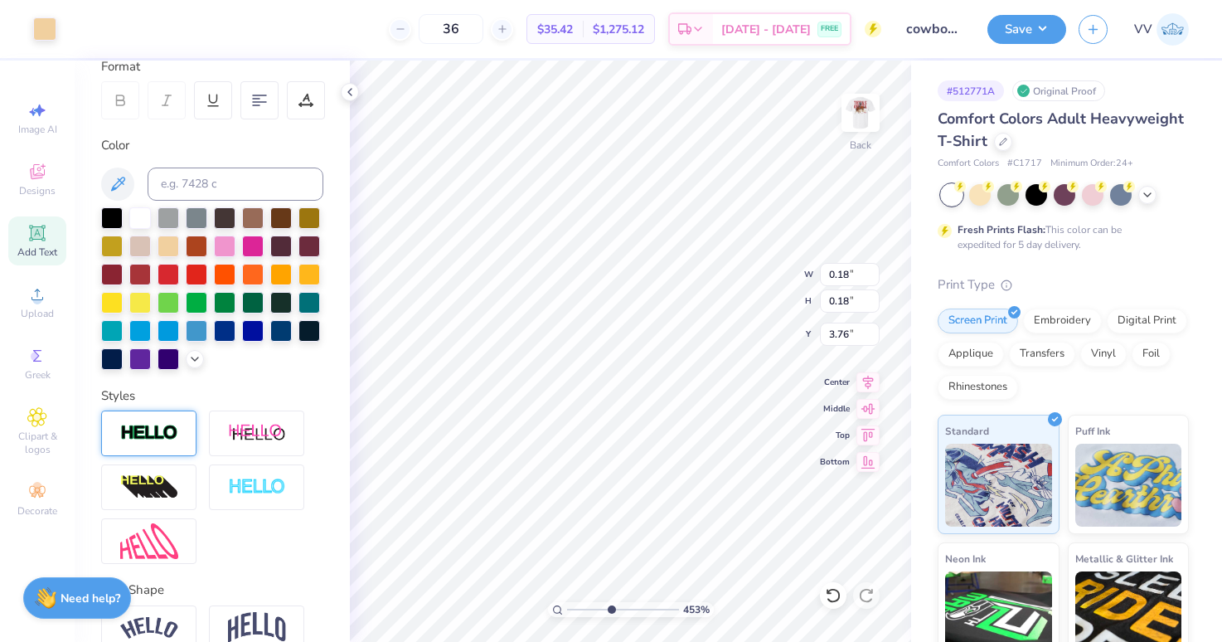
click at [172, 440] on img at bounding box center [149, 433] width 58 height 19
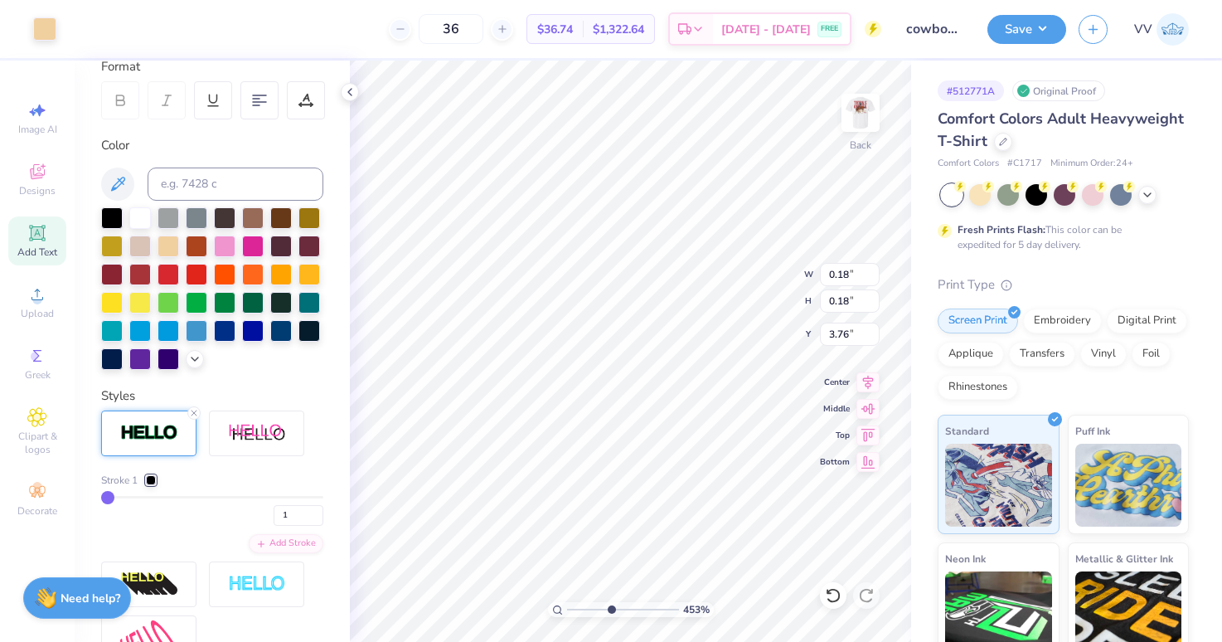
click at [150, 479] on div at bounding box center [151, 480] width 10 height 10
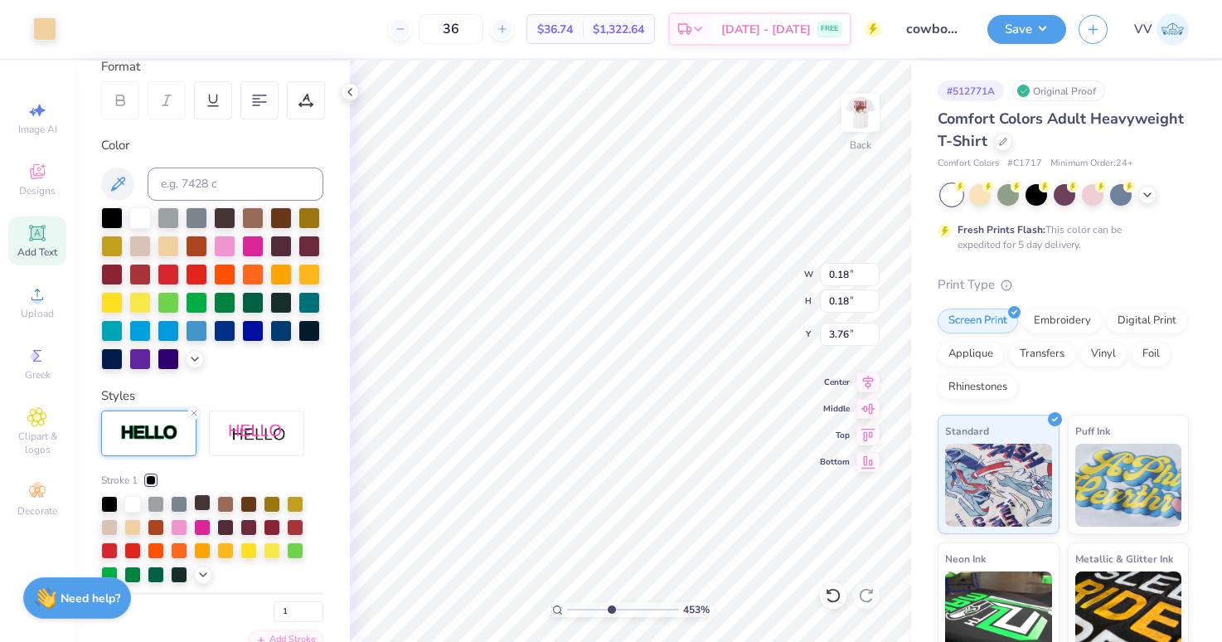
click at [204, 505] on div at bounding box center [202, 502] width 17 height 17
click at [298, 610] on input "1" at bounding box center [299, 611] width 50 height 21
type input "5"
click at [56, 23] on div at bounding box center [44, 27] width 23 height 23
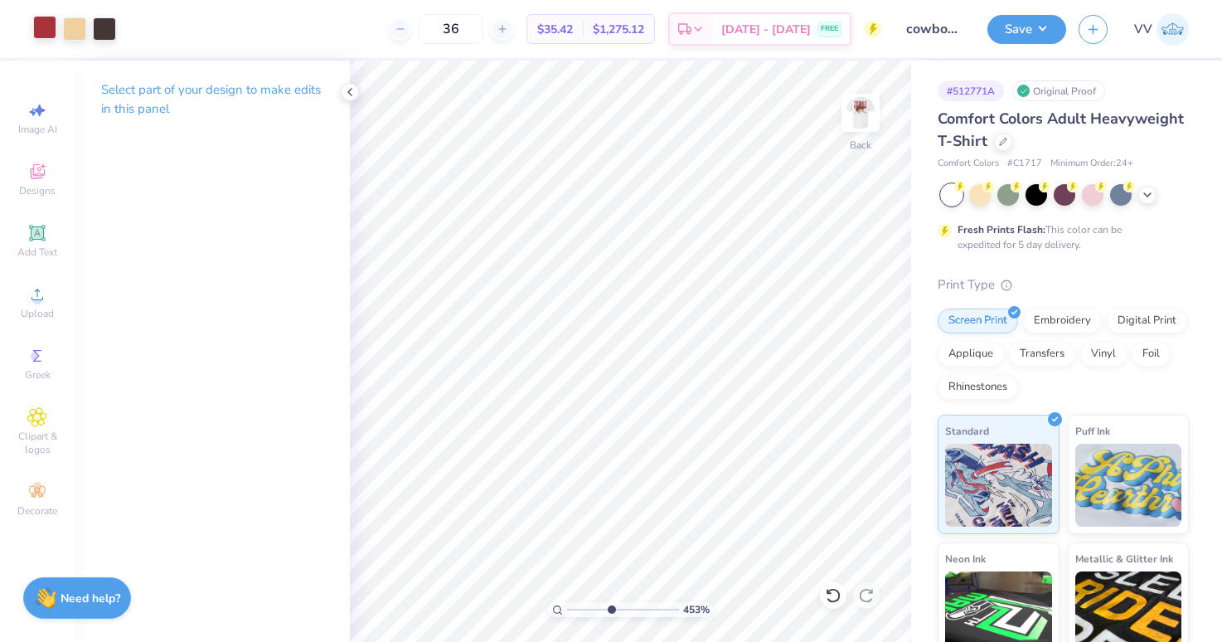
click at [37, 327] on div "Image AI Designs Add Text Upload Greek Clipart & logos Decorate" at bounding box center [37, 309] width 58 height 430
click at [41, 300] on circle at bounding box center [36, 299] width 9 height 9
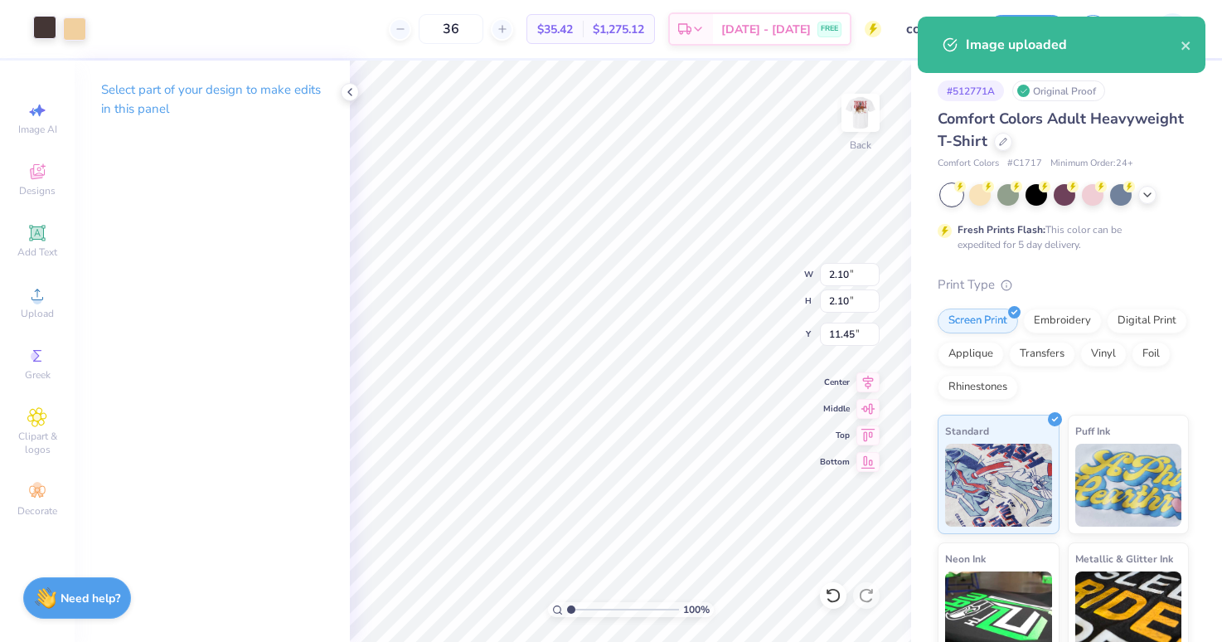
type input "1"
drag, startPoint x: 606, startPoint y: 607, endPoint x: 570, endPoint y: 609, distance: 36.5
click at [569, 611] on input "range" at bounding box center [623, 609] width 112 height 15
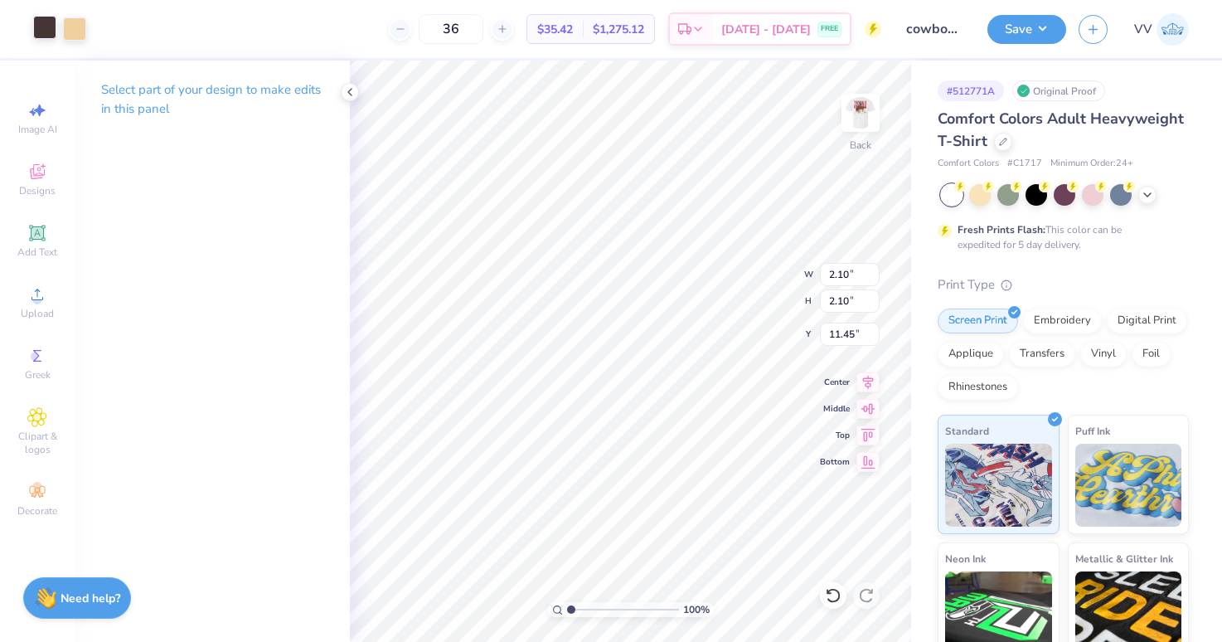
type input "0.58"
type input "12.97"
type input "0.23"
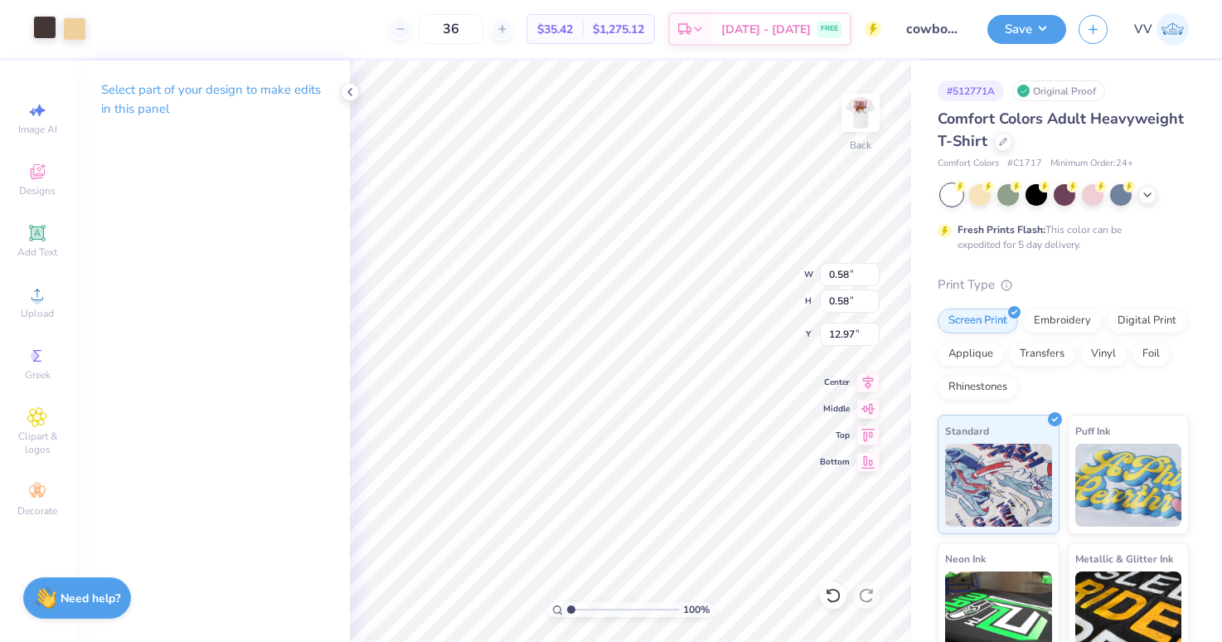
type input "13.32"
type input "3.81"
type input "3.7"
click at [600, 608] on input "range" at bounding box center [623, 609] width 112 height 15
type input "0.27"
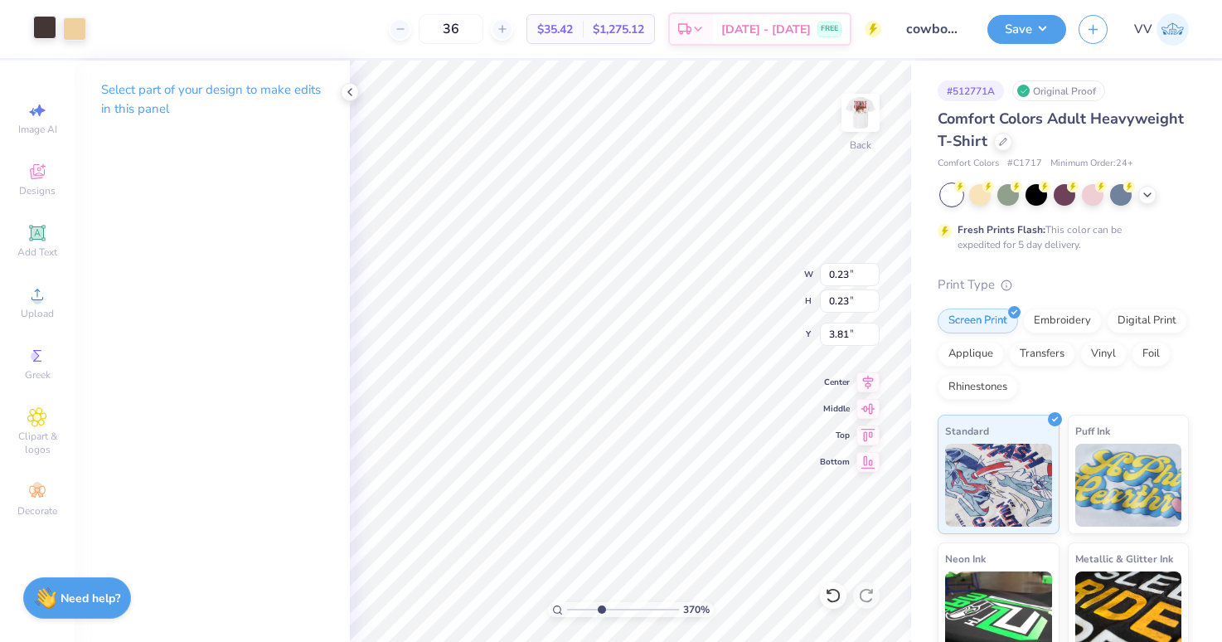
type input "0.27"
type input "3.69"
type input "3.20"
type input "2.08"
type input "2.99"
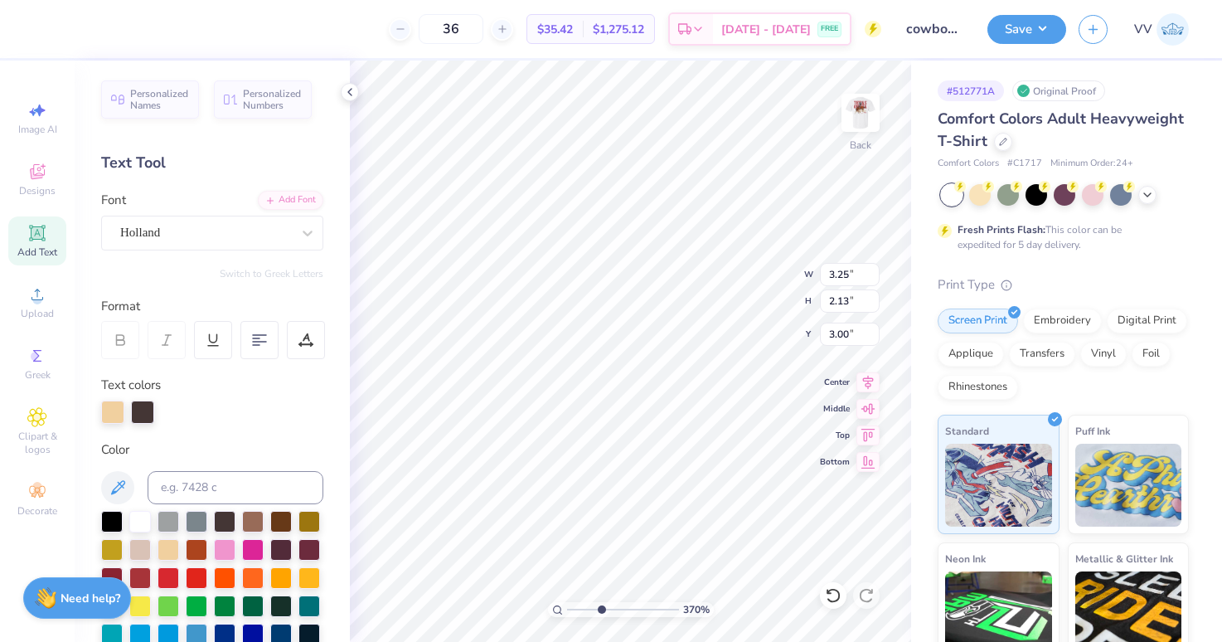
type input "2.97"
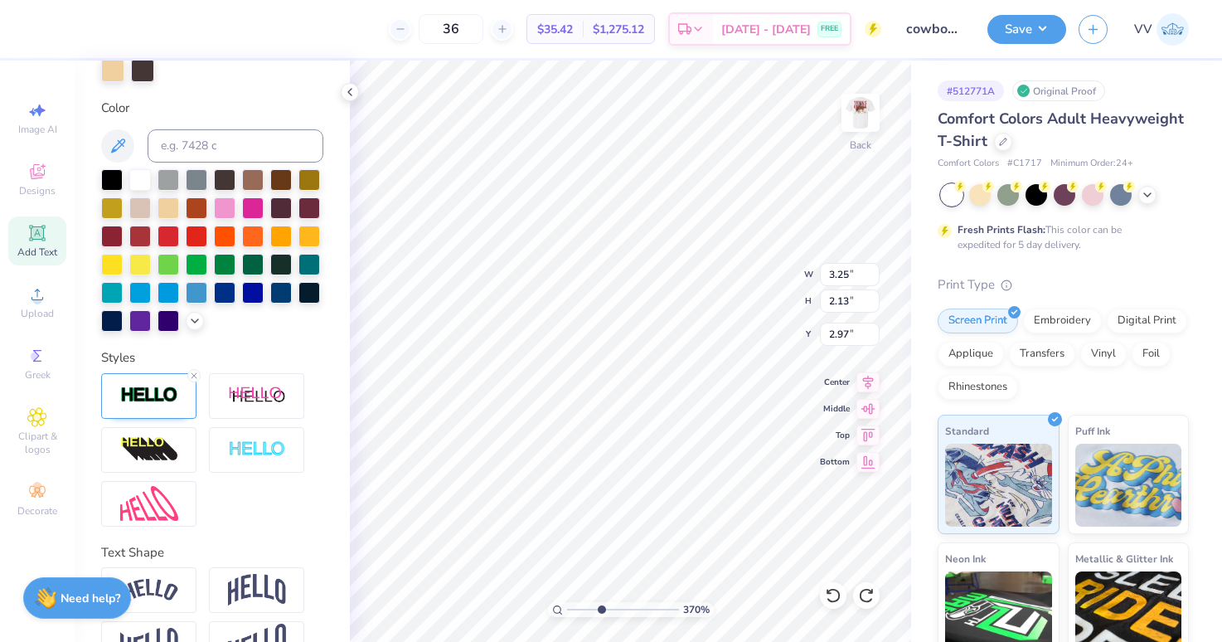
scroll to position [353, 0]
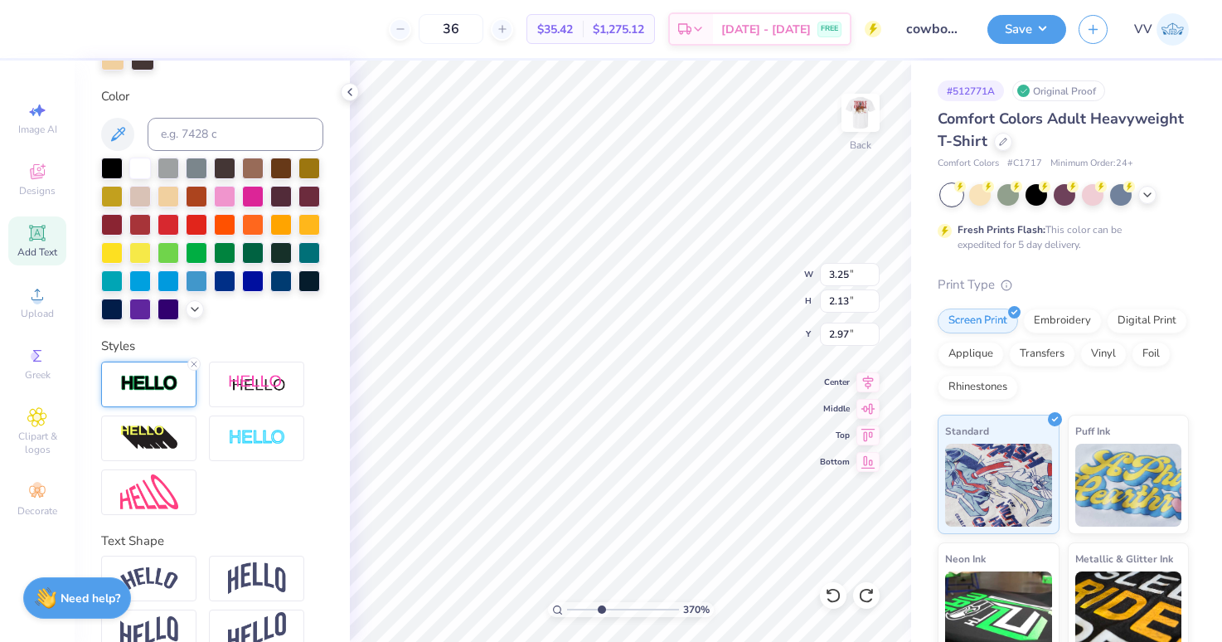
click at [174, 396] on div at bounding box center [148, 385] width 95 height 46
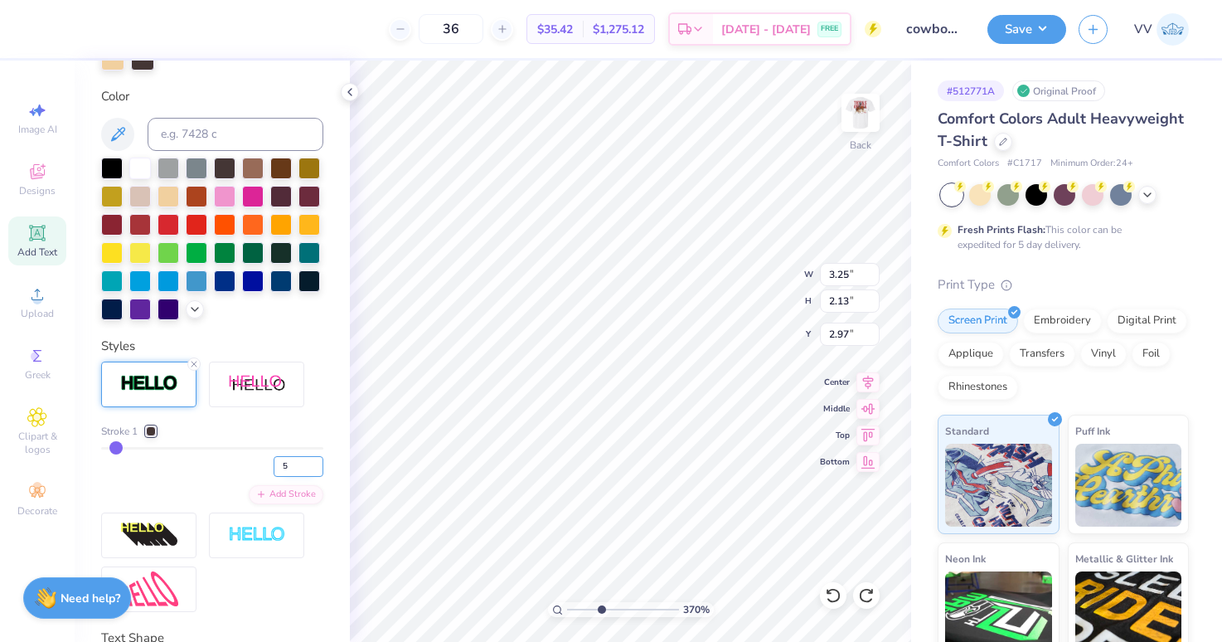
click at [302, 467] on input "5" at bounding box center [299, 466] width 50 height 21
type input "3"
type input "3.23"
type input "2.10"
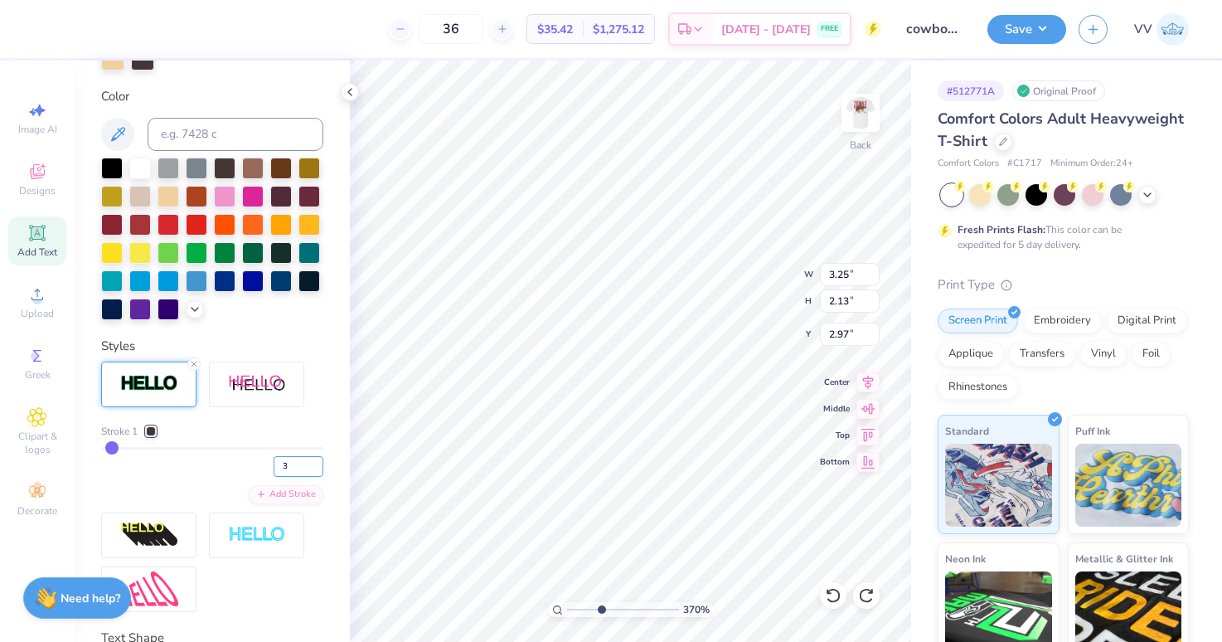
type input "2.98"
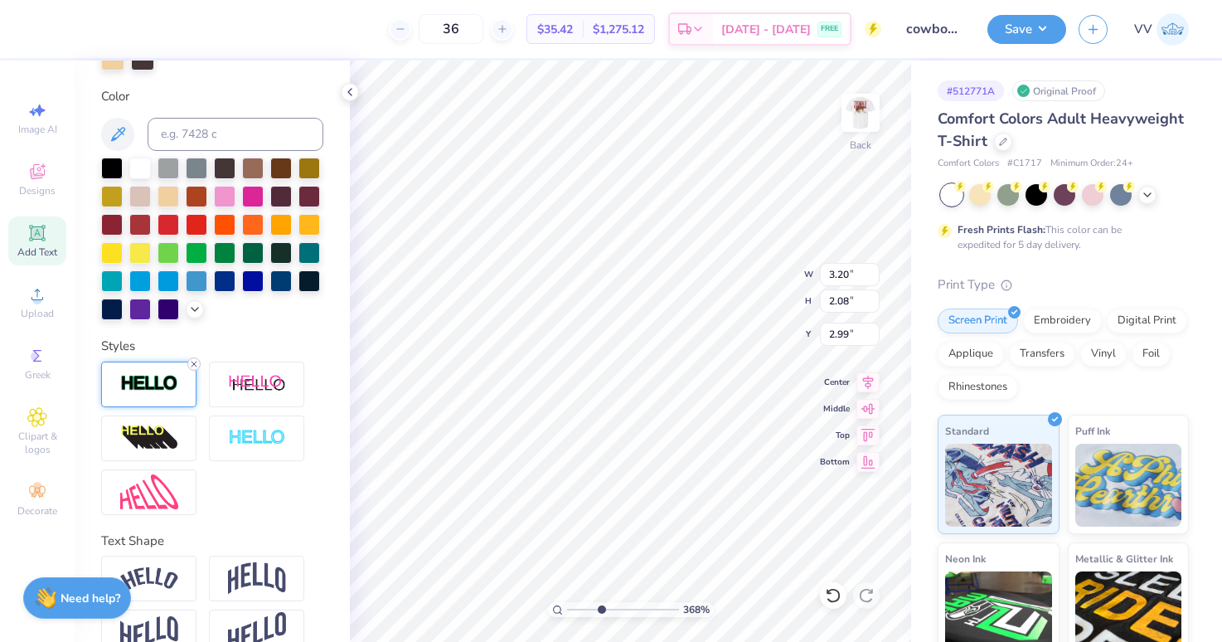
click at [192, 366] on icon at bounding box center [194, 364] width 10 height 10
type input "3.67785542605548"
type input "3.19"
type input "2.07"
type input "3.00"
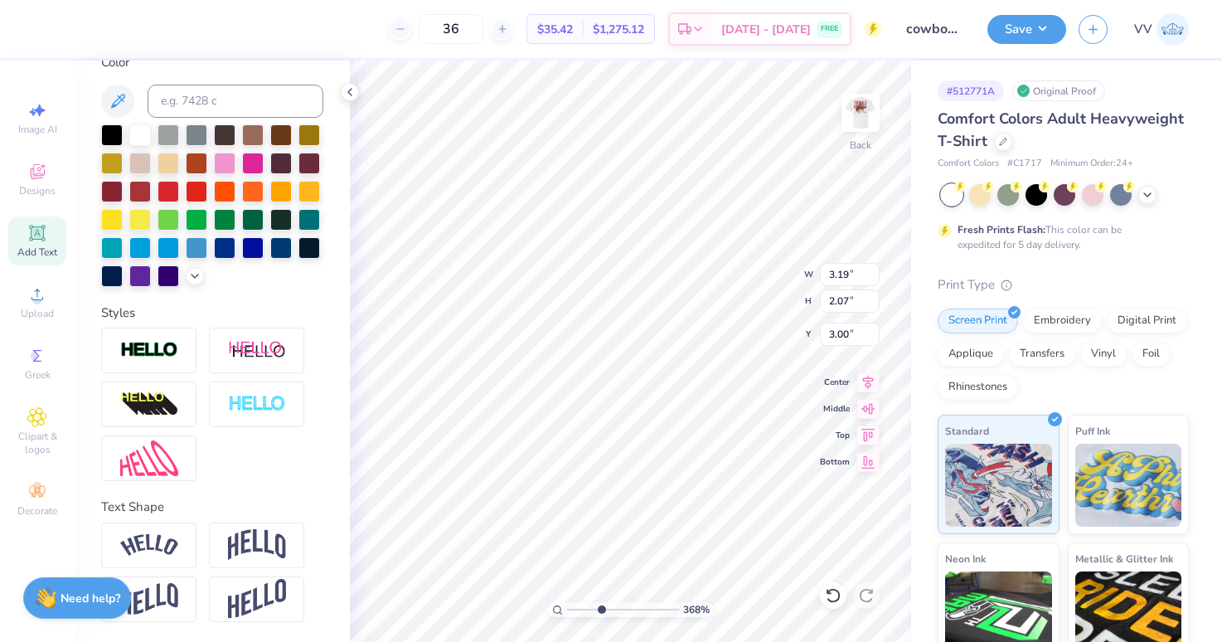
scroll to position [289, 0]
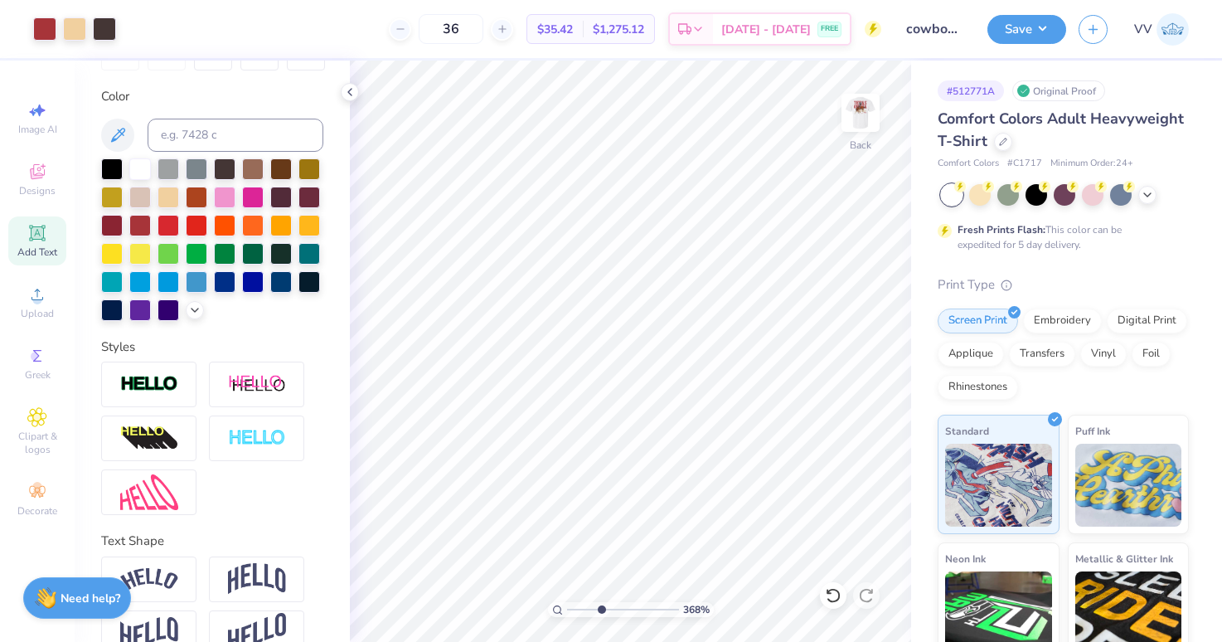
type input "3.67785542605548"
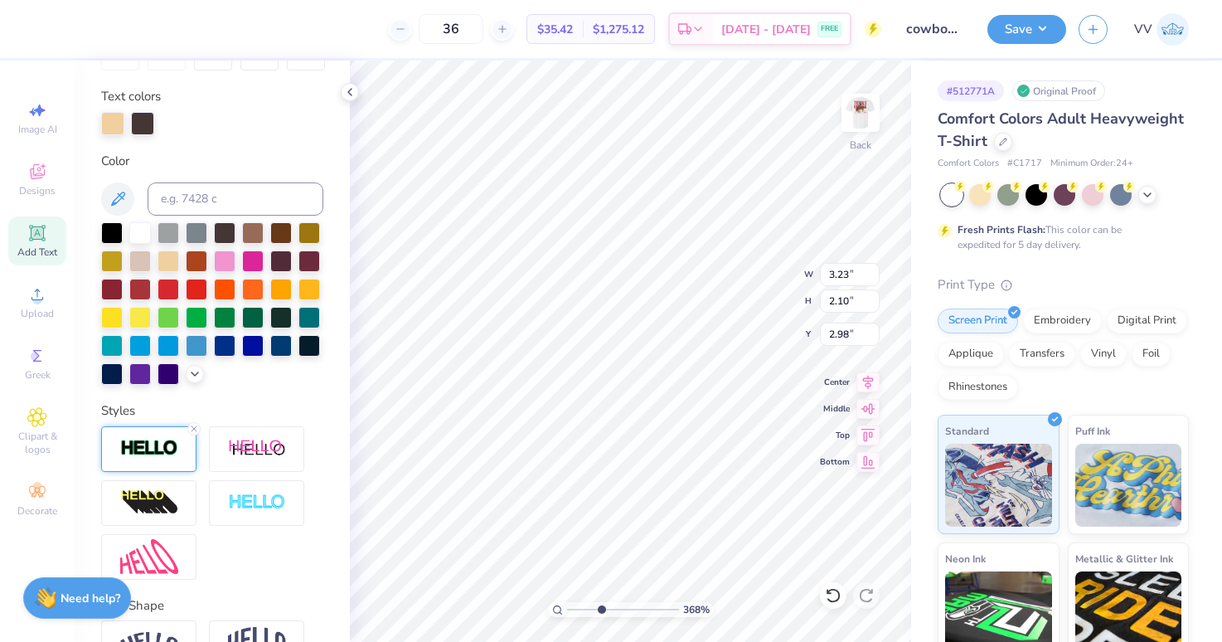
click at [134, 445] on img at bounding box center [149, 448] width 58 height 19
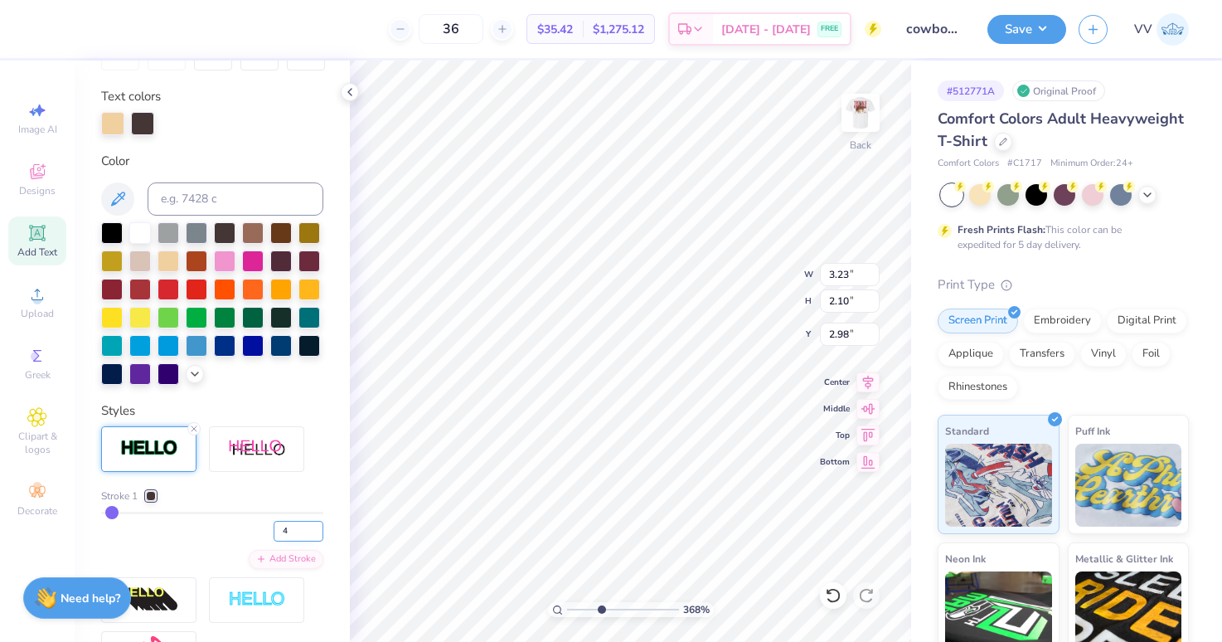
type input "4"
click at [315, 527] on input "4" at bounding box center [299, 531] width 50 height 21
type input "4"
type input "3.67785542605548"
type input "3.24"
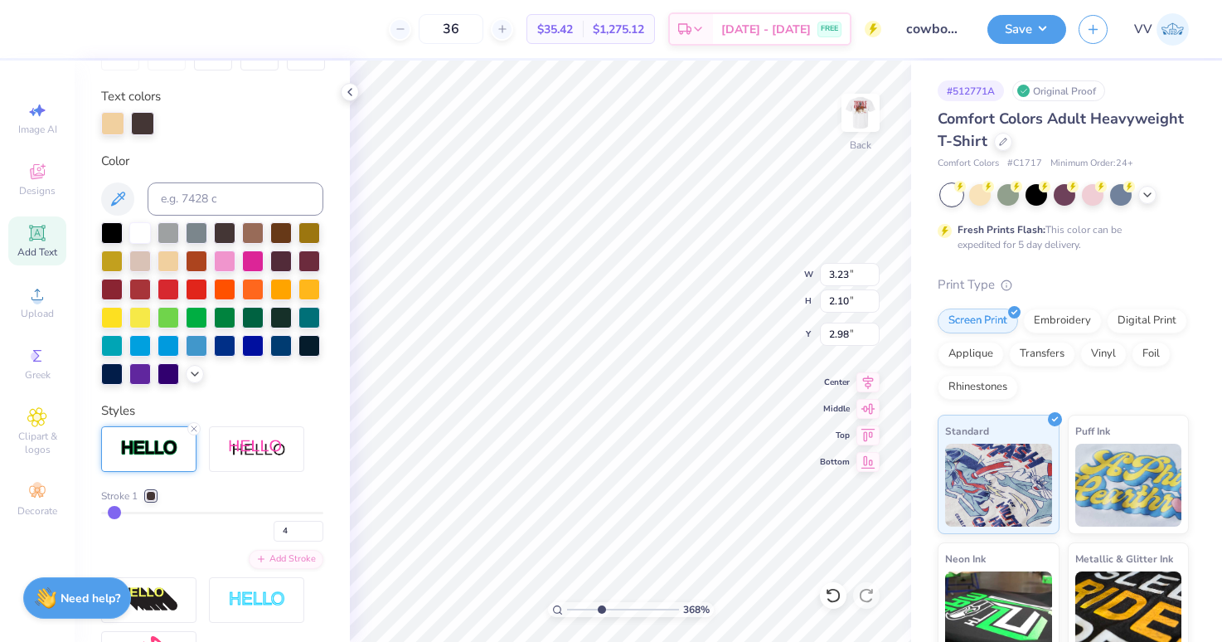
type input "2.11"
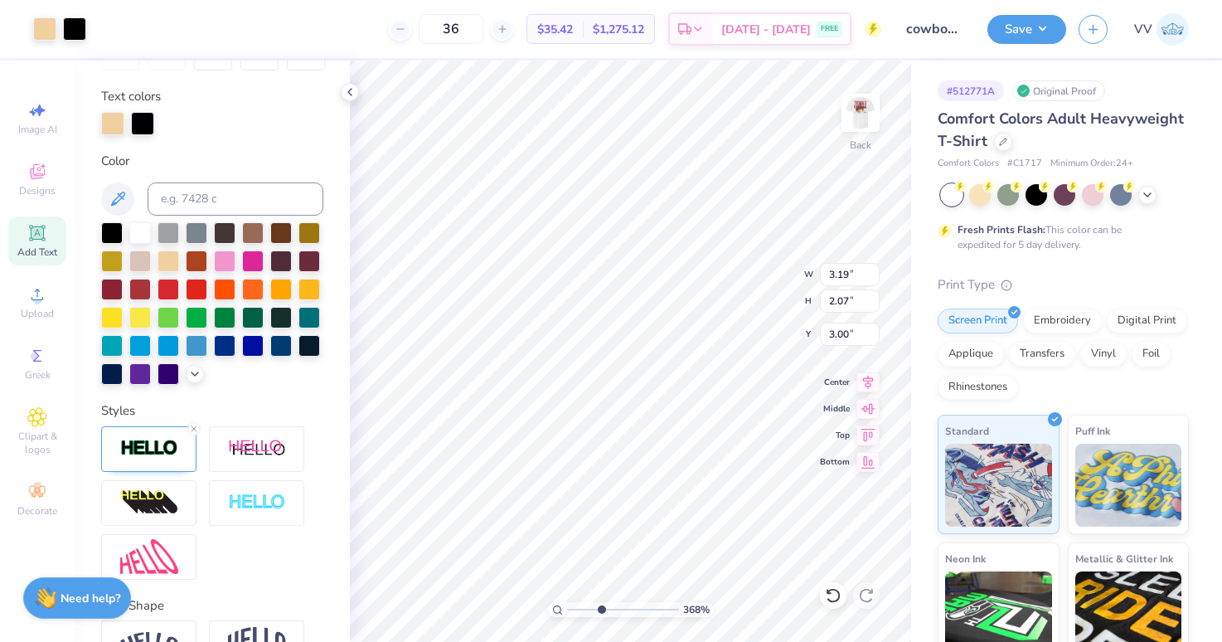
type input "3.67785542605548"
type input "3.20"
type input "2.08"
type input "2.99"
type input "3.67785542605548"
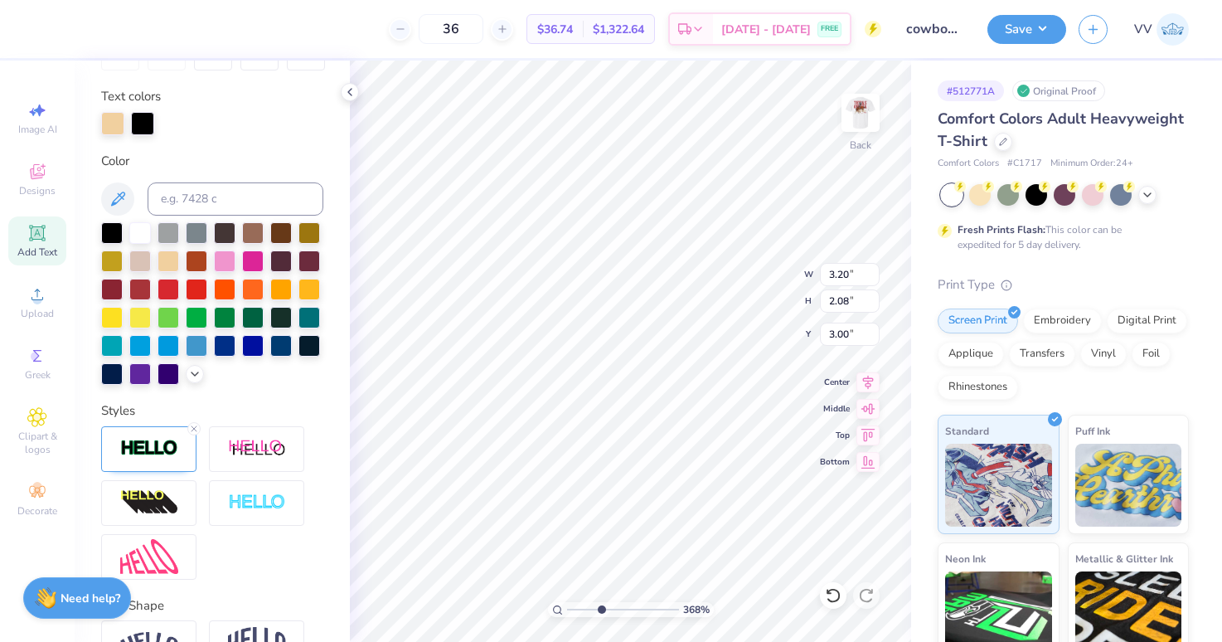
type input "2.99"
click at [186, 424] on div "Styles" at bounding box center [212, 490] width 222 height 178
click at [196, 430] on line at bounding box center [194, 428] width 5 height 5
type input "3.67785542605548"
type input "3.19"
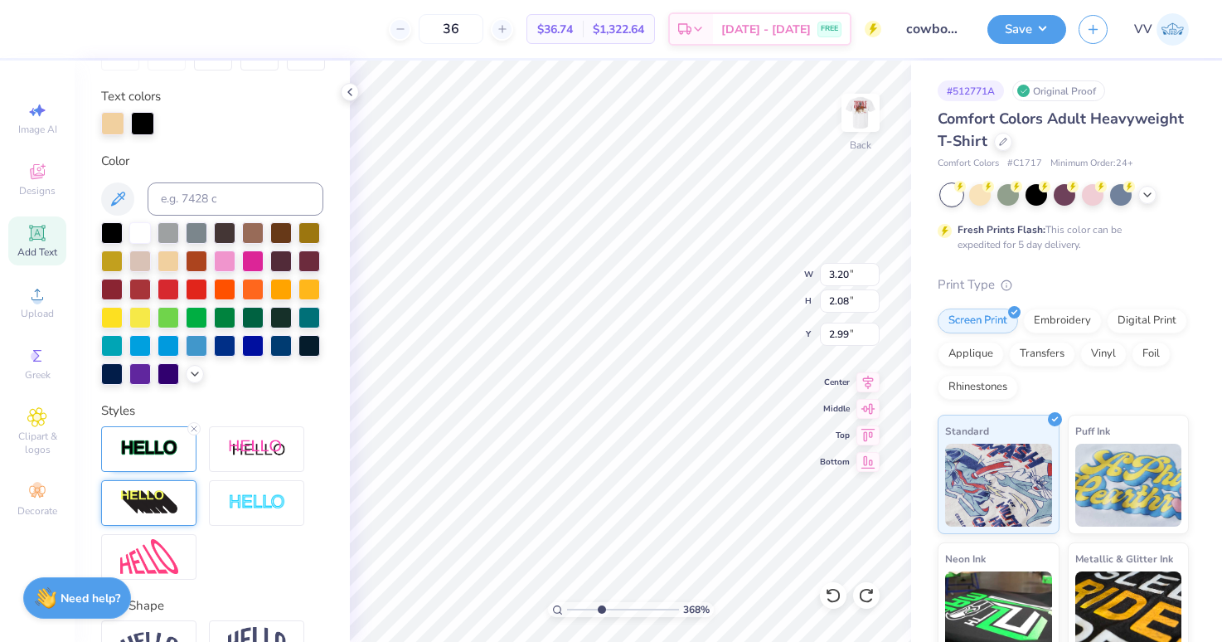
type input "2.07"
type input "3.00"
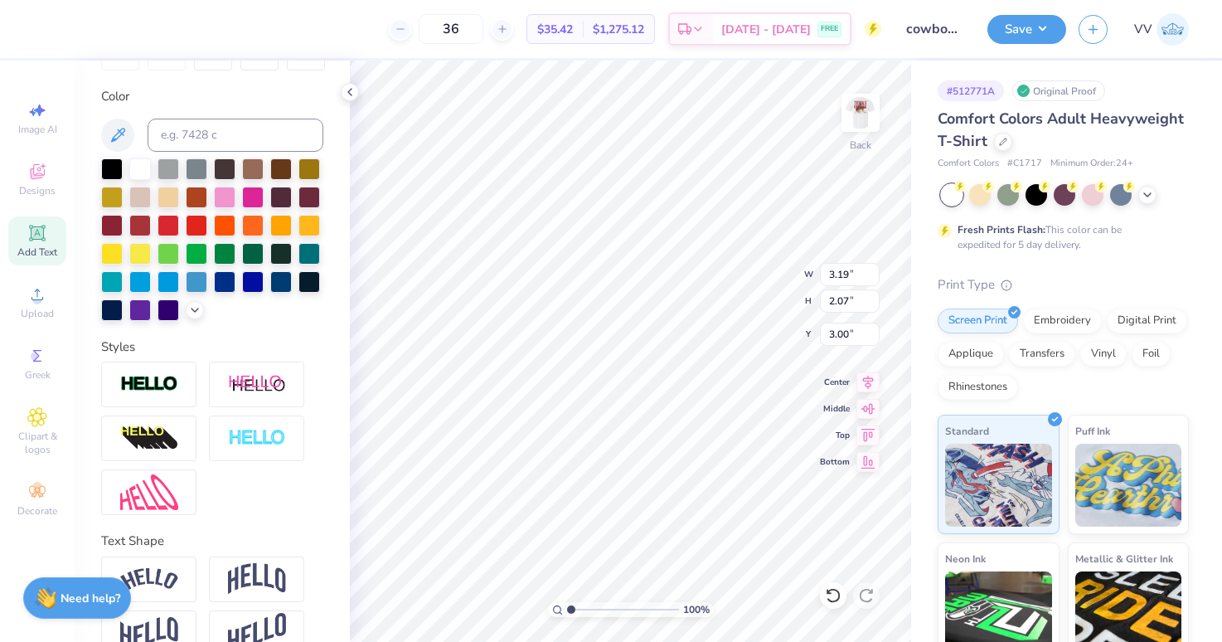
type input "1"
drag, startPoint x: 568, startPoint y: 605, endPoint x: 557, endPoint y: 603, distance: 10.9
click at [557, 605] on div "100 %" at bounding box center [631, 609] width 166 height 15
click at [844, 269] on input "3.51" at bounding box center [850, 274] width 60 height 23
type input "3.50"
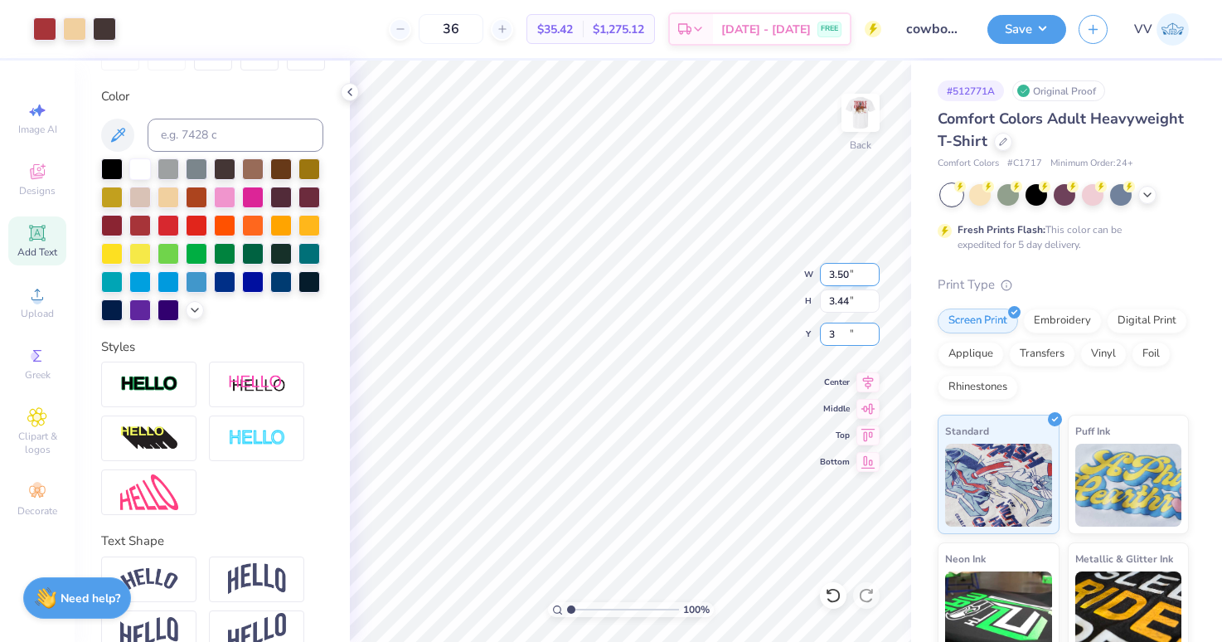
type input "3.00"
type input "3.53"
click at [599, 613] on input "range" at bounding box center [623, 609] width 112 height 15
click at [1017, 20] on button "Save" at bounding box center [1027, 26] width 79 height 29
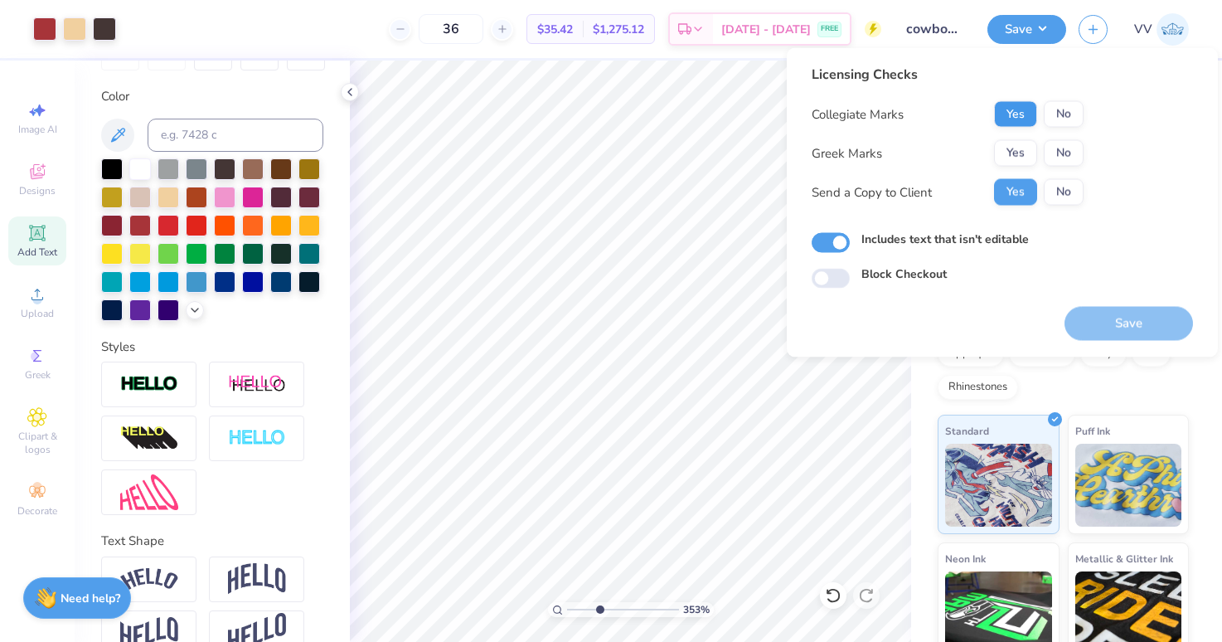
click at [998, 101] on div "Yes No" at bounding box center [1039, 114] width 90 height 27
click at [1003, 117] on button "Yes" at bounding box center [1015, 114] width 43 height 27
click at [1006, 153] on button "Yes" at bounding box center [1015, 153] width 43 height 27
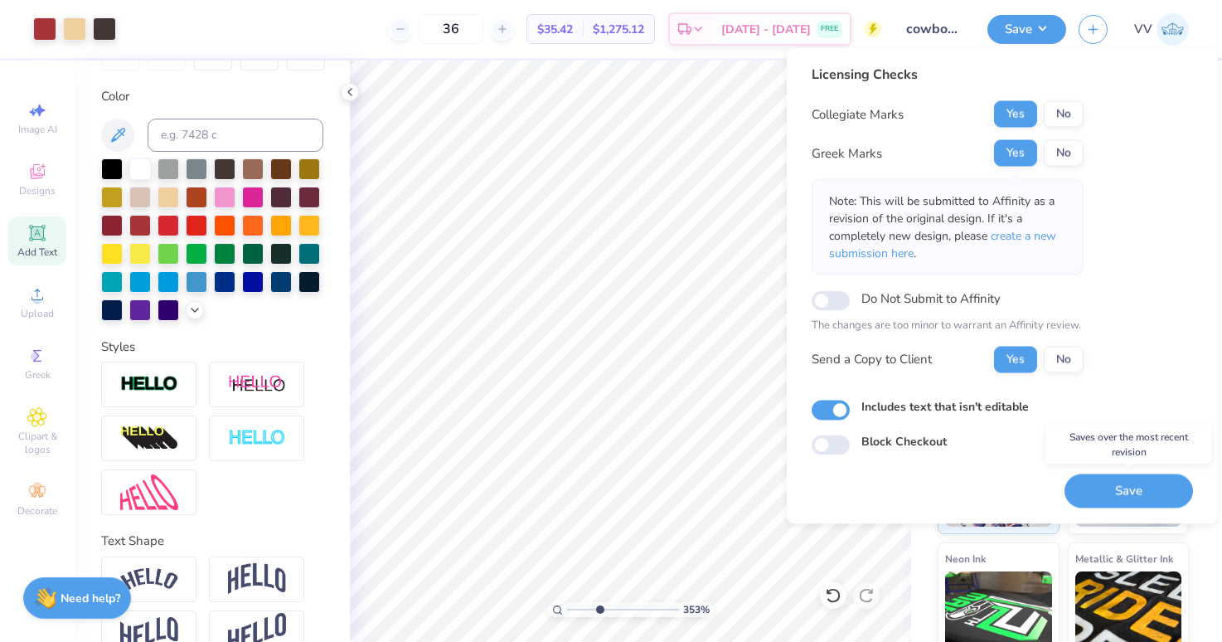
click at [1109, 493] on button "Save" at bounding box center [1129, 491] width 129 height 34
